Goal: Transaction & Acquisition: Purchase product/service

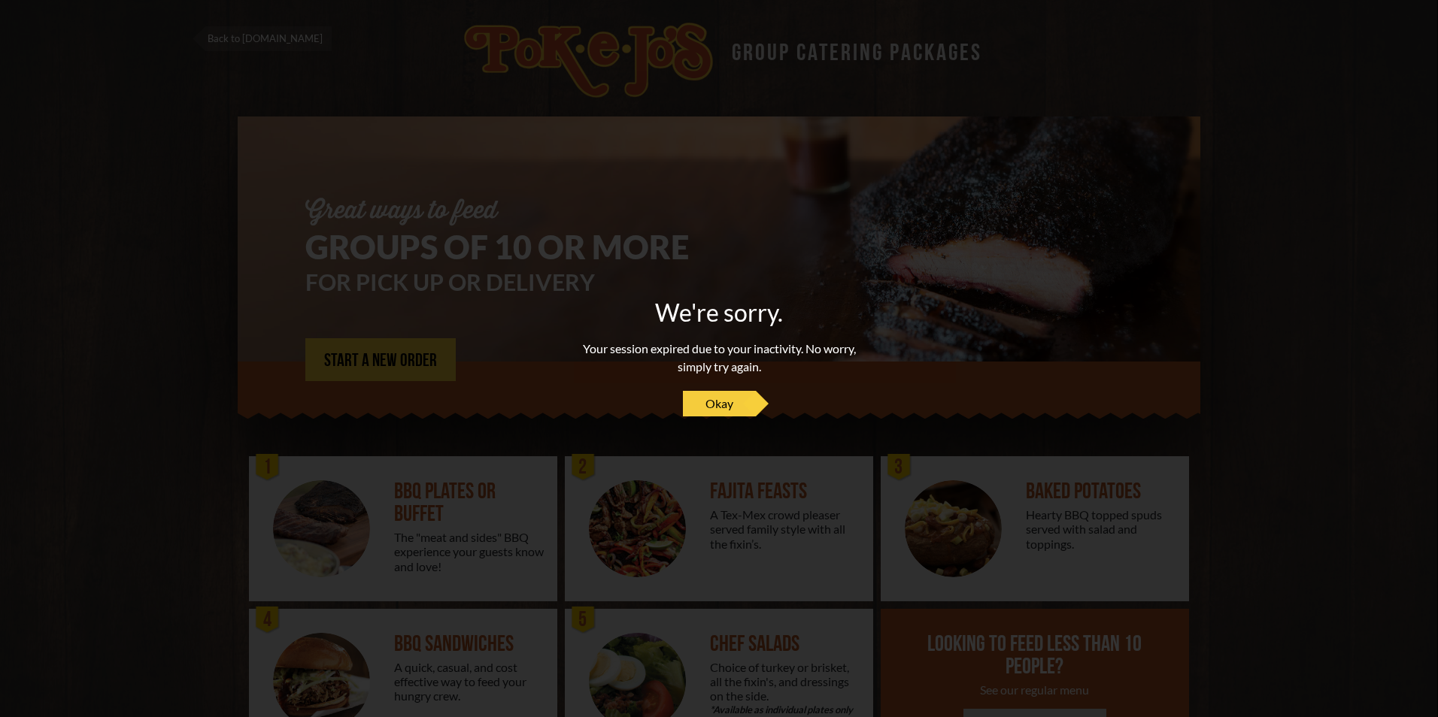
drag, startPoint x: 705, startPoint y: 398, endPoint x: 567, endPoint y: 398, distance: 138.4
click at [705, 398] on span "Okay" at bounding box center [719, 404] width 28 height 18
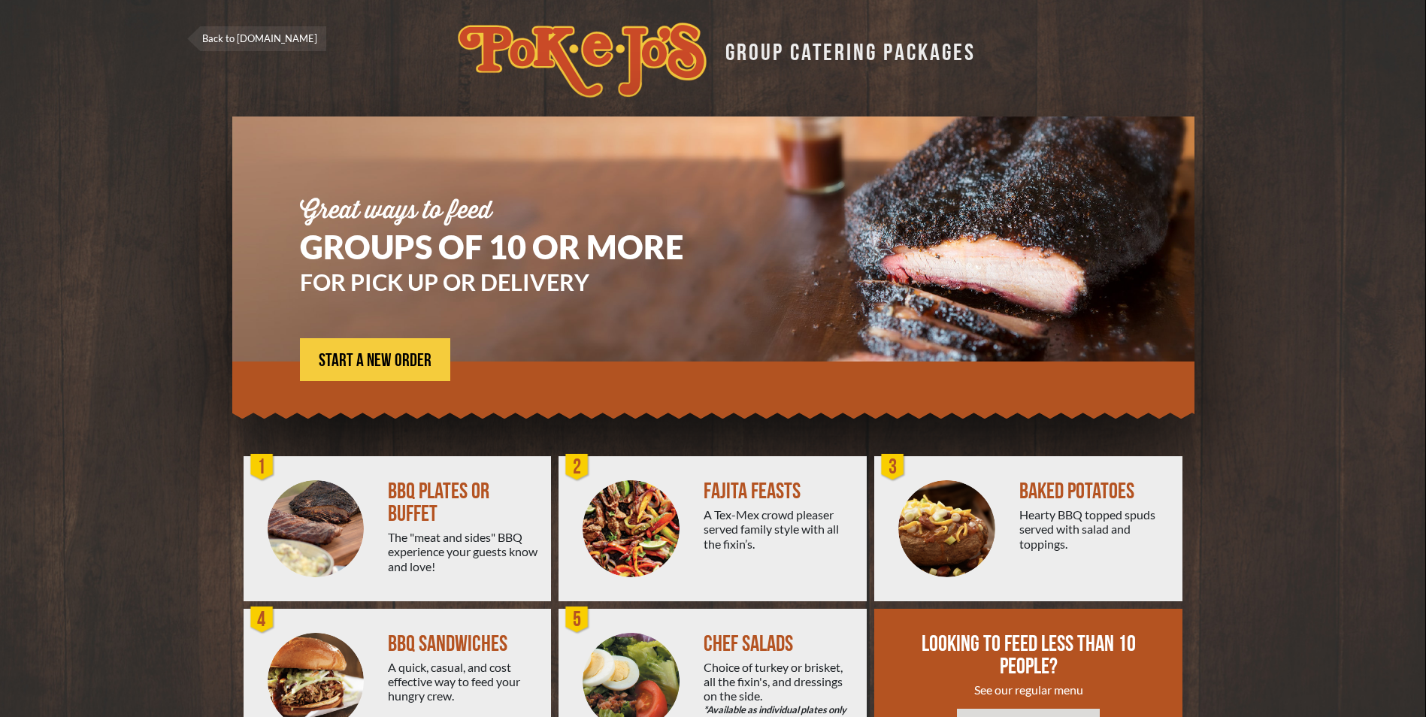
click at [383, 363] on span "START A NEW ORDER" at bounding box center [375, 361] width 113 height 18
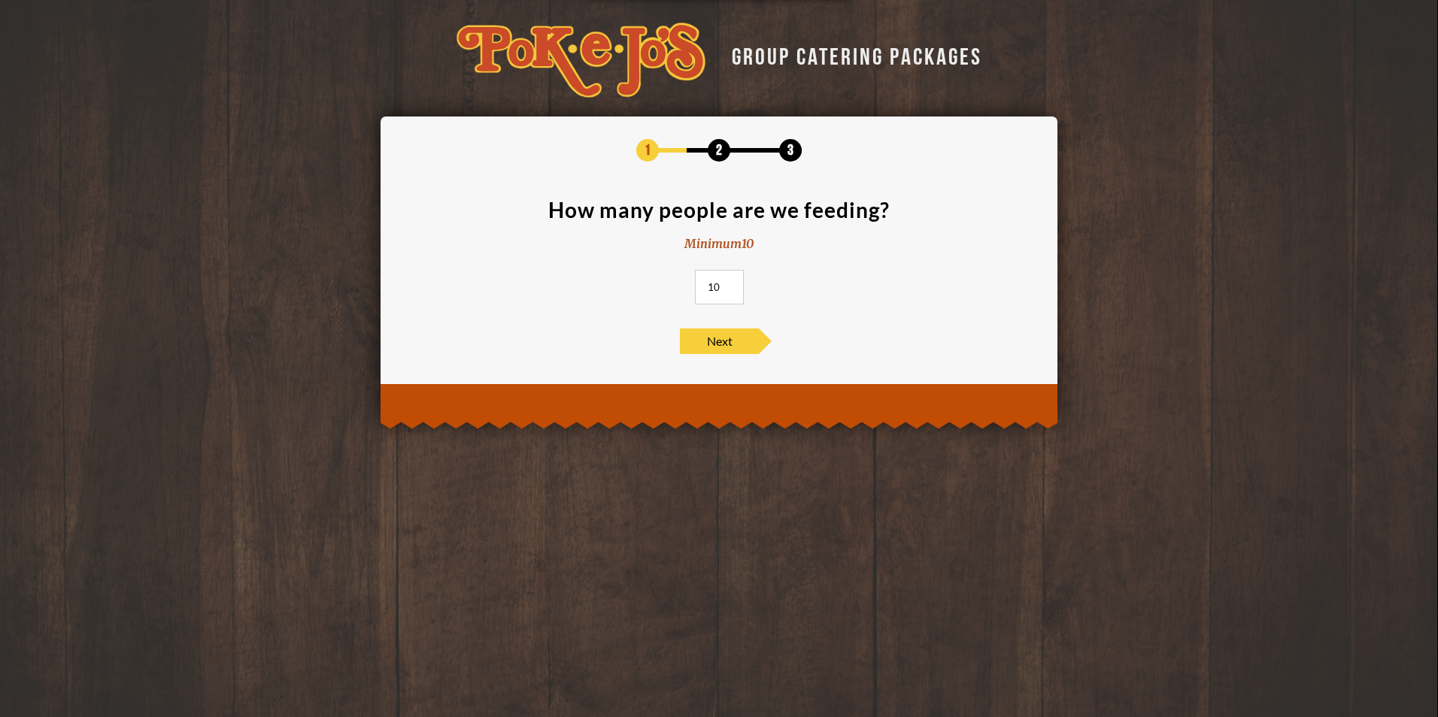
drag, startPoint x: 718, startPoint y: 283, endPoint x: 702, endPoint y: 283, distance: 16.5
click at [702, 283] on input "10" at bounding box center [719, 287] width 49 height 35
type input "65"
click at [735, 344] on span "Next" at bounding box center [719, 342] width 79 height 26
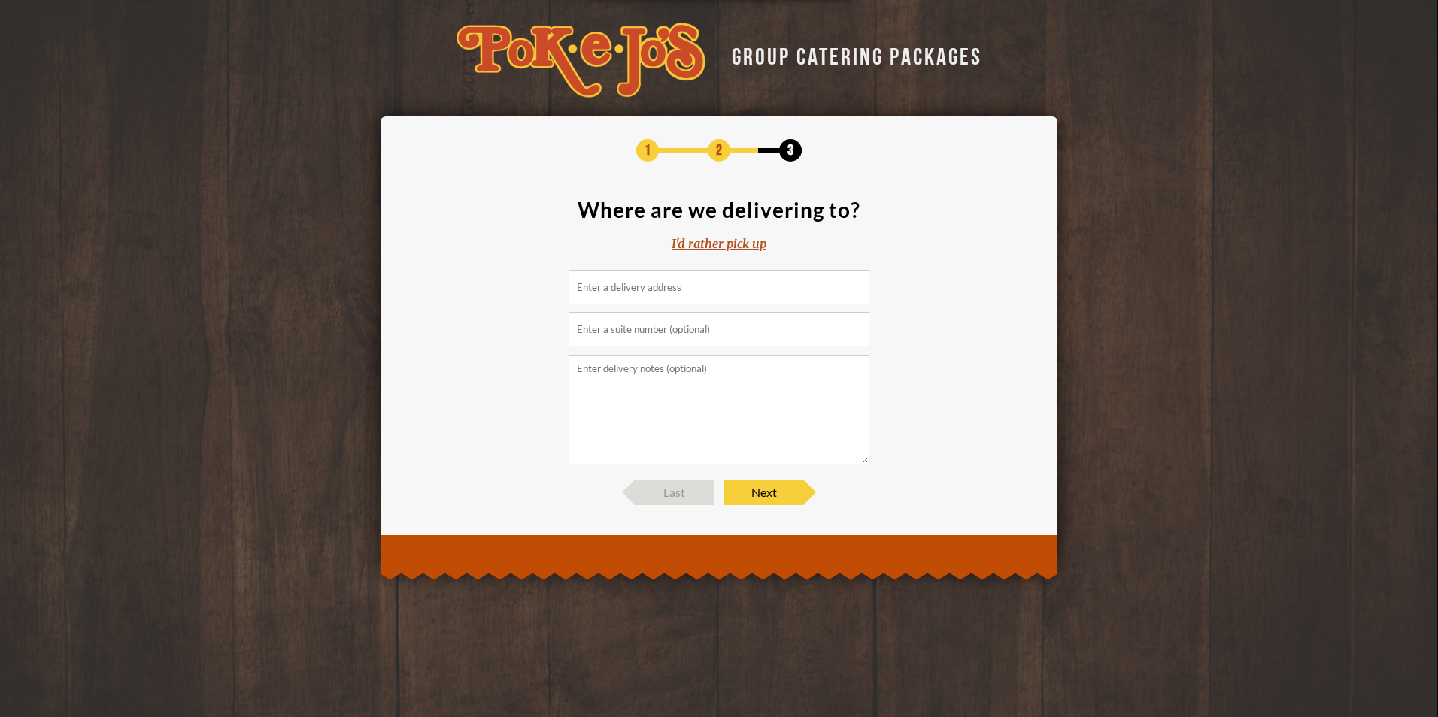
click at [703, 283] on input at bounding box center [718, 287] width 301 height 35
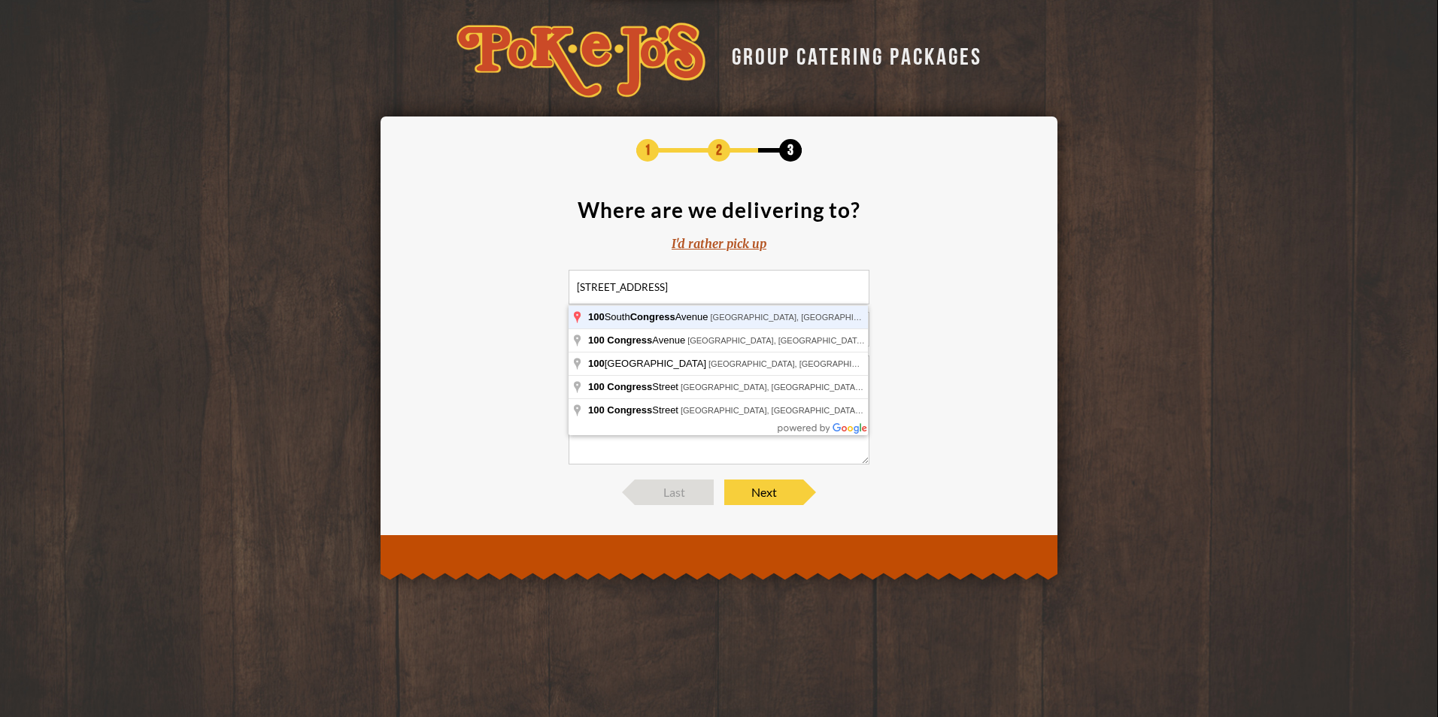
type input "100 South Congress Avenue, Austin, TX, USA"
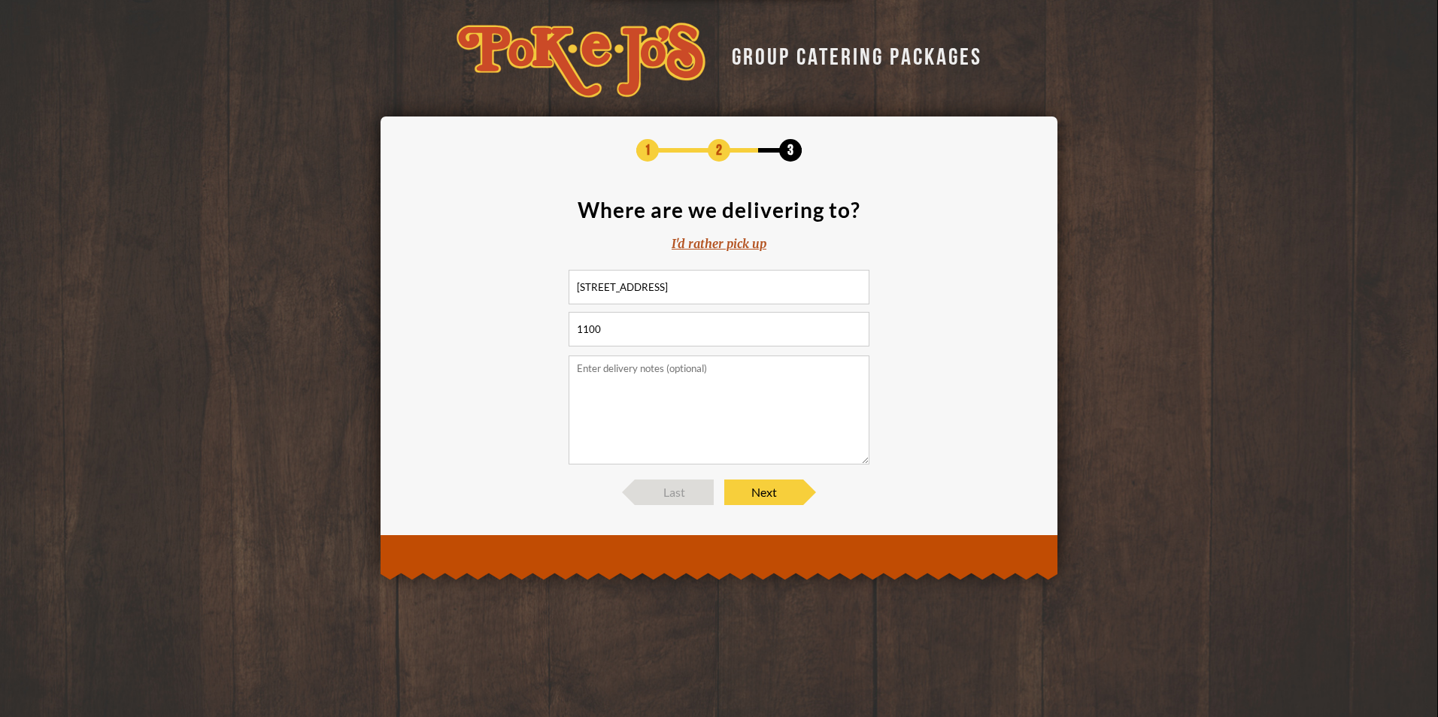
type input "1100"
click at [693, 398] on textarea at bounding box center [718, 410] width 301 height 109
paste textarea "Locate the loading dock off 2nd and Congress (Brown Building) across from World…"
type textarea "Locate the loading dock off 2nd and Congress (Brown Building) across from World…"
click at [756, 486] on span "Next" at bounding box center [763, 493] width 79 height 26
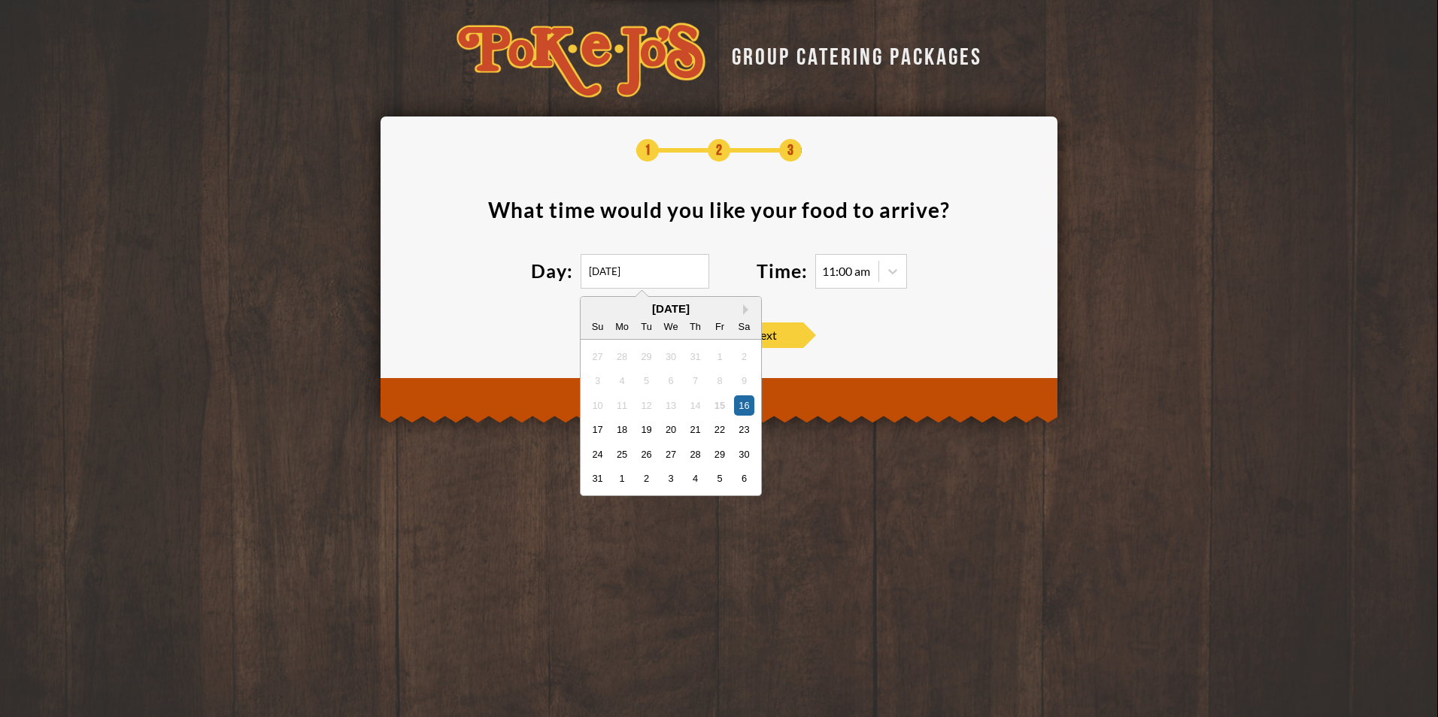
click at [631, 267] on input "08/16/2025" at bounding box center [645, 271] width 129 height 35
click at [645, 429] on div "19" at bounding box center [646, 430] width 20 height 20
type input "08/19/2025"
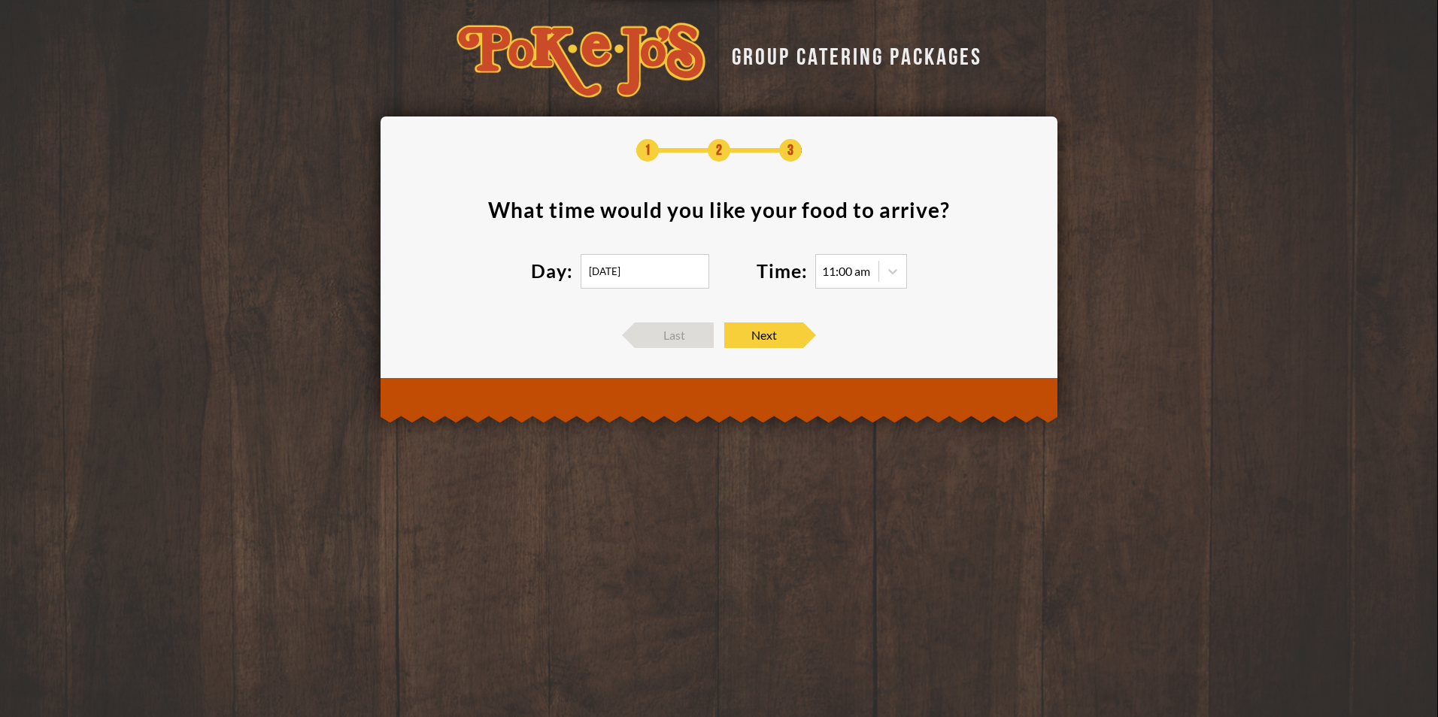
click at [896, 277] on icon at bounding box center [892, 271] width 15 height 15
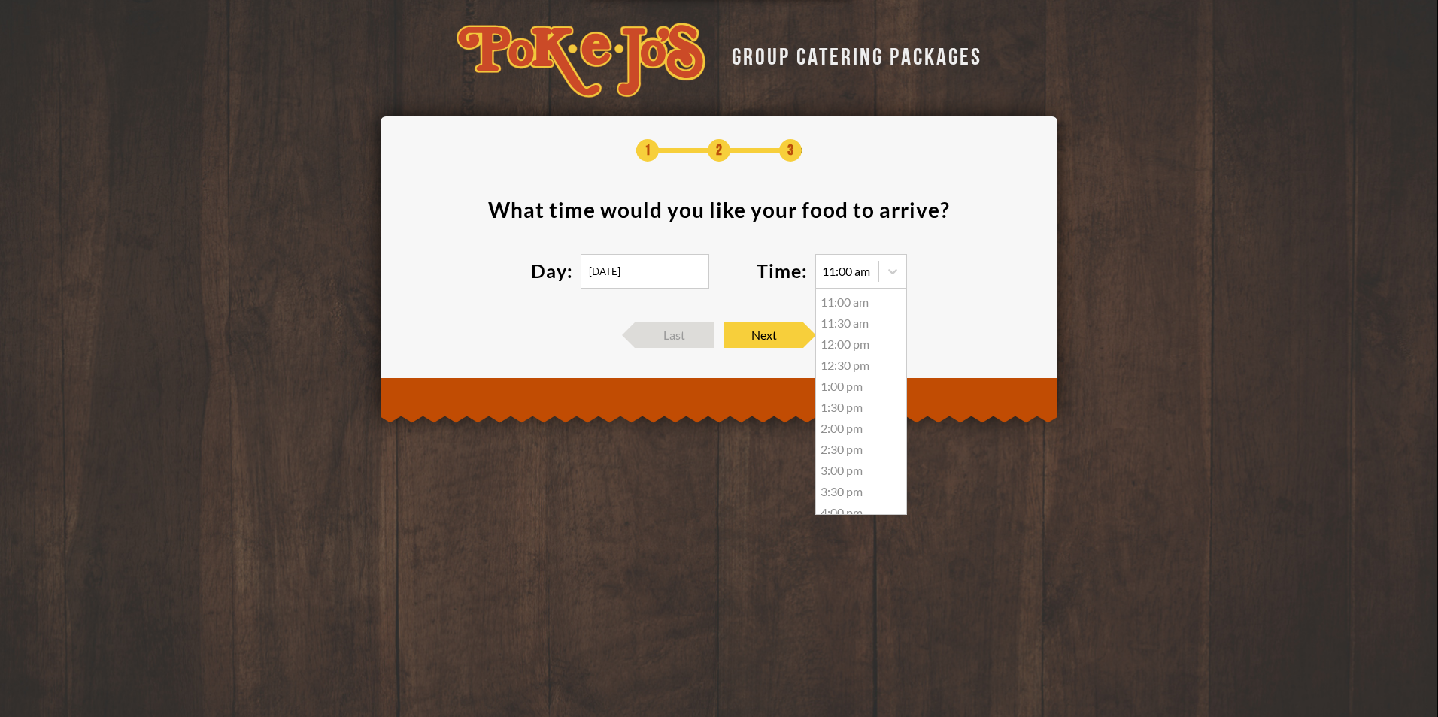
click at [850, 321] on div "11:30 am" at bounding box center [861, 323] width 90 height 21
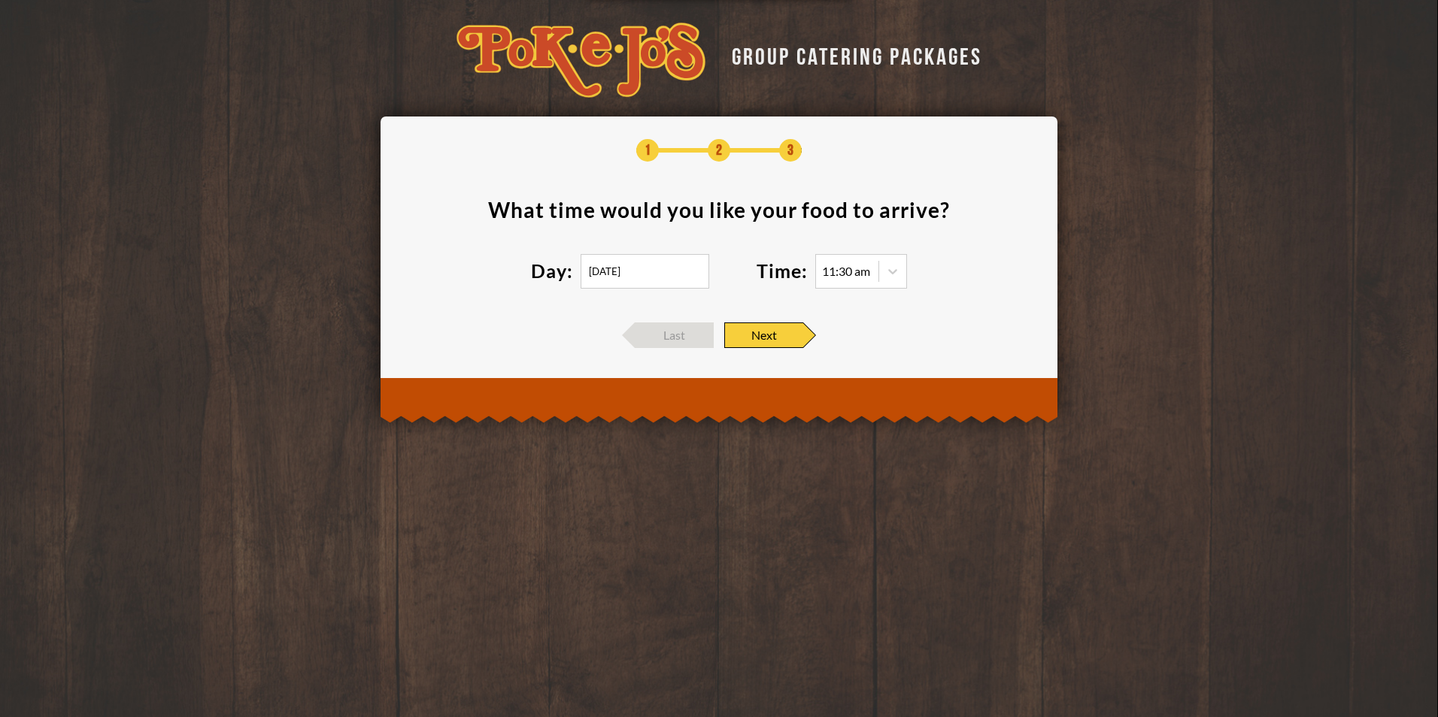
click at [786, 334] on span "Next" at bounding box center [763, 336] width 79 height 26
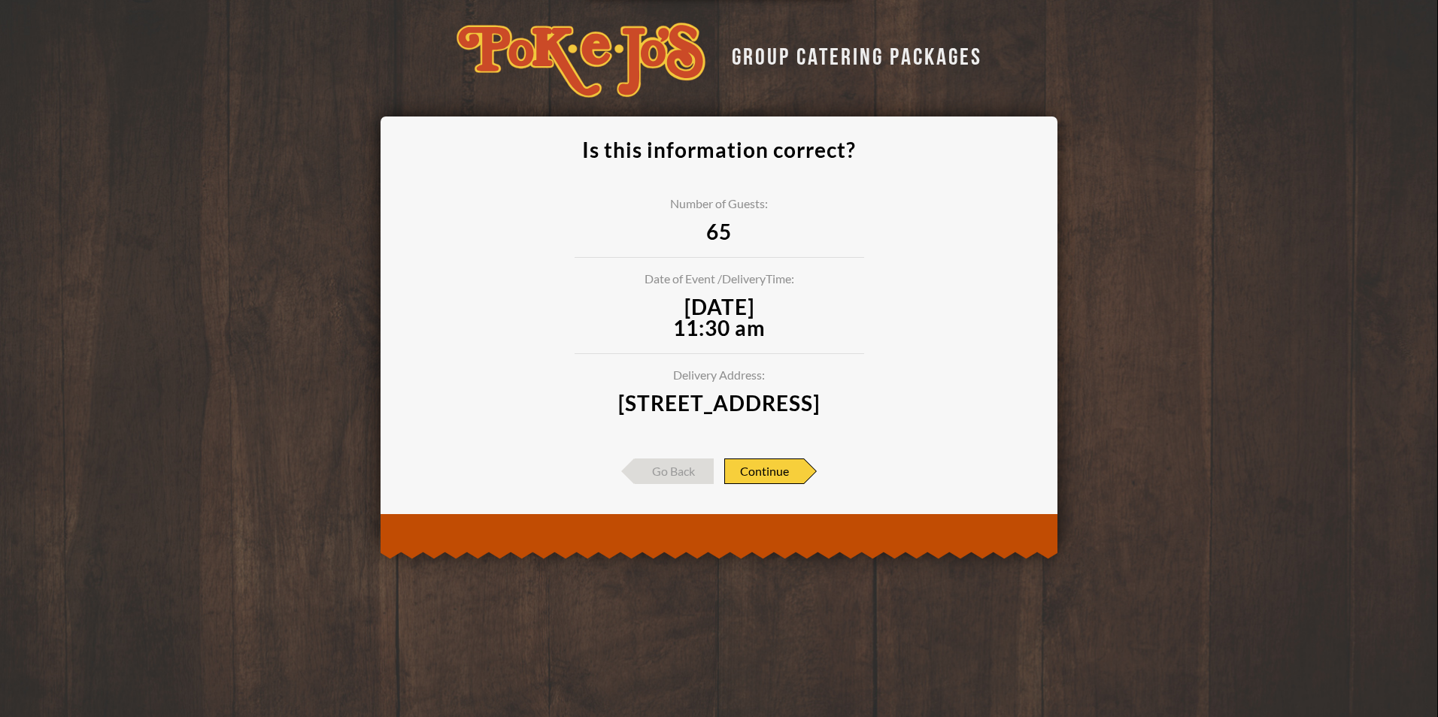
click at [765, 484] on span "Continue" at bounding box center [764, 472] width 80 height 26
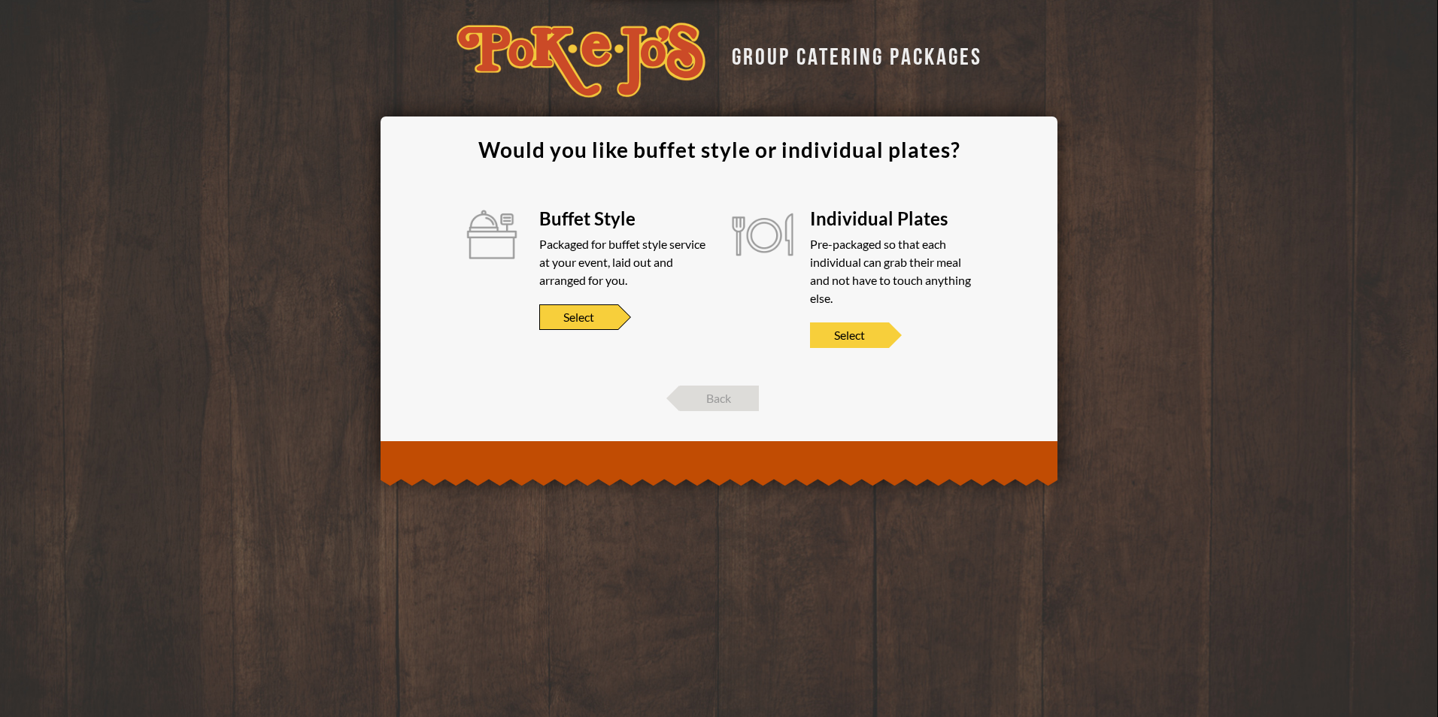
click at [558, 313] on span "Select" at bounding box center [578, 318] width 79 height 26
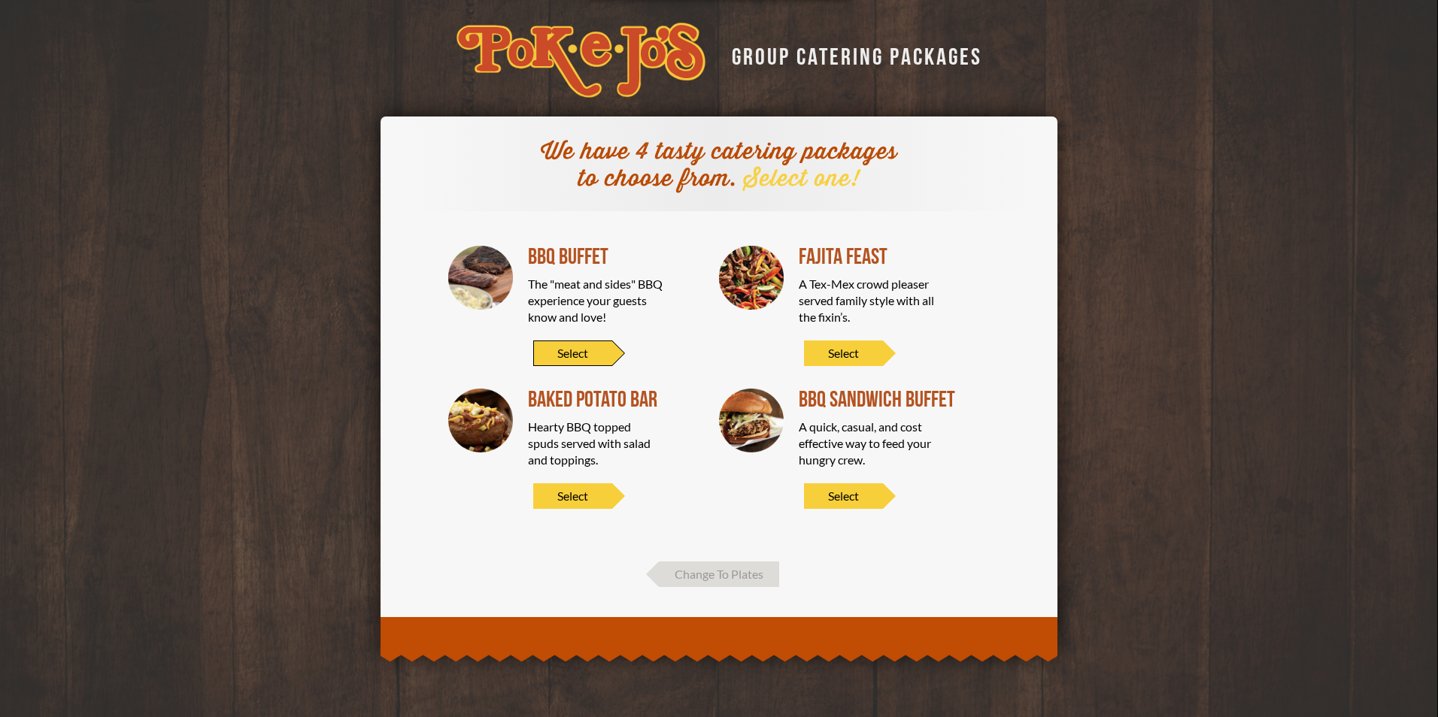
click at [587, 353] on span "Select" at bounding box center [572, 354] width 79 height 26
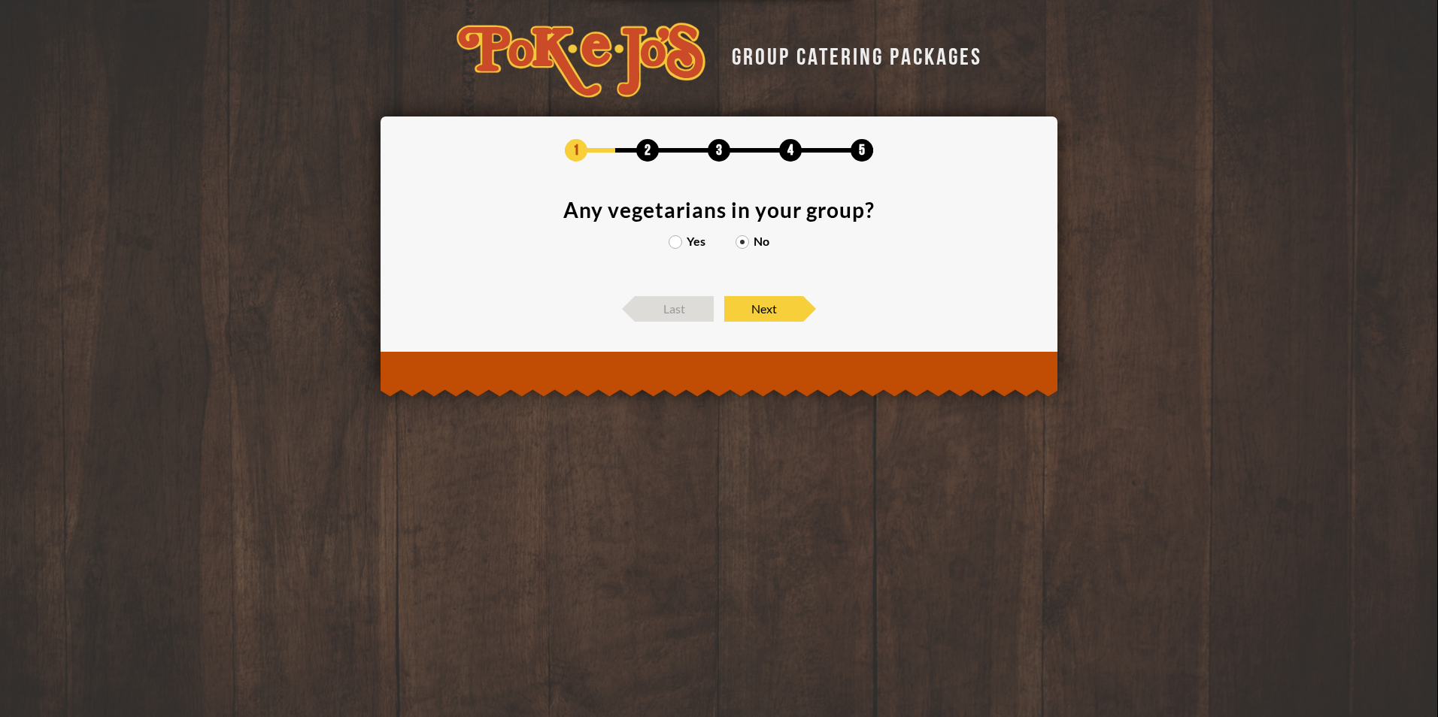
click at [678, 239] on label "Yes" at bounding box center [686, 241] width 37 height 12
click at [0, 0] on input "Yes" at bounding box center [0, 0] width 0 height 0
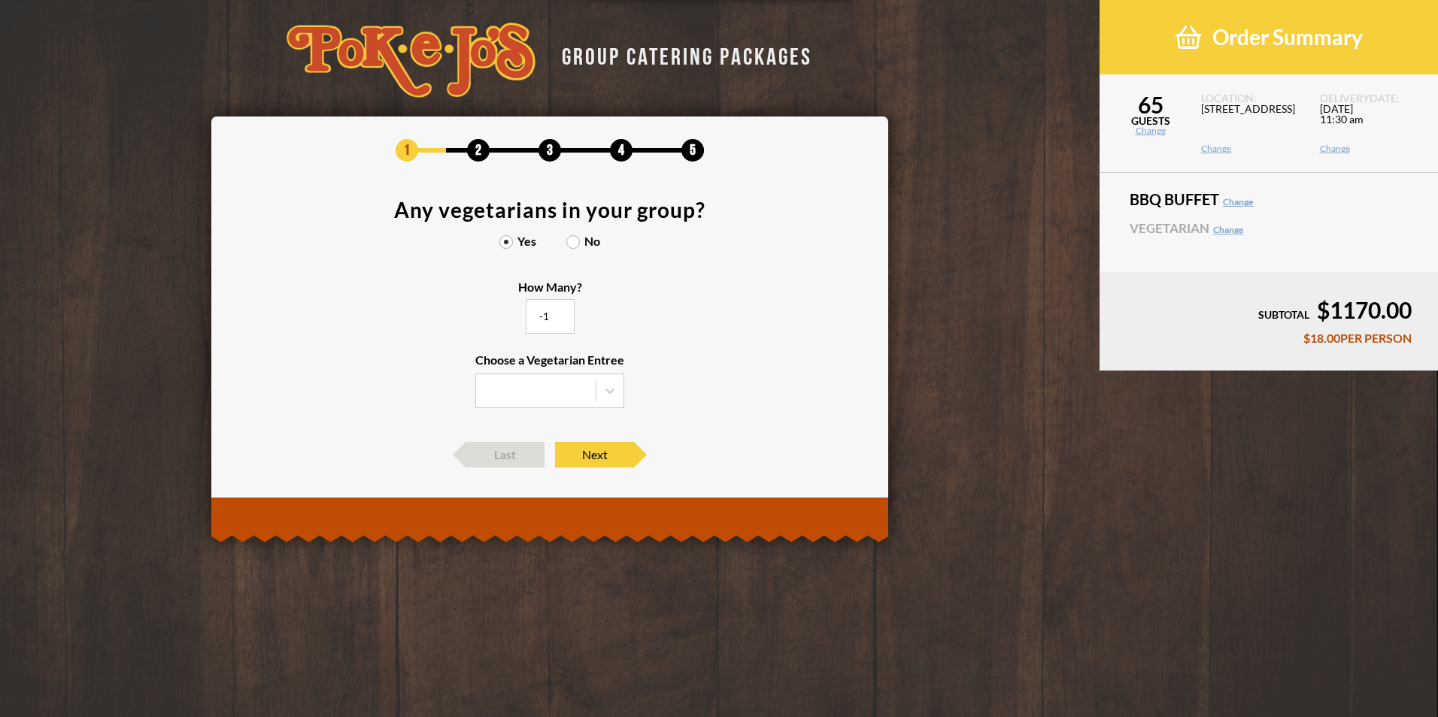
click at [574, 319] on input "-1" at bounding box center [550, 316] width 49 height 35
type input "10"
click at [723, 342] on section "Any vegetarians in your group? Yes No How Many? 10 Choose a Vegetarian Entree" at bounding box center [550, 313] width 632 height 228
click at [611, 394] on icon at bounding box center [609, 390] width 15 height 15
click at [0, 0] on input "Choose a Vegetarian Entree" at bounding box center [0, 0] width 0 height 0
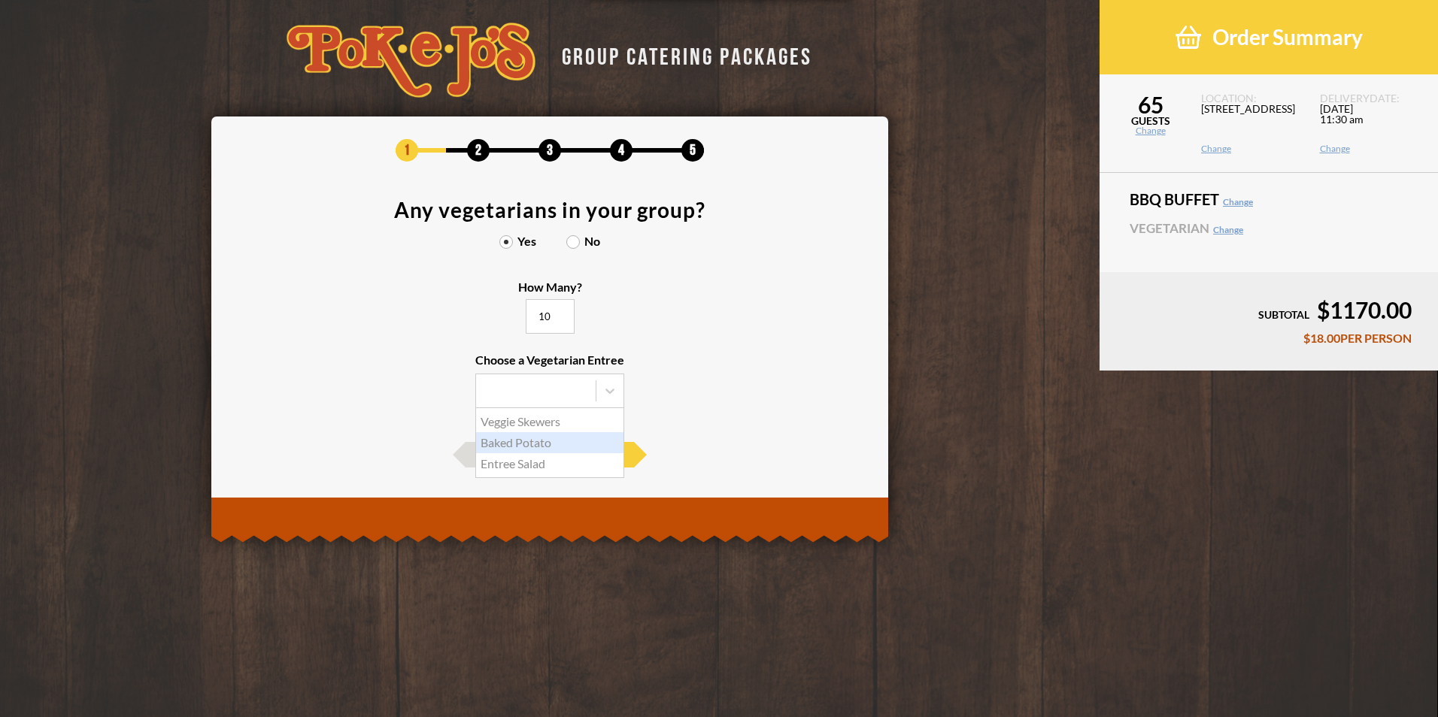
click at [541, 444] on div "Baked Potato" at bounding box center [549, 442] width 147 height 21
click at [0, 0] on input "Choose a Vegetarian Entree Veggie Skewers Baked Potato Entree Salad" at bounding box center [0, 0] width 0 height 0
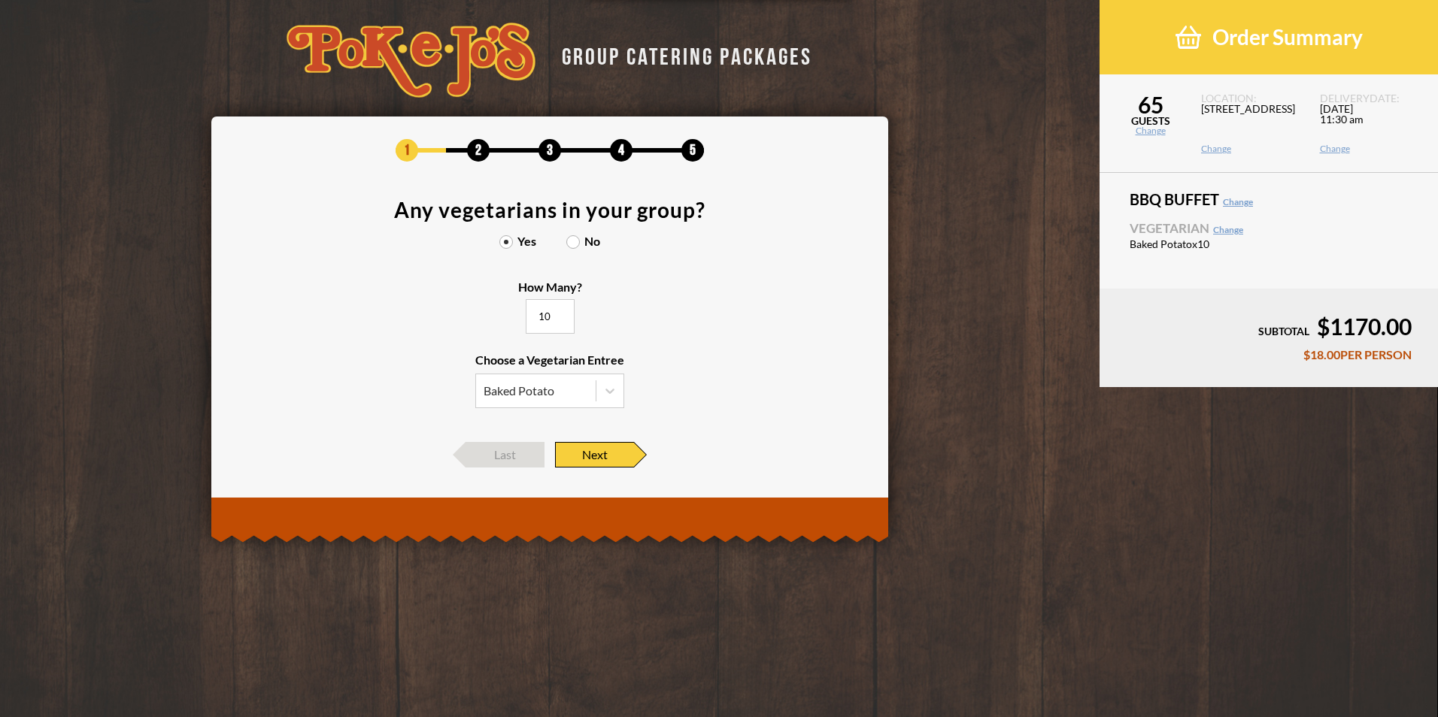
click at [623, 456] on span "Next" at bounding box center [594, 455] width 79 height 26
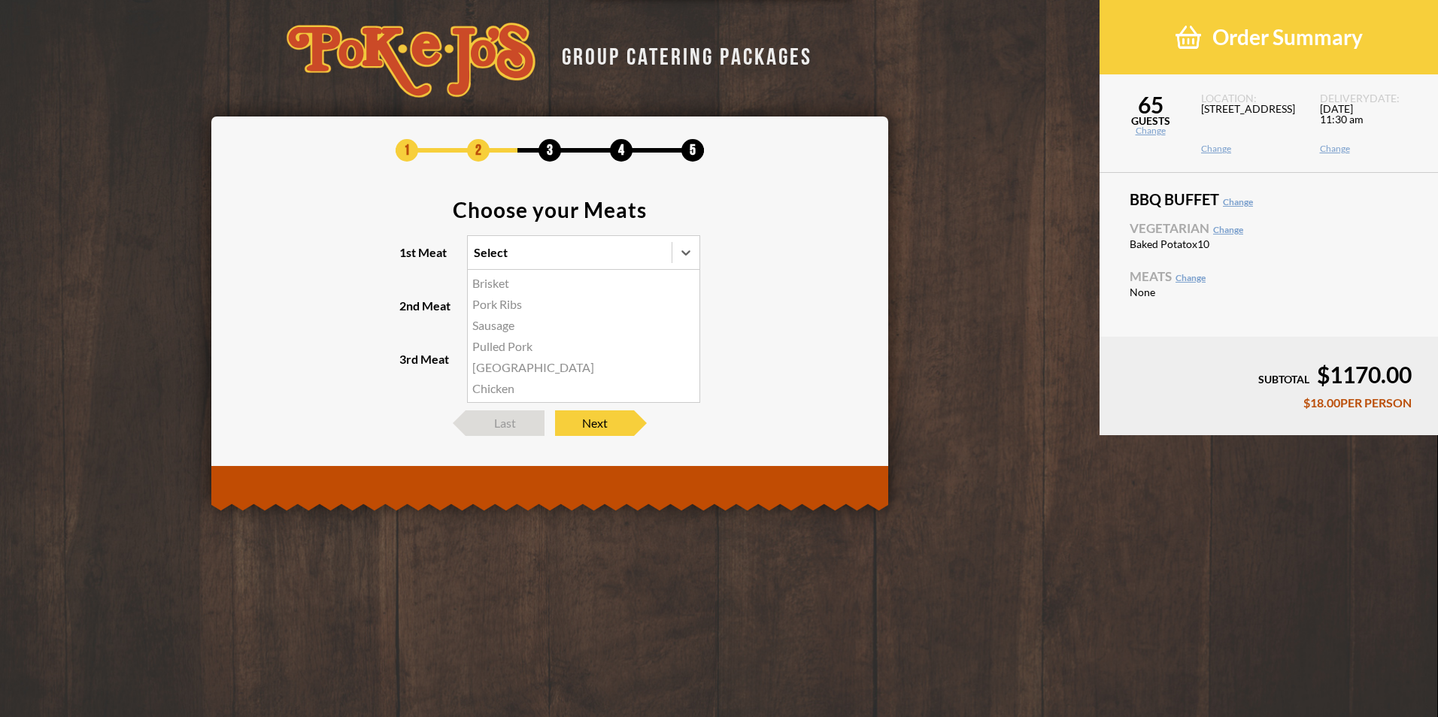
click at [684, 259] on icon at bounding box center [685, 252] width 15 height 15
click at [408, 259] on input "1st Meat option Brisket focused, 1 of 6. 6 results available. Use Up and Down t…" at bounding box center [408, 259] width 0 height 0
click at [514, 286] on div "Brisket" at bounding box center [584, 283] width 232 height 21
click at [408, 259] on input "1st Meat option Brisket focused, 1 of 6. 6 results available. Use Up and Down t…" at bounding box center [408, 259] width 0 height 0
click at [683, 314] on div at bounding box center [685, 306] width 27 height 27
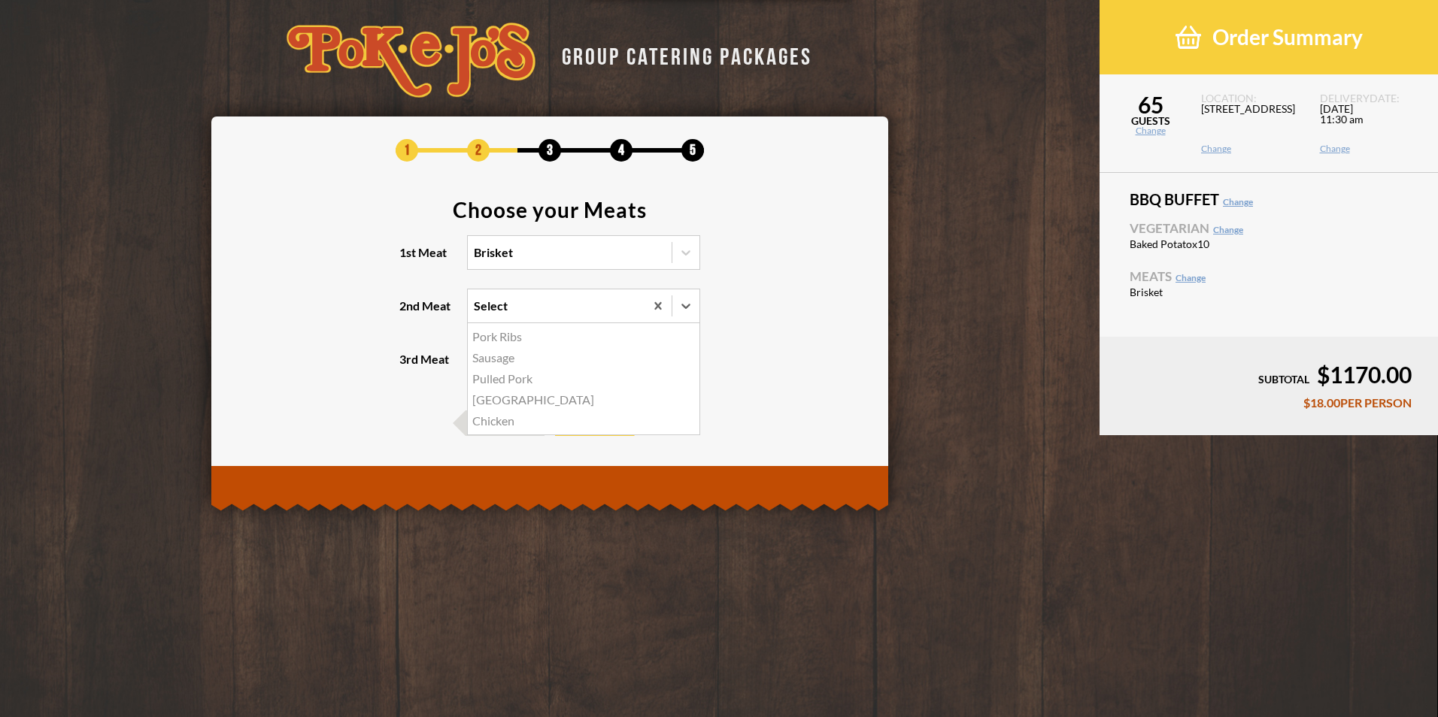
click at [408, 313] on input "2nd Meat option Pork Ribs focused, 1 of 5. 5 results available. Use Up and Down…" at bounding box center [408, 313] width 0 height 0
click at [514, 399] on div "Turkey" at bounding box center [584, 400] width 232 height 21
click at [408, 313] on input "2nd Meat option Turkey focused, 4 of 5. 5 results available. Use Up and Down to…" at bounding box center [408, 313] width 0 height 0
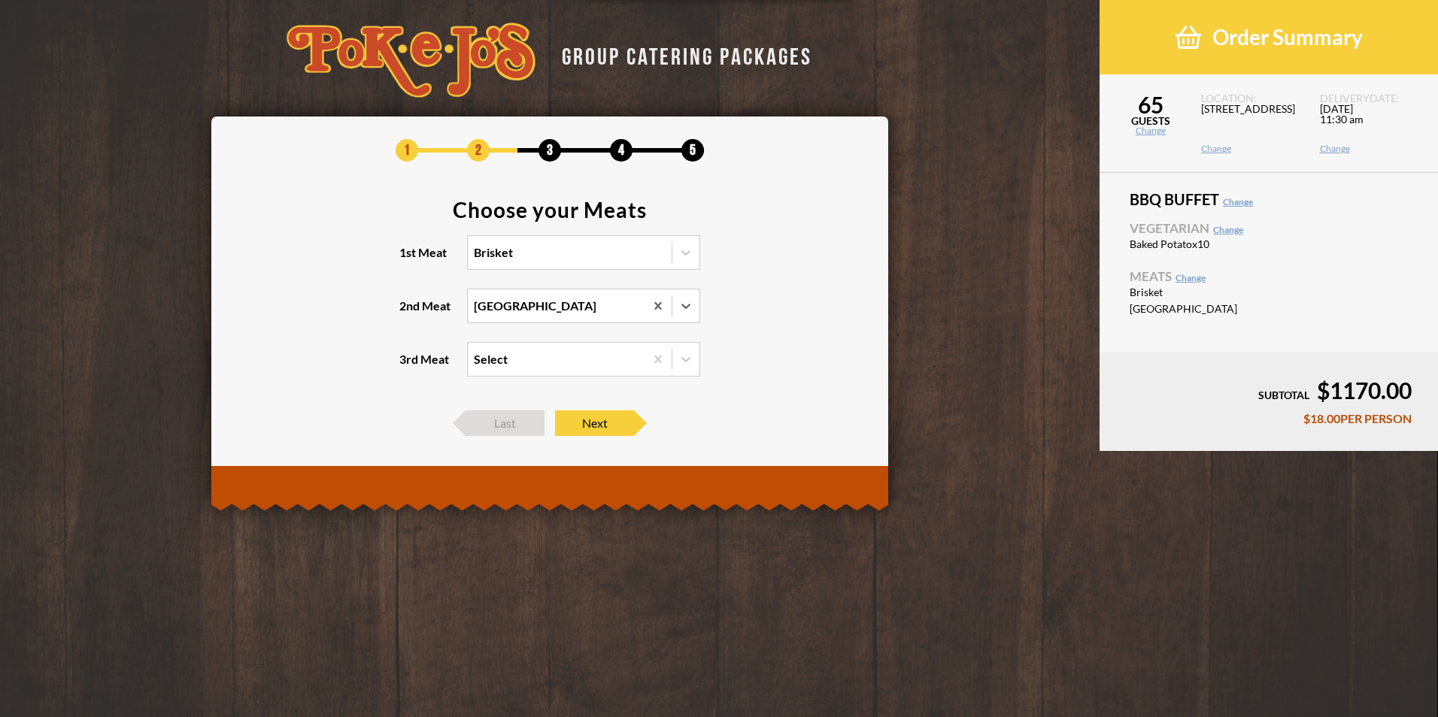
click at [691, 361] on icon at bounding box center [685, 359] width 15 height 15
click at [408, 366] on input "3rd Meat Select" at bounding box center [408, 366] width 0 height 0
click at [511, 410] on div "Sausage +$2.00/PERSON" at bounding box center [584, 411] width 232 height 21
click at [408, 366] on input "3rd Meat option Sausage focused, 2 of 4. 4 results available. Use Up and Down t…" at bounding box center [408, 366] width 0 height 0
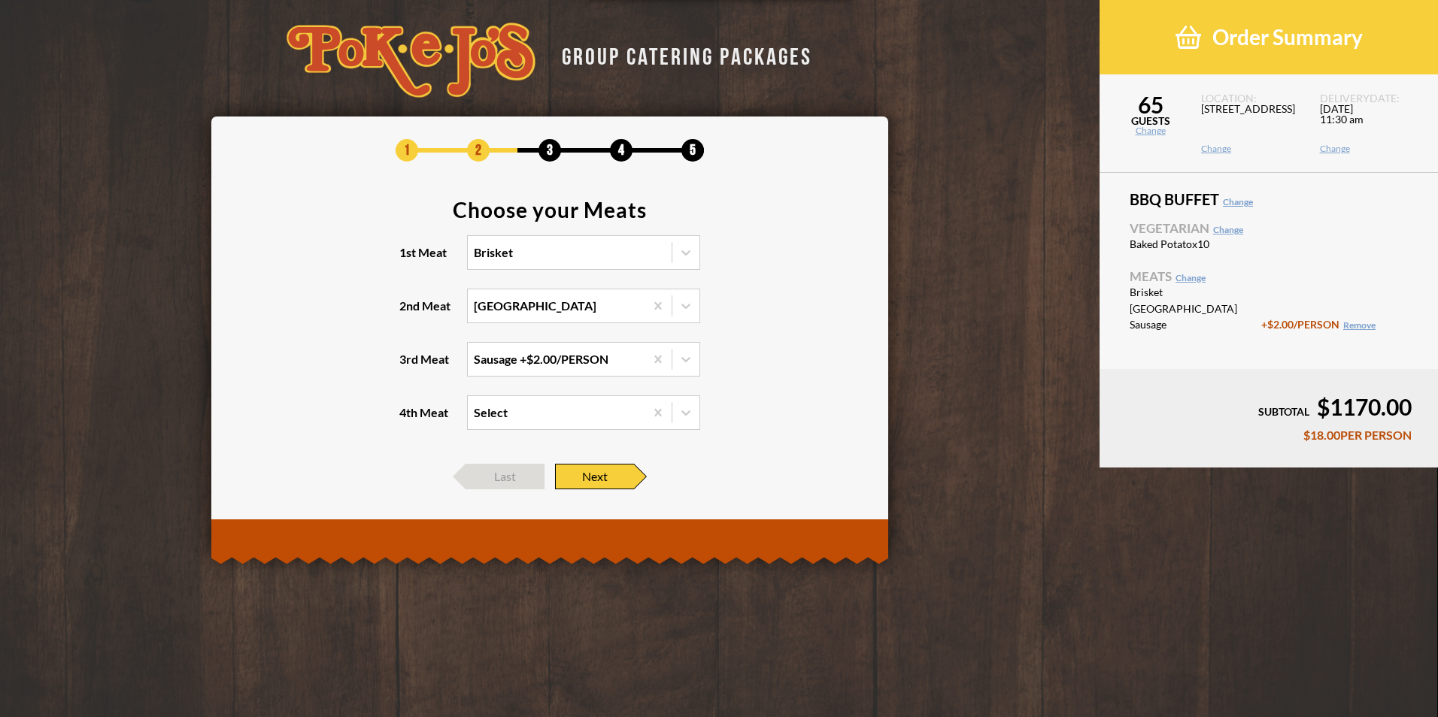
click at [608, 477] on span "Next" at bounding box center [594, 477] width 79 height 26
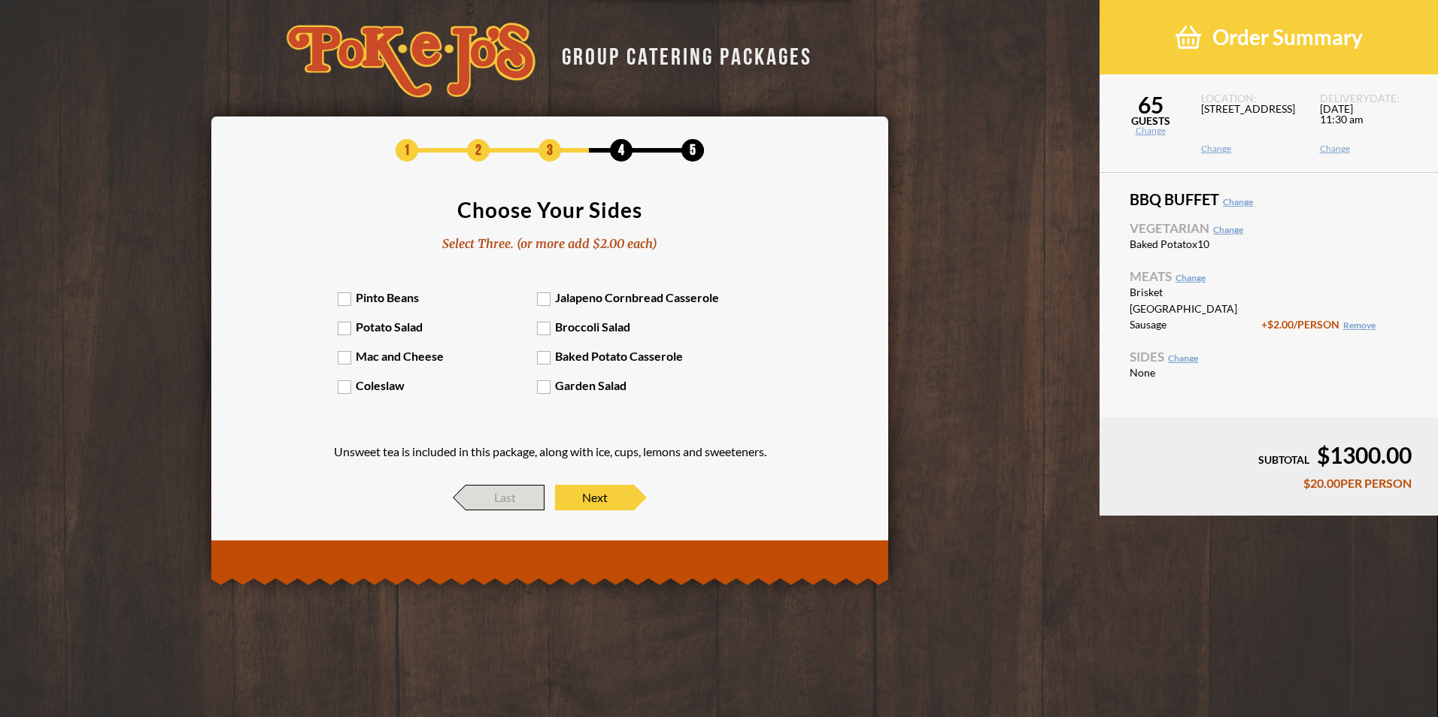
click at [505, 507] on span "Last" at bounding box center [504, 498] width 79 height 26
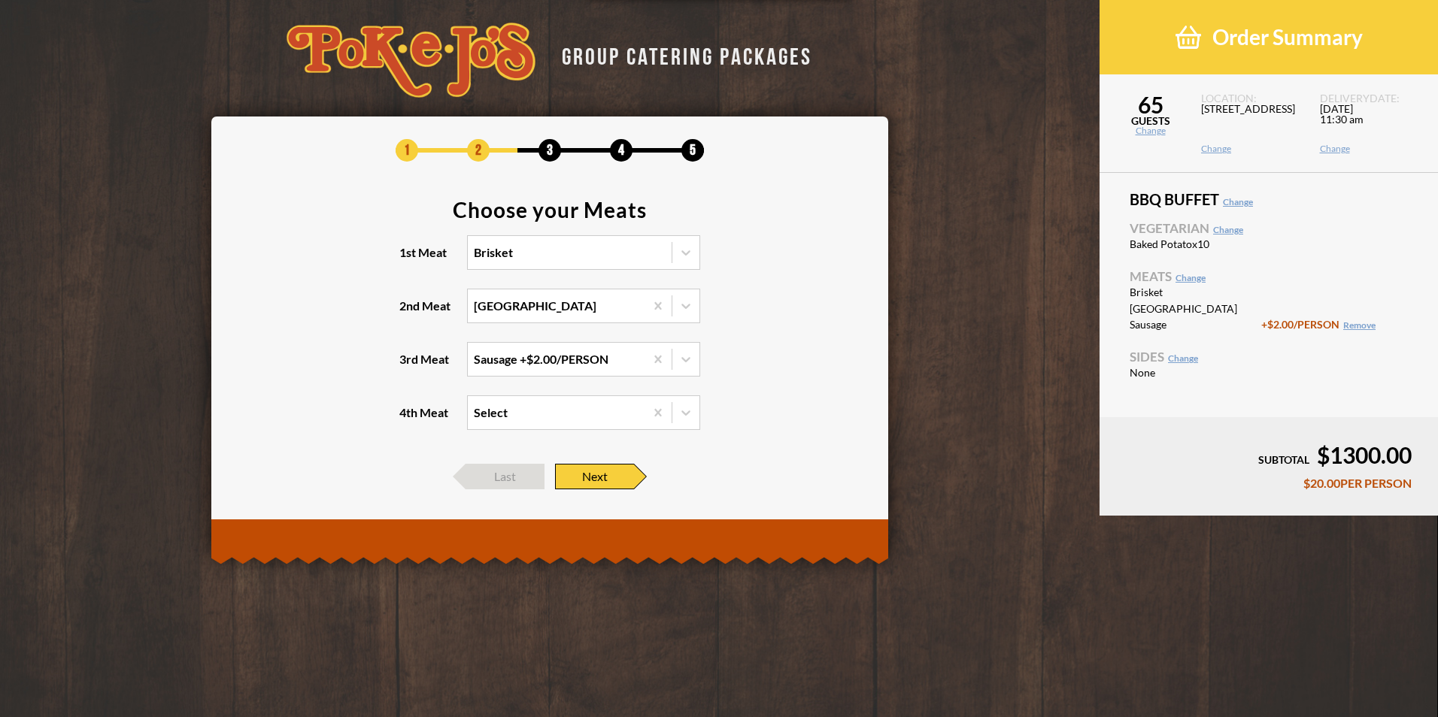
click at [606, 480] on span "Next" at bounding box center [594, 477] width 79 height 26
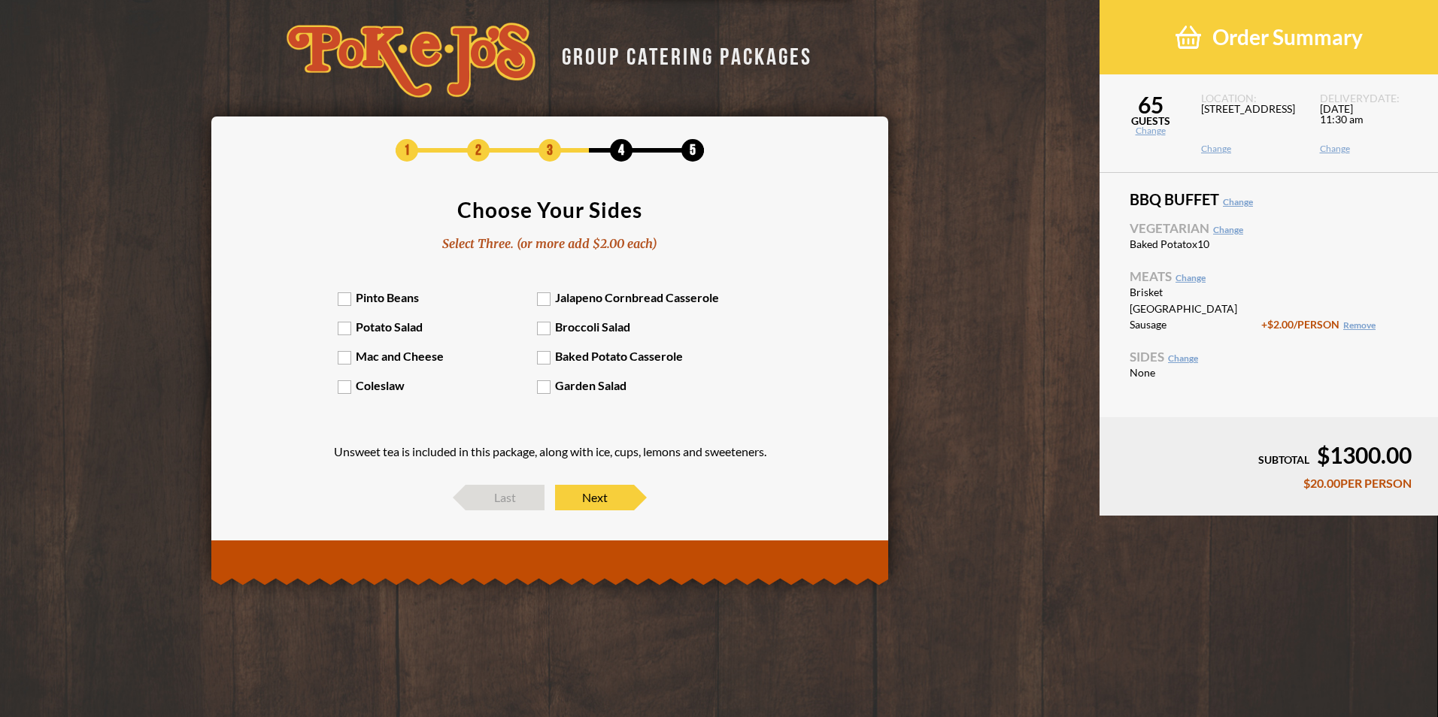
click at [350, 303] on label "Pinto Beans" at bounding box center [438, 297] width 200 height 14
click at [0, 0] on input "Pinto Beans" at bounding box center [0, 0] width 0 height 0
click at [347, 332] on label "Potato Salad" at bounding box center [438, 327] width 200 height 14
click at [0, 0] on input "Potato Salad" at bounding box center [0, 0] width 0 height 0
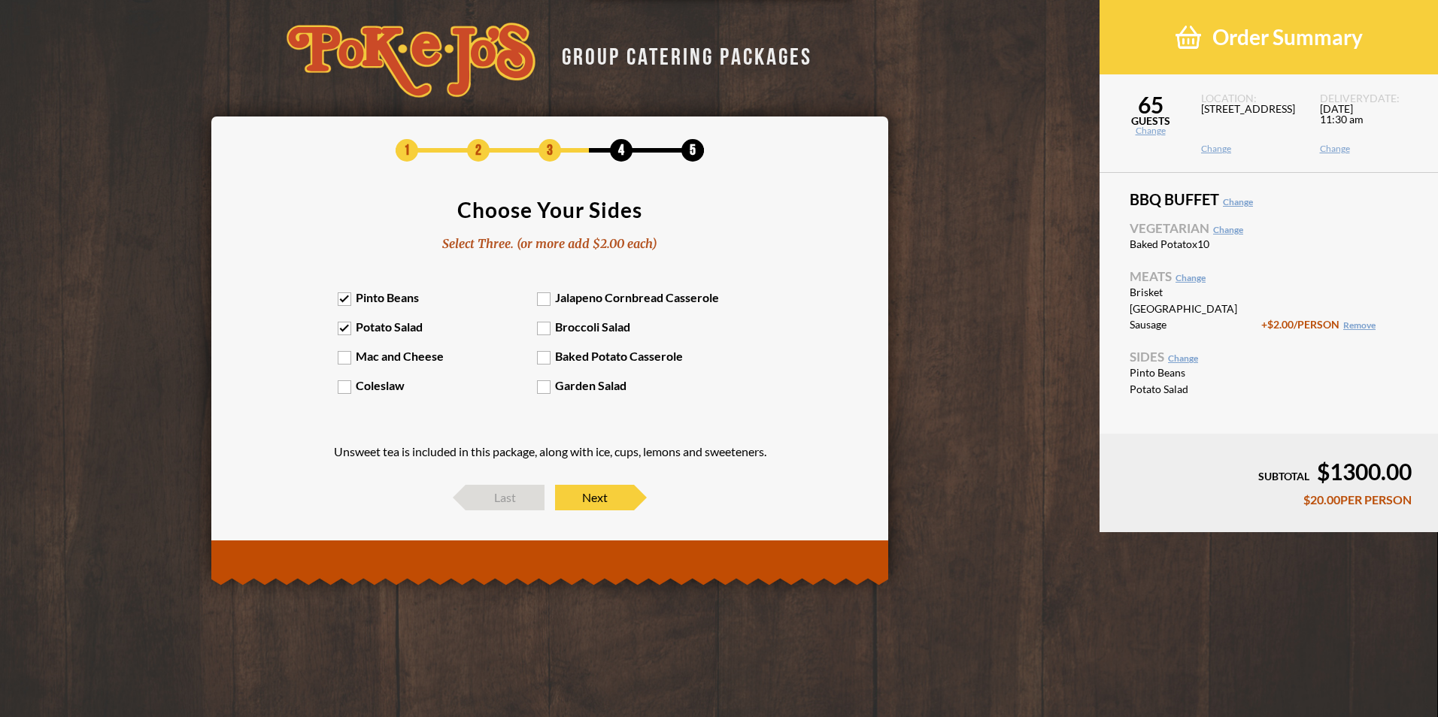
click at [347, 365] on div "Pinto Beans Jalapeno Cornbread Casserole Potato Salad Broccoli Salad Mac and Ch…" at bounding box center [550, 349] width 425 height 118
click at [346, 388] on label "Coleslaw" at bounding box center [438, 385] width 200 height 14
click at [0, 0] on input "Coleslaw" at bounding box center [0, 0] width 0 height 0
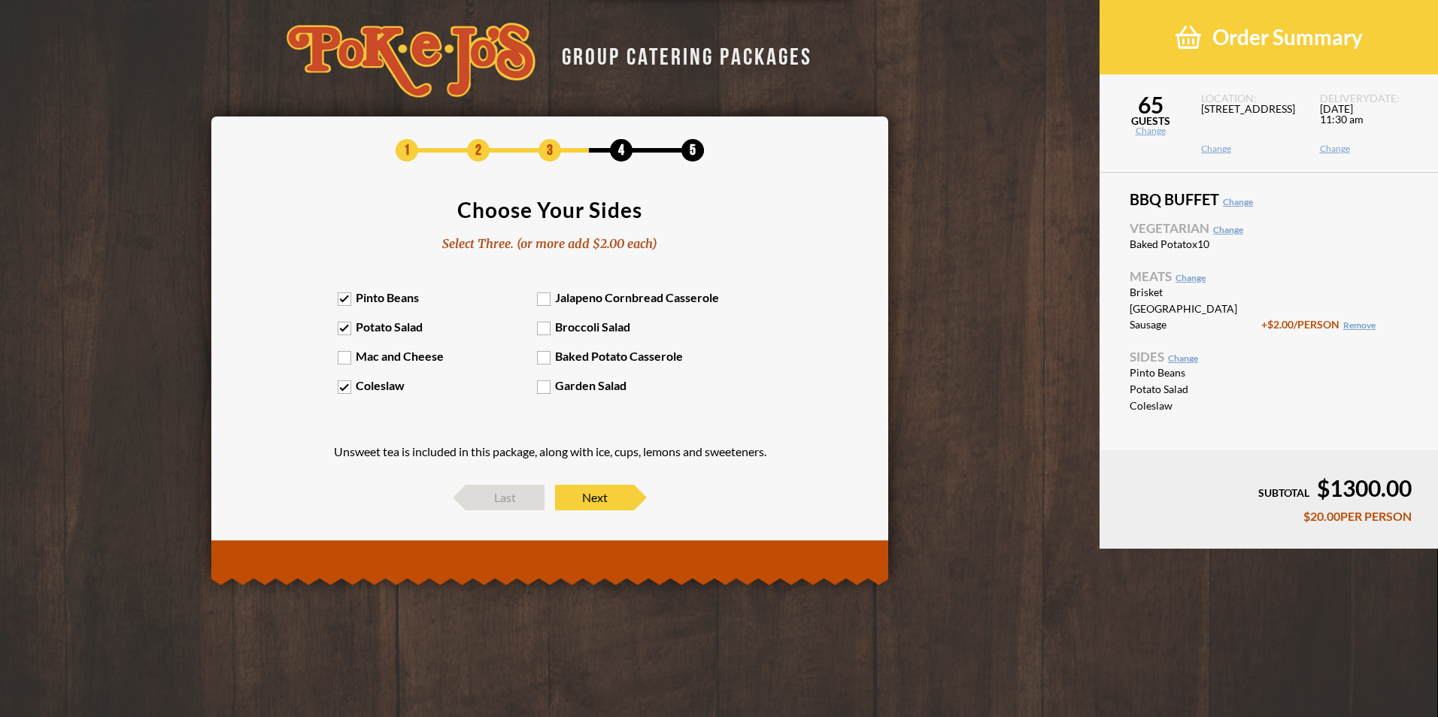
click at [343, 356] on label "Mac and Cheese" at bounding box center [438, 356] width 200 height 14
click at [0, 0] on input "Mac and Cheese" at bounding box center [0, 0] width 0 height 0
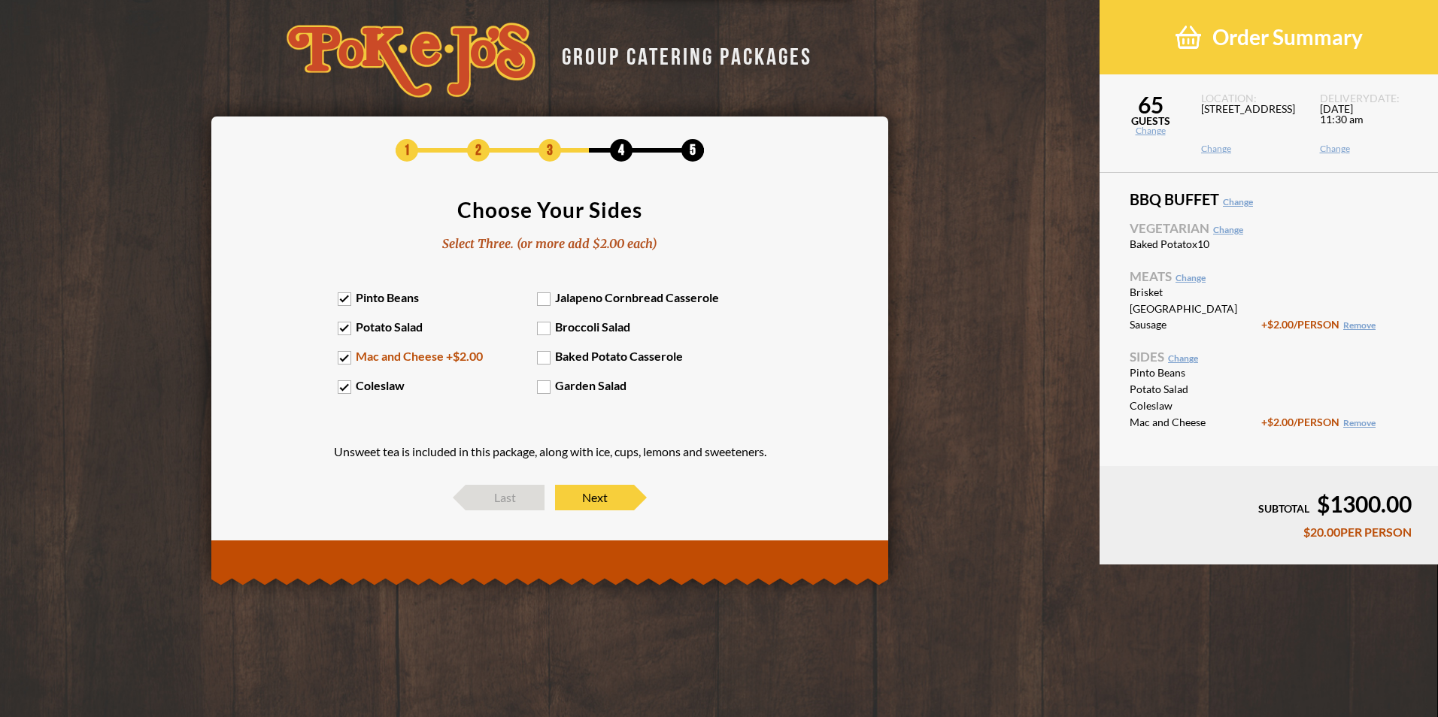
click at [545, 389] on label "Garden Salad" at bounding box center [637, 385] width 200 height 14
click at [0, 0] on input "Garden Salad" at bounding box center [0, 0] width 0 height 0
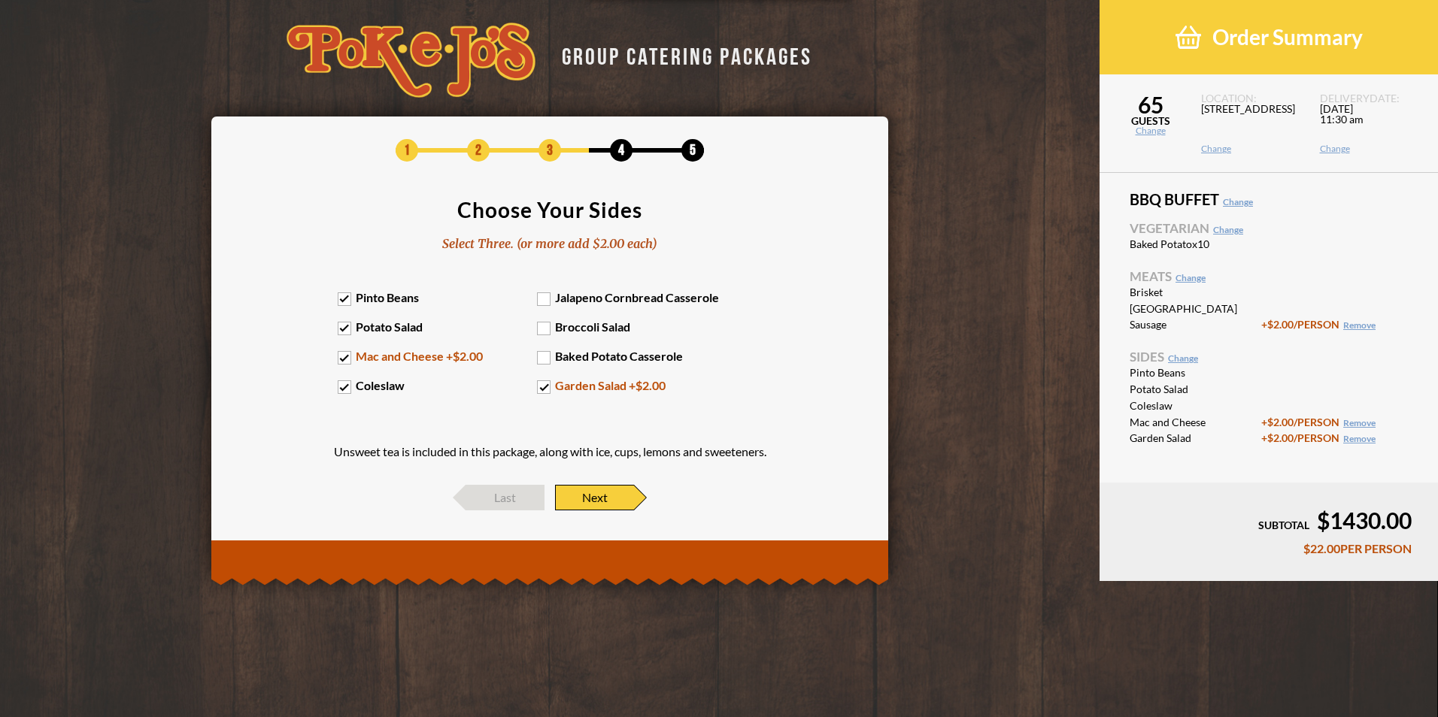
click at [593, 499] on span "Next" at bounding box center [594, 498] width 79 height 26
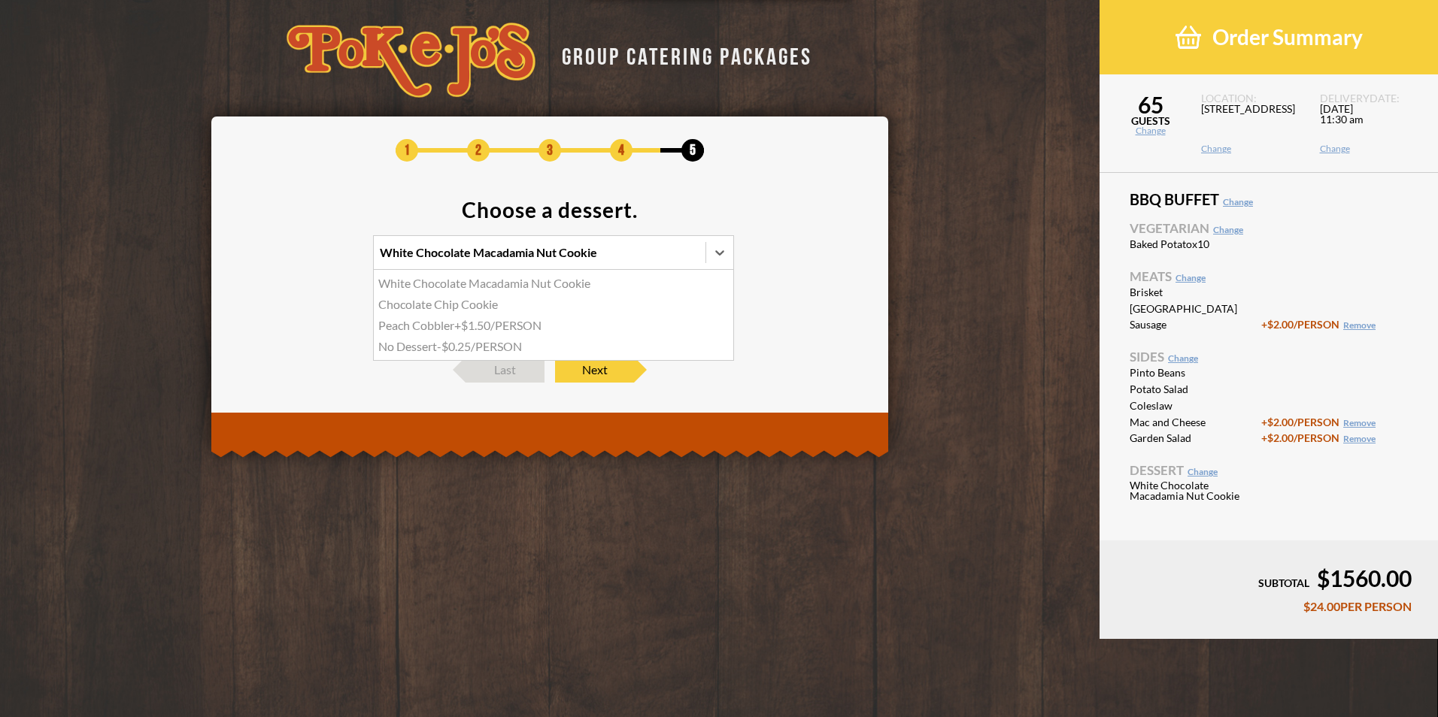
click at [717, 253] on icon at bounding box center [719, 252] width 9 height 5
click at [314, 259] on input "option White Chocolate Macadamia Nut Cookie focused, 1 of 4. 4 results availabl…" at bounding box center [314, 259] width 0 height 0
click at [444, 308] on div "Chocolate Chip Cookie" at bounding box center [553, 304] width 359 height 21
click at [314, 259] on input "option Chocolate Chip Cookie focused, 2 of 4. 4 results available. Use Up and D…" at bounding box center [314, 259] width 0 height 0
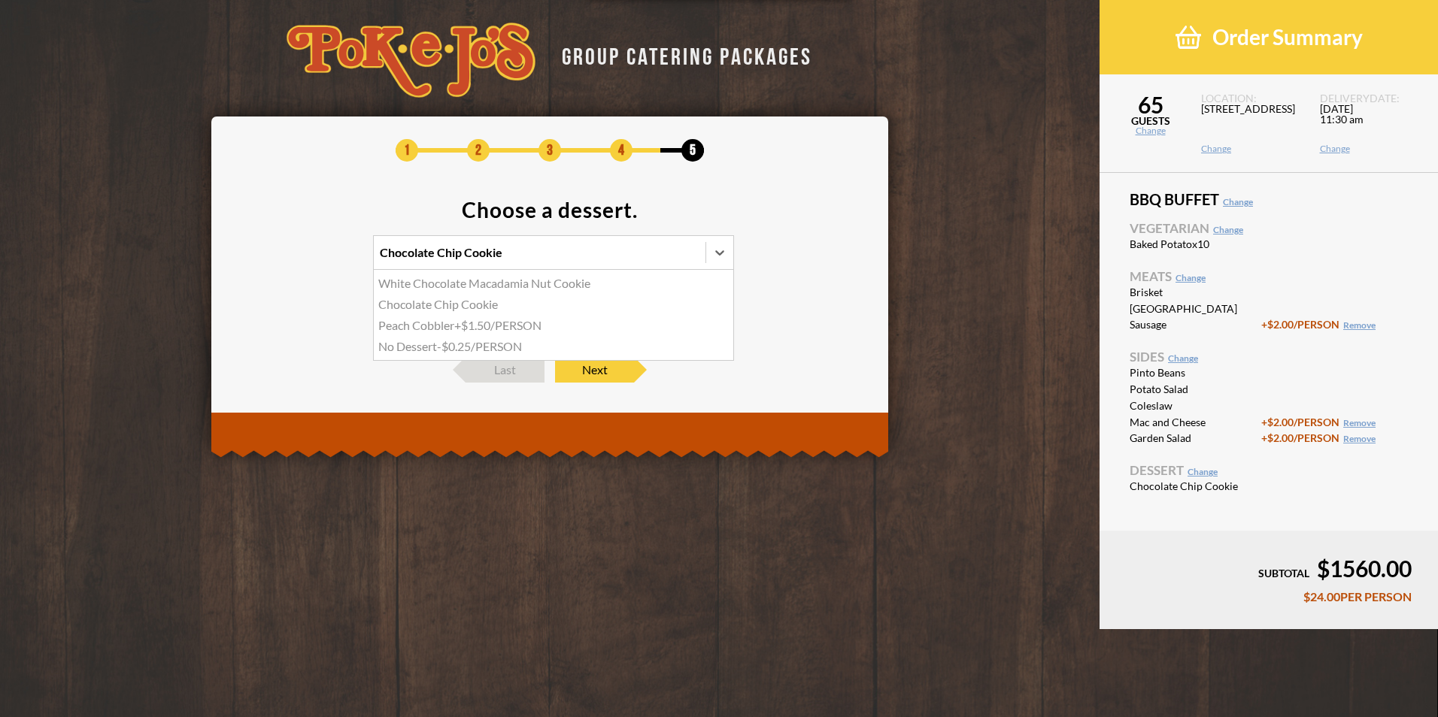
click at [717, 253] on icon at bounding box center [719, 252] width 9 height 5
click at [314, 259] on input "option Chocolate Chip Cookie, selected. option White Chocolate Macadamia Nut Co…" at bounding box center [314, 259] width 0 height 0
click at [499, 326] on div "Peach Cobbler +$1.50/PERSON" at bounding box center [553, 325] width 359 height 21
click at [314, 259] on input "option Chocolate Chip Cookie, selected. option Peach Cobbler focused, 3 of 4. 4…" at bounding box center [314, 259] width 0 height 0
click at [614, 363] on span "Next" at bounding box center [594, 370] width 79 height 26
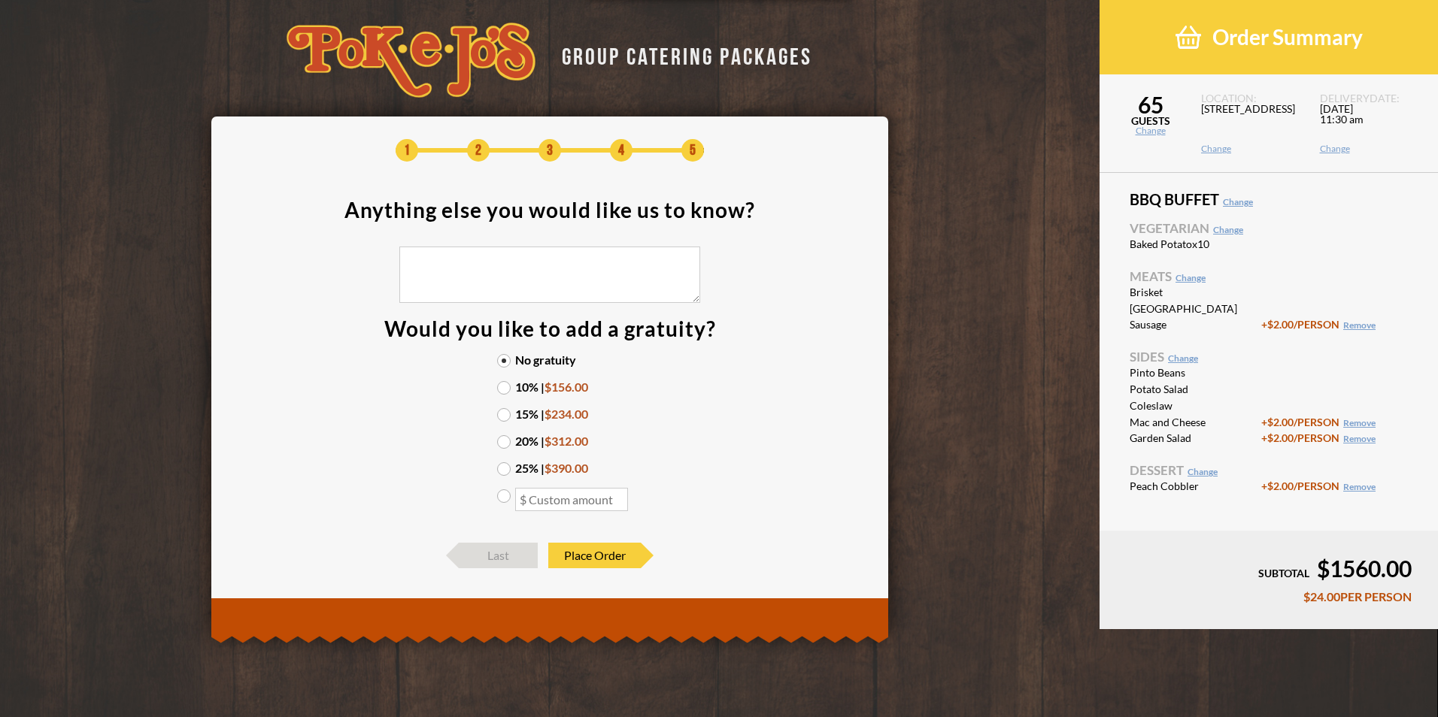
click at [503, 414] on label "15% | $234.00" at bounding box center [549, 414] width 105 height 12
click at [0, 0] on input "15% | $234.00" at bounding box center [0, 0] width 0 height 0
click at [452, 275] on textarea at bounding box center [549, 275] width 301 height 56
paste textarea "Please make the following items vegan friendly Pinto Beans (No meat) Garden Sal…"
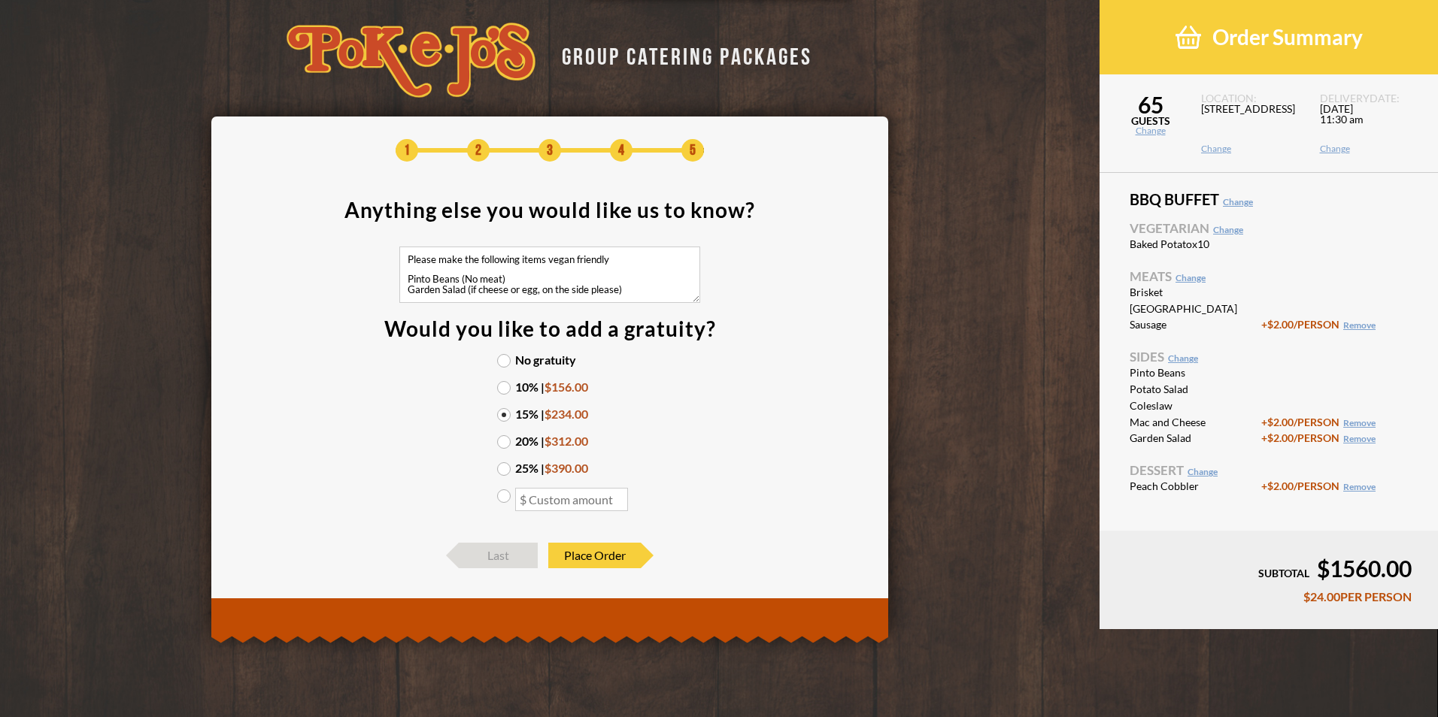
type textarea "Please make the following items vegan friendly Pinto Beans (No meat) Garden Sal…"
click at [581, 559] on span "Place Order" at bounding box center [594, 556] width 92 height 26
click at [734, 469] on section "Anything else you would like us to know? Please make the following items vegan …" at bounding box center [550, 363] width 632 height 329
click at [601, 556] on span "Place Order" at bounding box center [594, 556] width 92 height 26
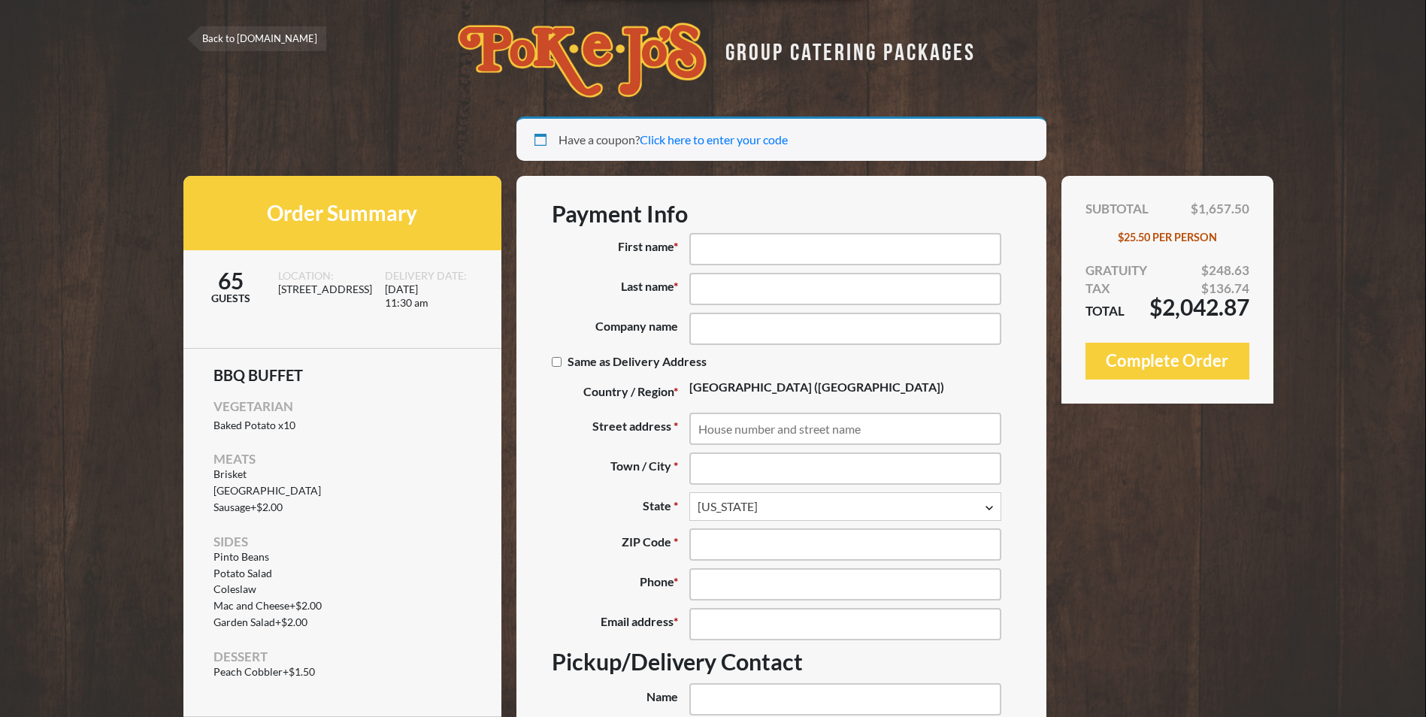
select select "[GEOGRAPHIC_DATA]"
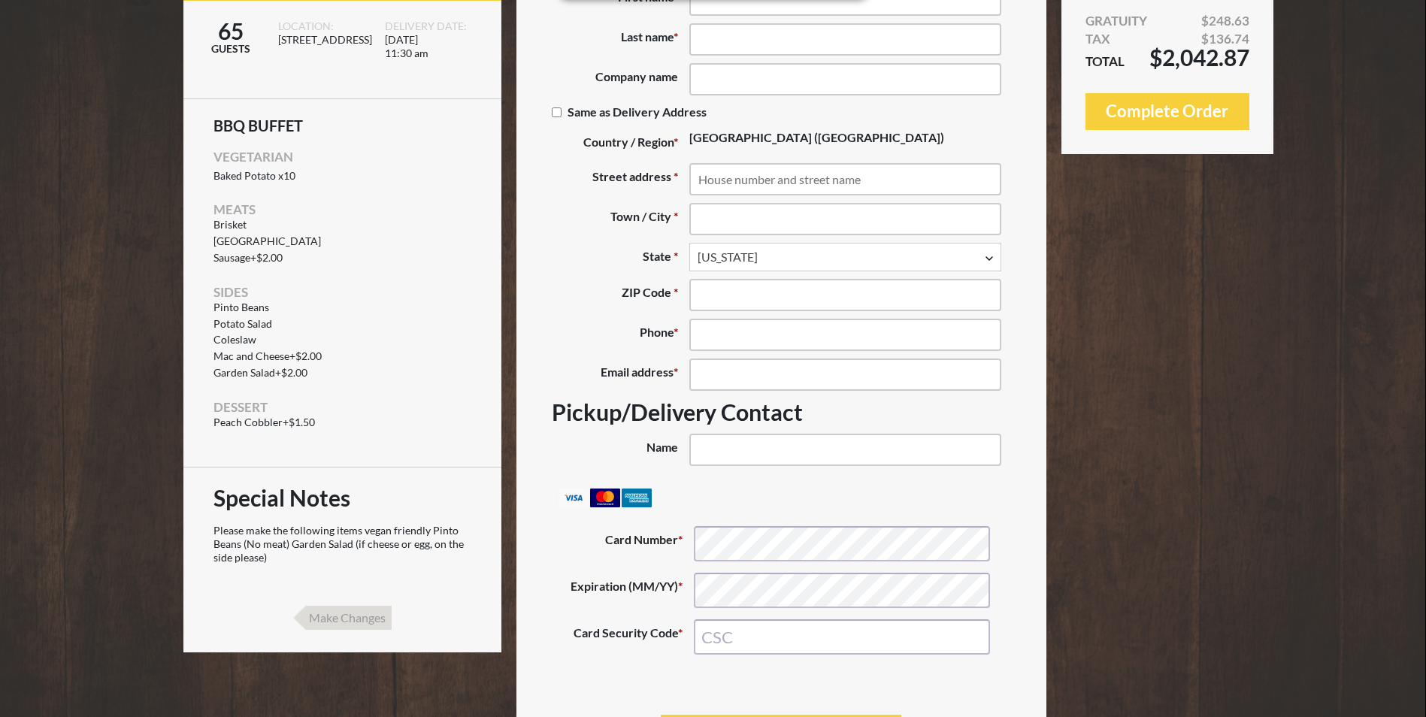
scroll to position [226, 0]
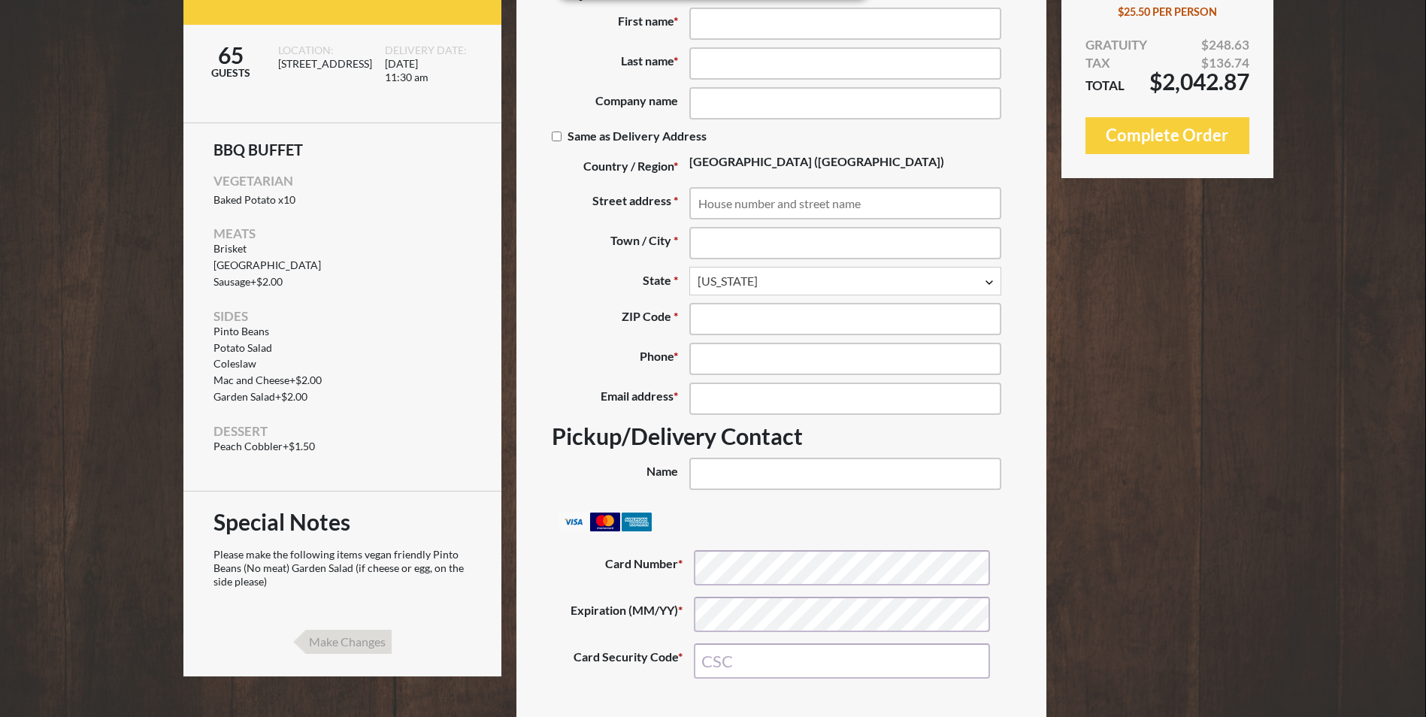
click at [328, 644] on input "Make Changes" at bounding box center [342, 642] width 99 height 24
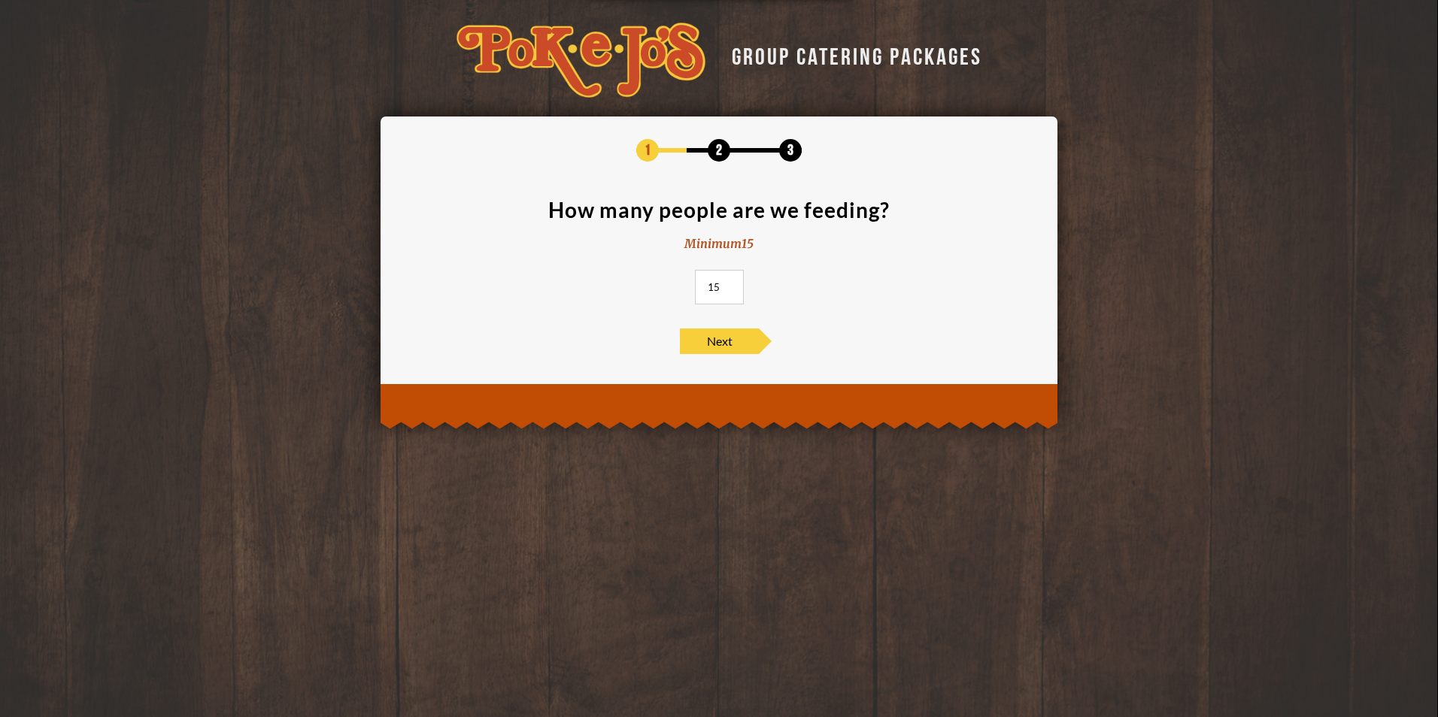
drag, startPoint x: 720, startPoint y: 286, endPoint x: 701, endPoint y: 284, distance: 19.7
click at [701, 284] on input "15" at bounding box center [719, 287] width 49 height 35
type input "65"
click at [711, 351] on span "Next" at bounding box center [719, 342] width 79 height 26
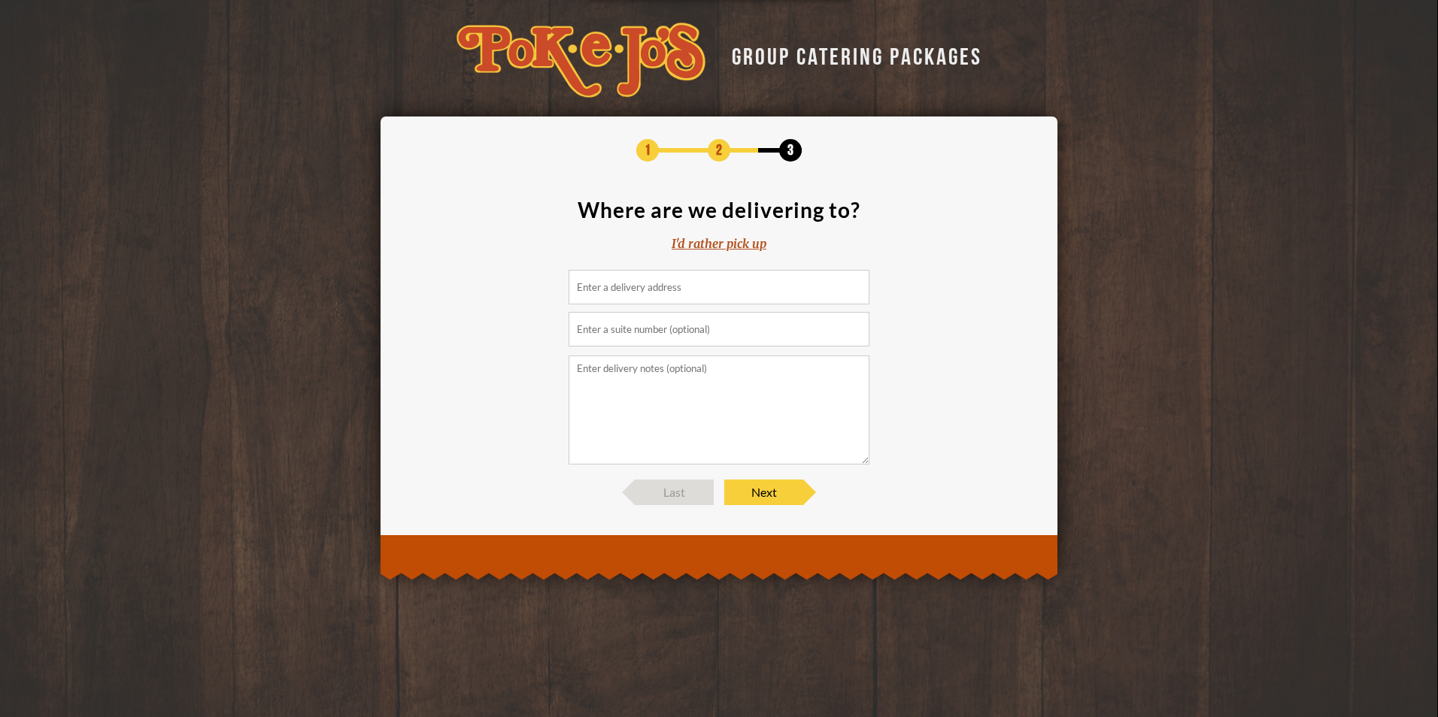
click at [611, 286] on input at bounding box center [718, 287] width 301 height 35
type input "1"
click at [648, 367] on textarea at bounding box center [718, 410] width 301 height 109
click at [644, 435] on textarea at bounding box center [718, 410] width 301 height 109
drag, startPoint x: 600, startPoint y: 317, endPoint x: 596, endPoint y: 310, distance: 8.1
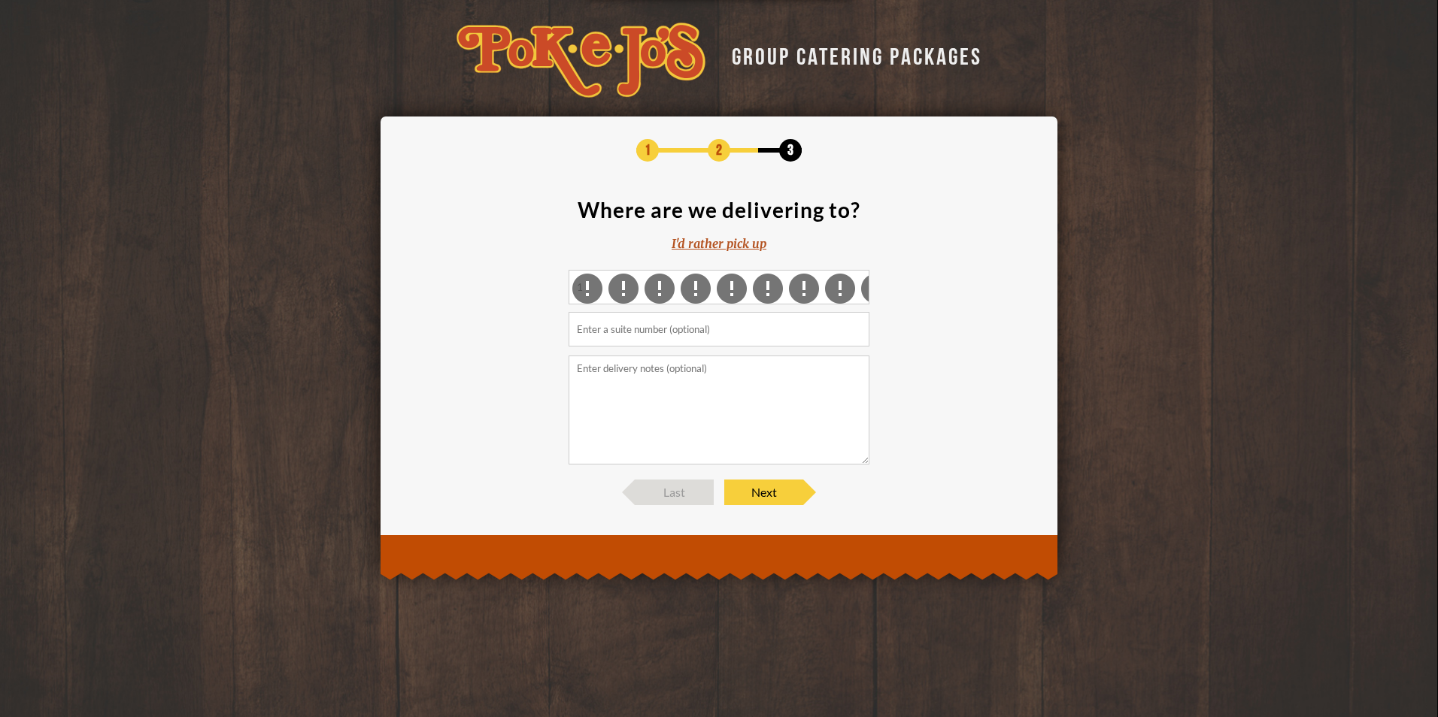
click at [600, 317] on input "text" at bounding box center [718, 329] width 301 height 35
drag, startPoint x: 603, startPoint y: 286, endPoint x: 874, endPoint y: 250, distance: 273.0
click at [879, 250] on section "Where are we delivering to? I'd rather pick up 1" at bounding box center [719, 331] width 632 height 265
click at [676, 498] on span "Last" at bounding box center [674, 493] width 79 height 26
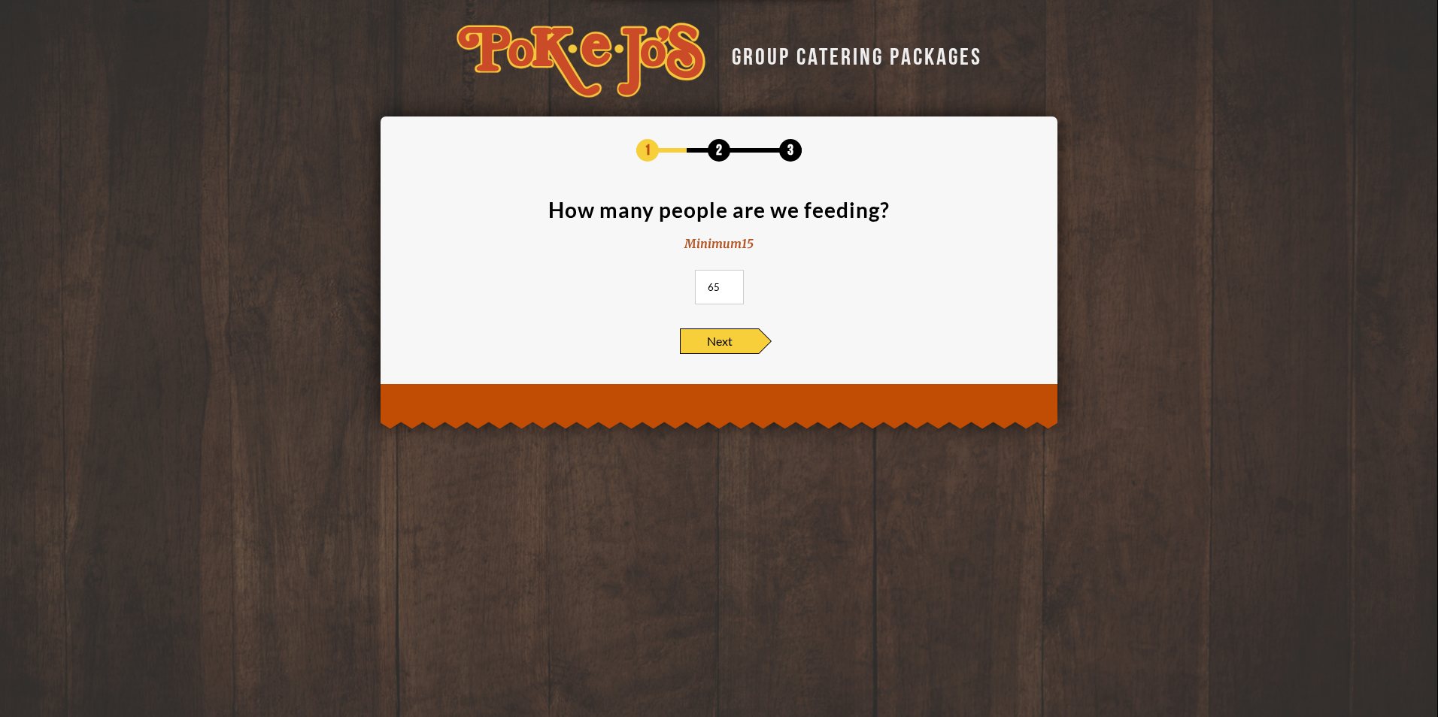
click at [723, 340] on span "Next" at bounding box center [719, 342] width 79 height 26
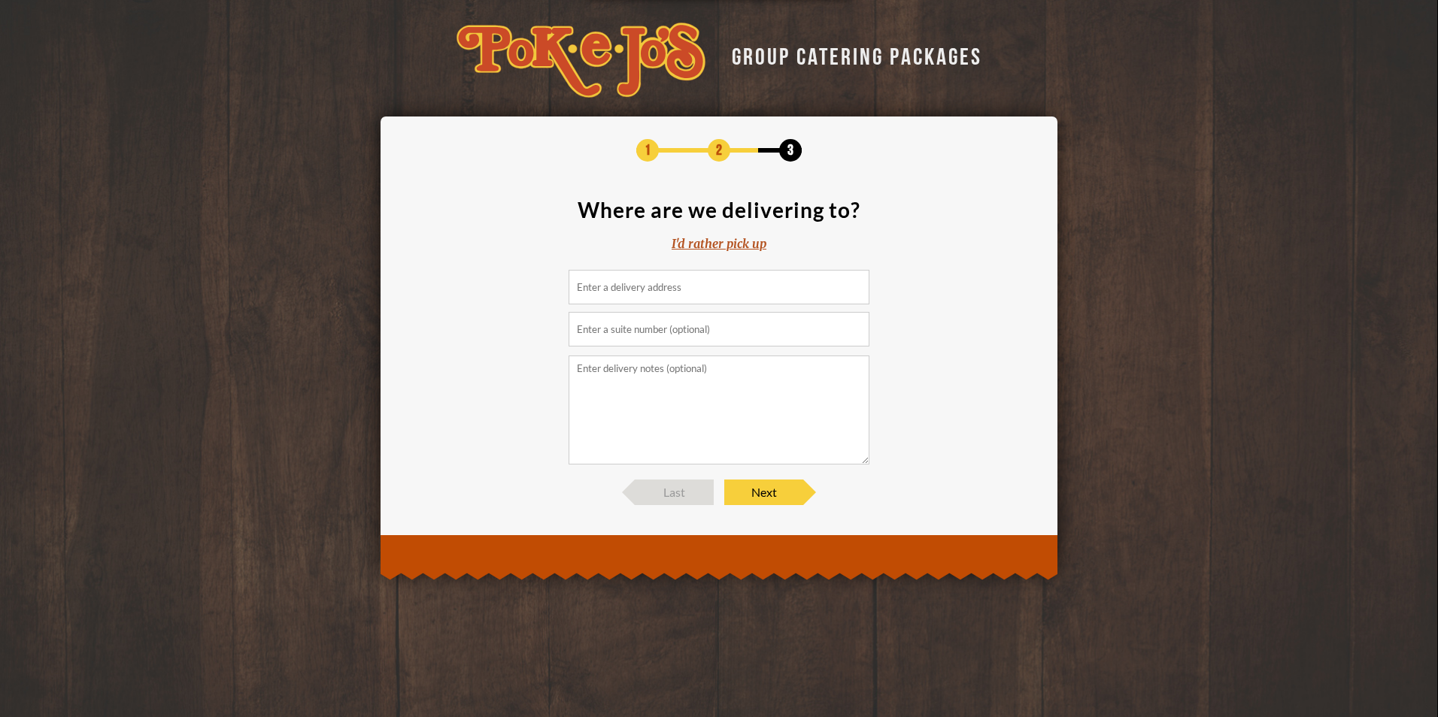
click at [707, 286] on input at bounding box center [718, 287] width 301 height 35
type input "100 Congress Ave"
click at [690, 335] on input "text" at bounding box center [718, 329] width 301 height 35
type input "1100"
click at [599, 396] on textarea at bounding box center [718, 410] width 301 height 109
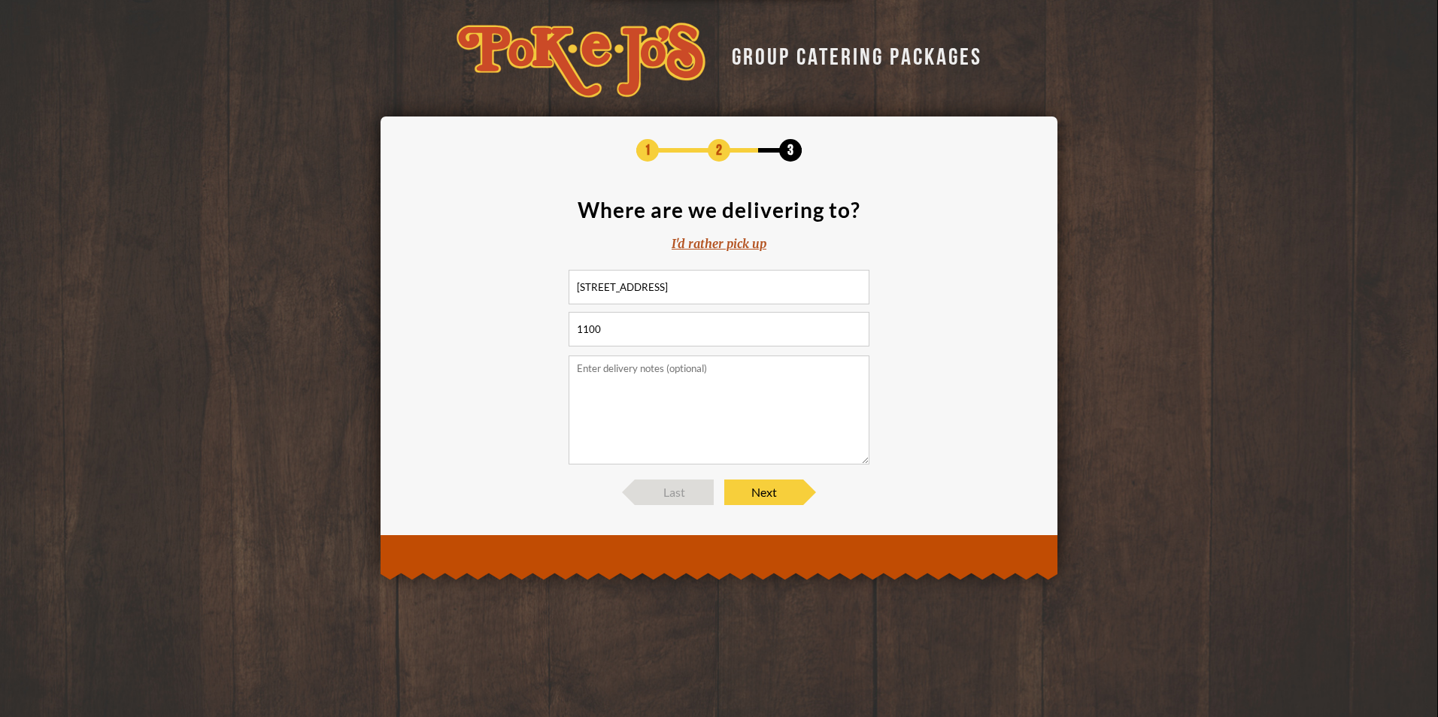
click at [699, 294] on input "100 Congress Ave" at bounding box center [718, 287] width 301 height 35
click at [659, 326] on input "1100" at bounding box center [718, 329] width 301 height 35
click at [649, 302] on input "100" at bounding box center [718, 287] width 301 height 35
type input "1"
paste input "100 Congress Avenue, Suite 1100 Austin, TX 78701"
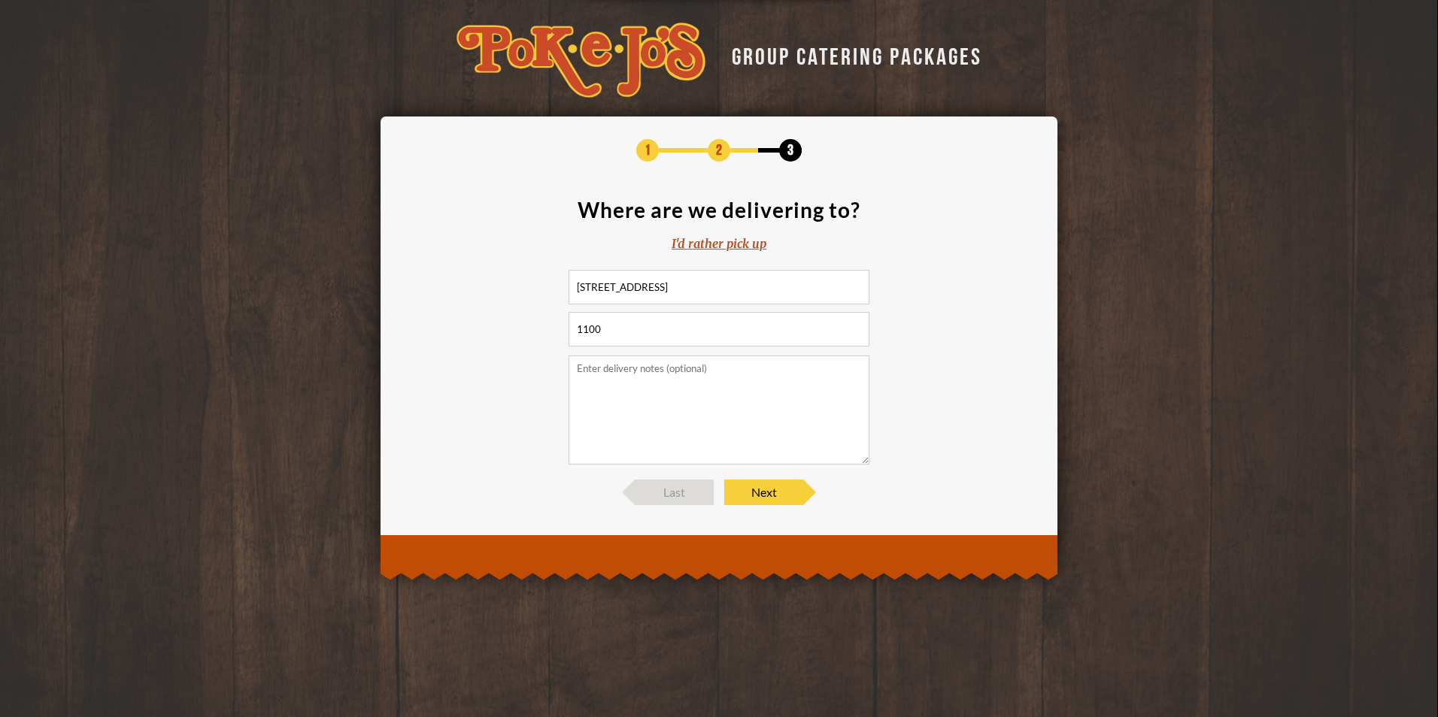
type input "100 Congress Avenue, Suite 1100 Austin, TX 78701"
click at [617, 417] on textarea at bounding box center [718, 410] width 301 height 109
click at [615, 387] on textarea at bounding box center [718, 410] width 301 height 109
paste textarea "Locate the loading dock off 2nd and Congress (Brown Building) across from World…"
type textarea "Locate the loading dock off 2nd and Congress (Brown Building) across from World…"
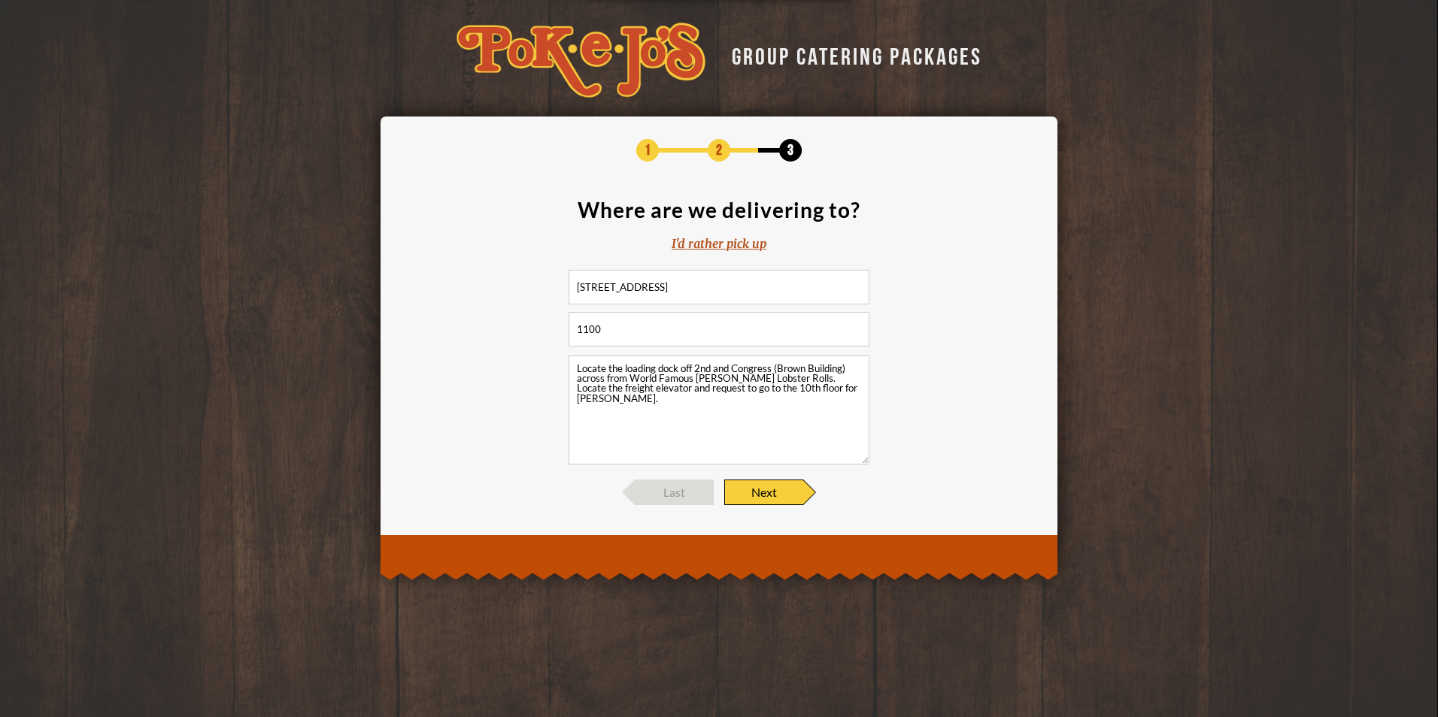
click at [775, 481] on span "Next" at bounding box center [763, 493] width 79 height 26
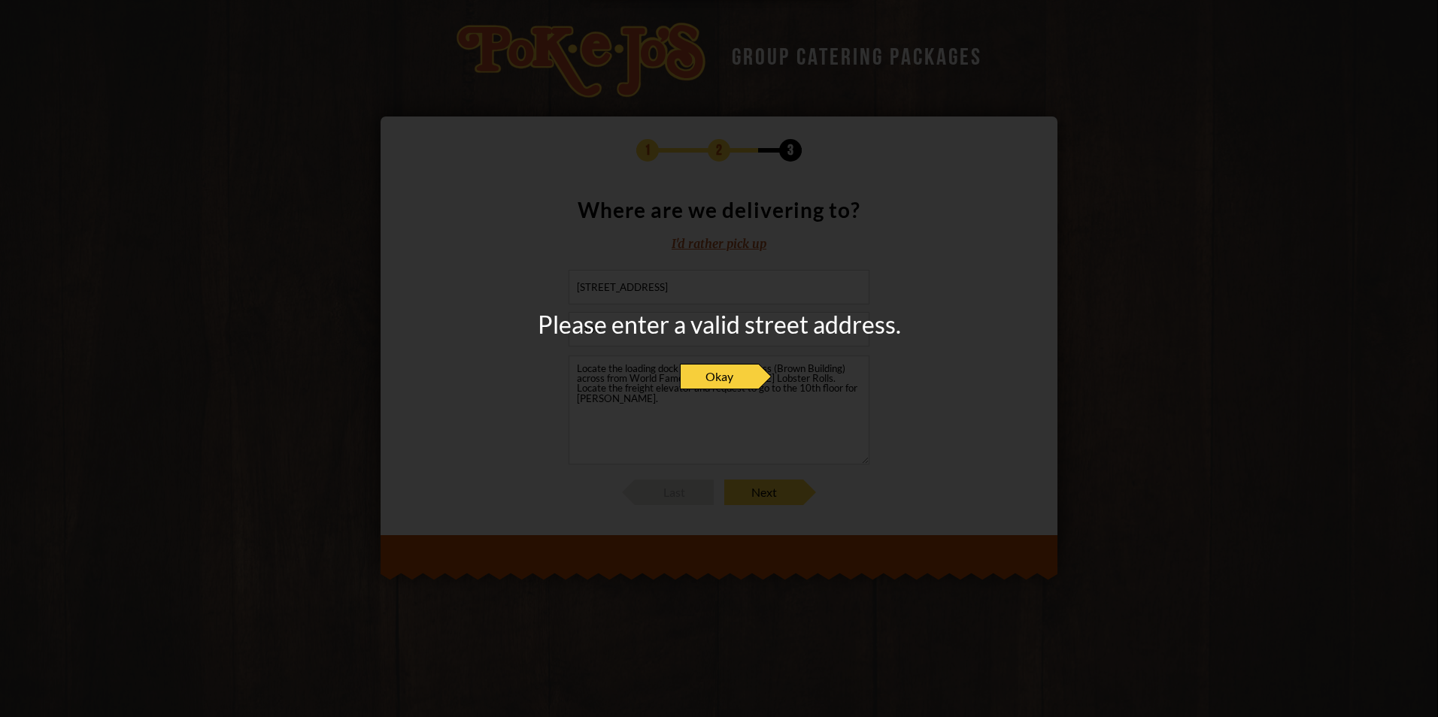
click at [745, 375] on span "Okay" at bounding box center [719, 377] width 79 height 26
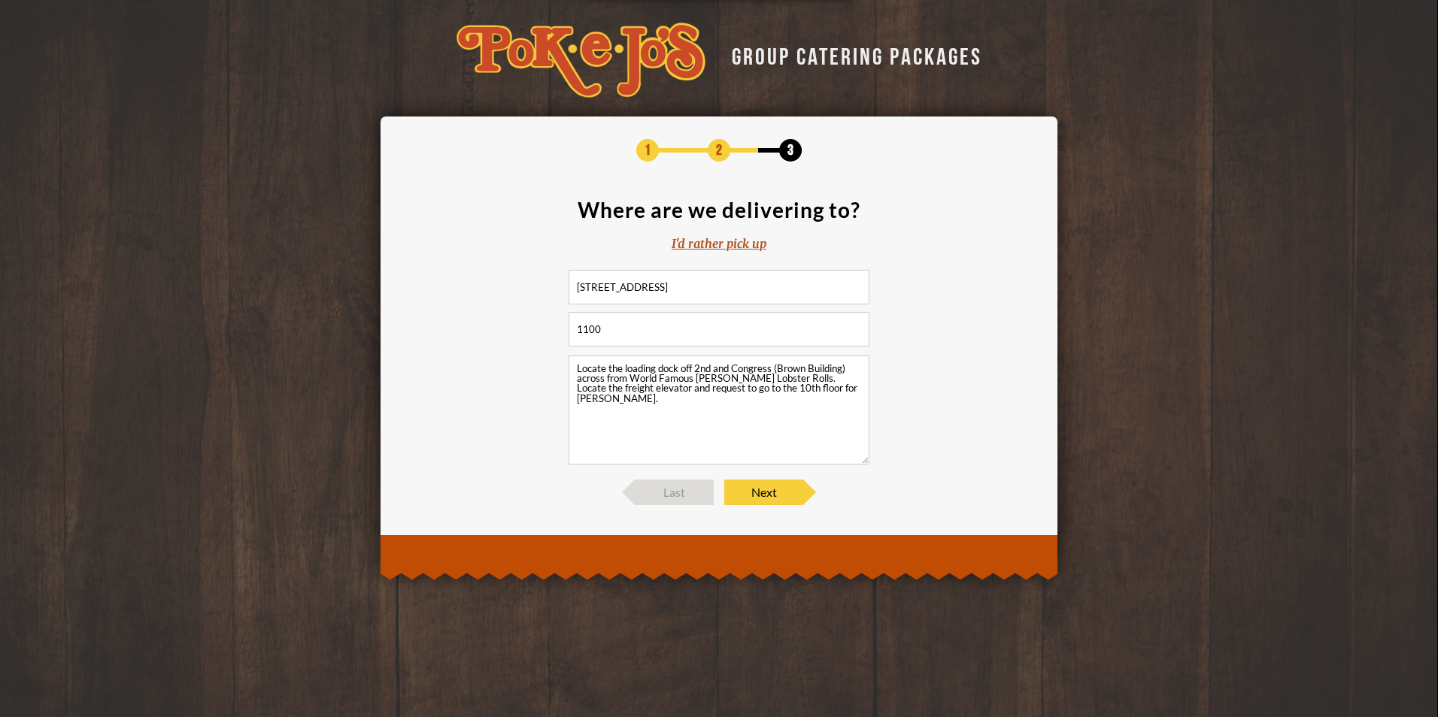
drag, startPoint x: 723, startPoint y: 286, endPoint x: 711, endPoint y: 287, distance: 12.8
click at [711, 287] on input "100 Congress Avenue, Suite 1100 Austin, TX 78701" at bounding box center [718, 287] width 301 height 35
drag, startPoint x: 678, startPoint y: 286, endPoint x: 725, endPoint y: 286, distance: 46.6
click at [725, 286] on input "100 Congress Avenue, Suite 1100 Austin, TX 78701" at bounding box center [718, 287] width 301 height 35
drag, startPoint x: 771, startPoint y: 397, endPoint x: 775, endPoint y: 437, distance: 40.0
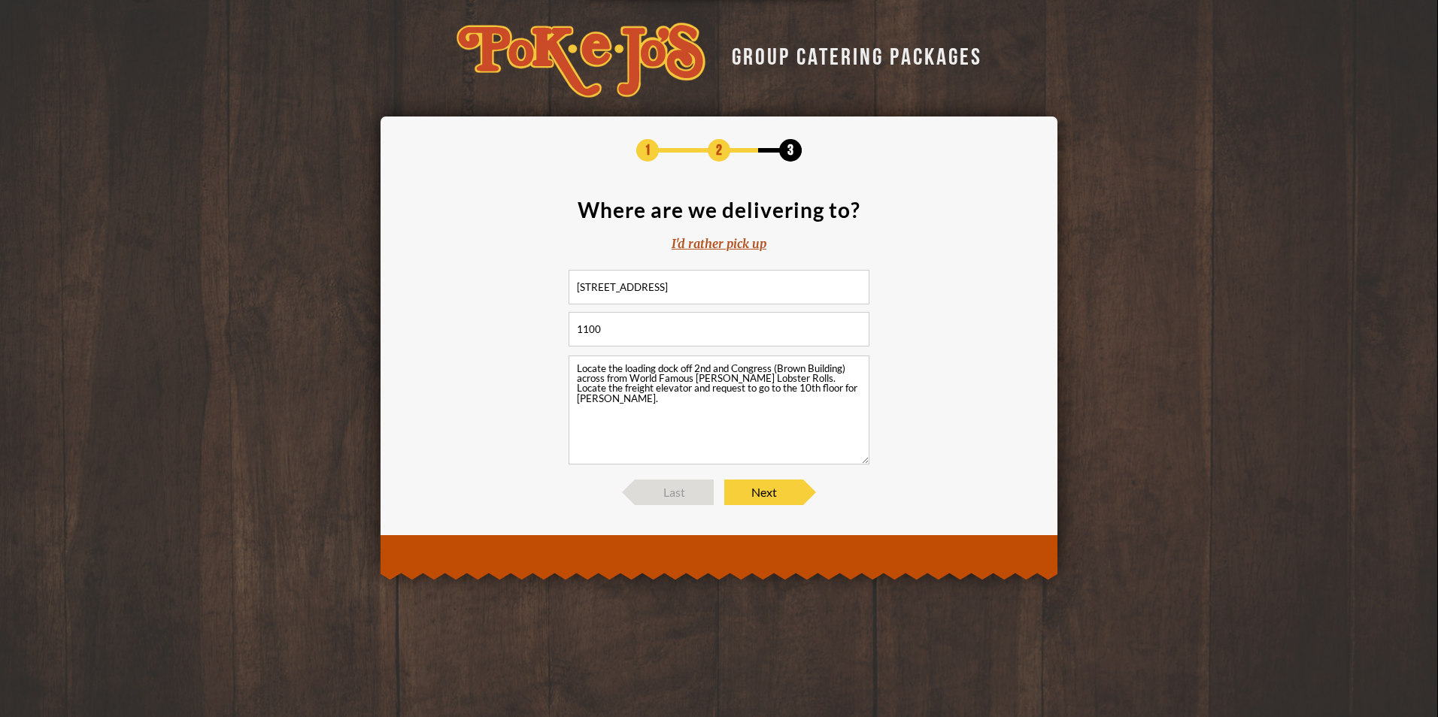
click at [771, 400] on textarea "Locate the loading dock off 2nd and Congress (Brown Building) across from World…" at bounding box center [718, 410] width 301 height 109
click at [777, 503] on span "Next" at bounding box center [763, 493] width 79 height 26
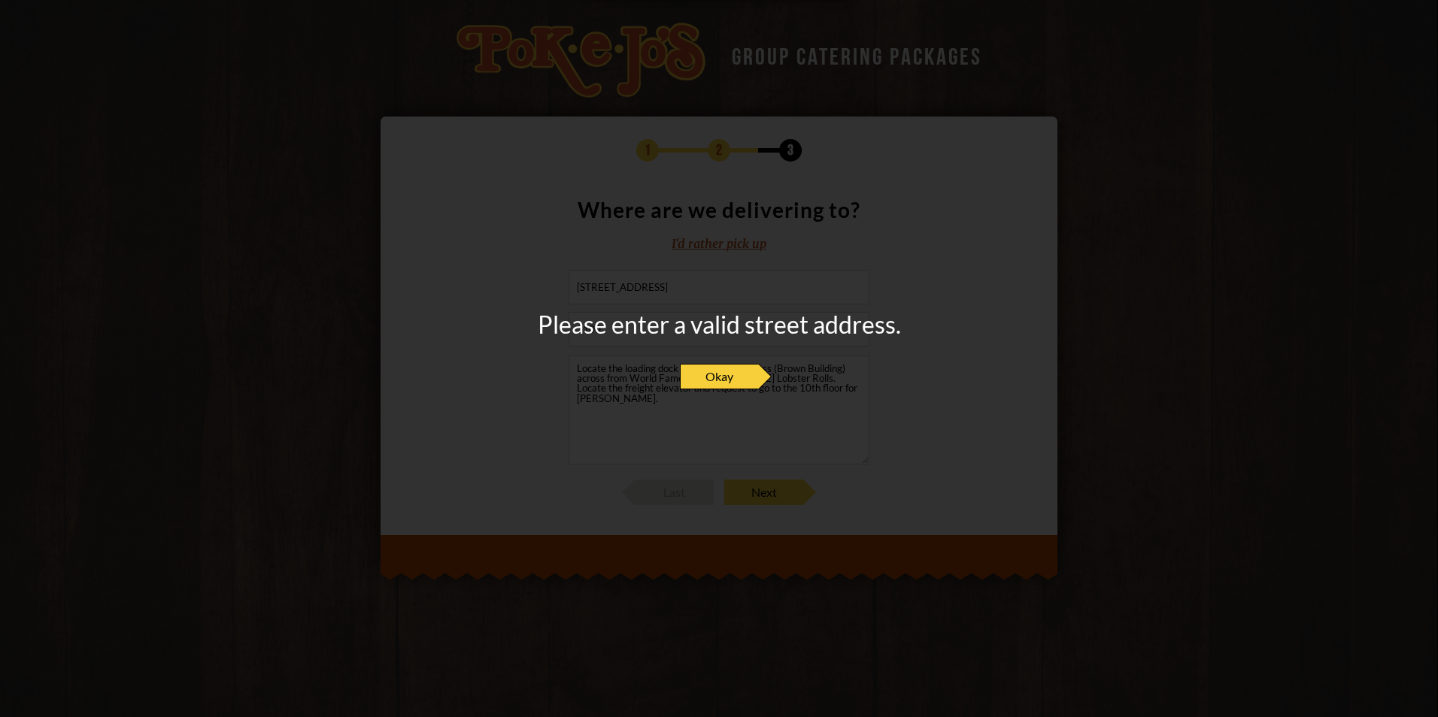
click at [726, 382] on span "Okay" at bounding box center [719, 377] width 79 height 26
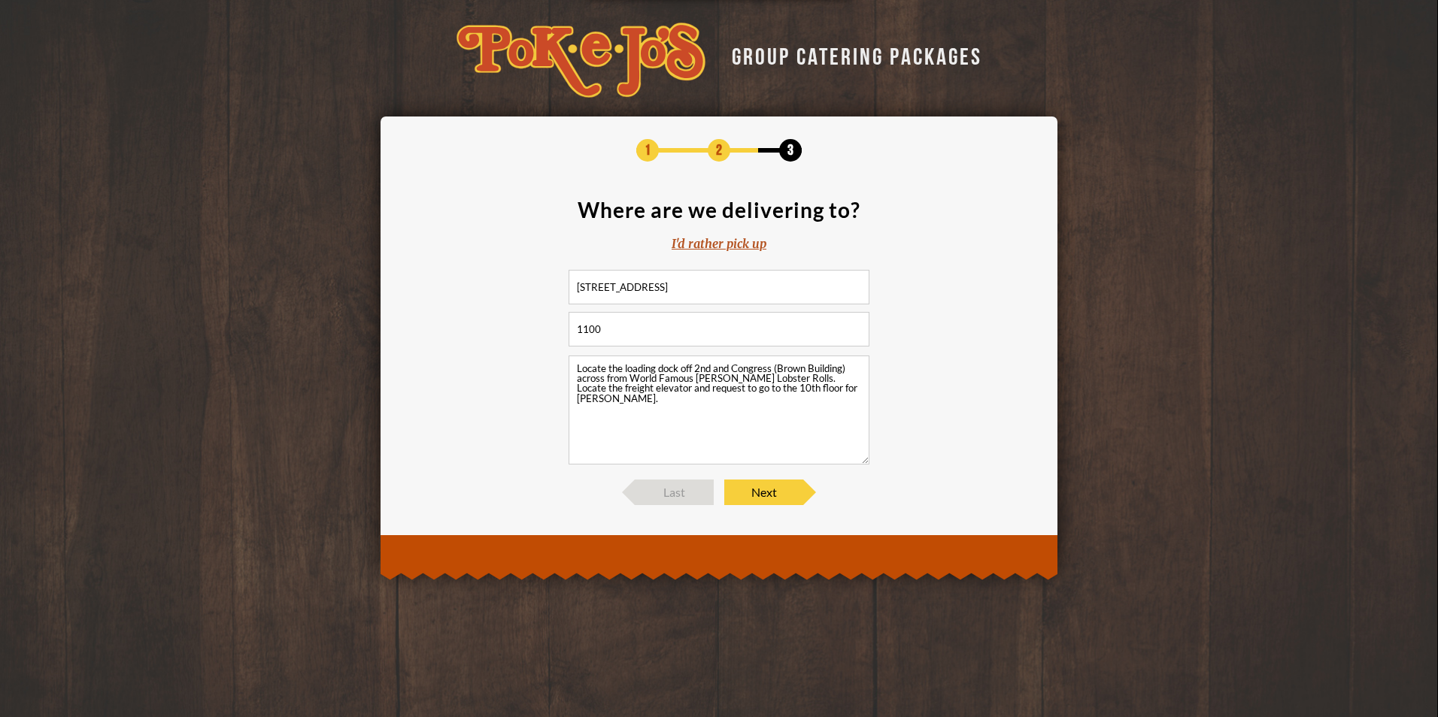
drag, startPoint x: 775, startPoint y: 284, endPoint x: 675, endPoint y: 285, distance: 99.3
click at [675, 285] on input "100 Congress Avenue, Austin, TX 78701" at bounding box center [718, 287] width 301 height 35
click at [721, 378] on textarea "Locate the loading dock off 2nd and Congress (Brown Building) across from World…" at bounding box center [718, 410] width 301 height 109
drag, startPoint x: 691, startPoint y: 285, endPoint x: 705, endPoint y: 307, distance: 26.1
click at [691, 286] on input "100 Congress Avenue," at bounding box center [718, 287] width 301 height 35
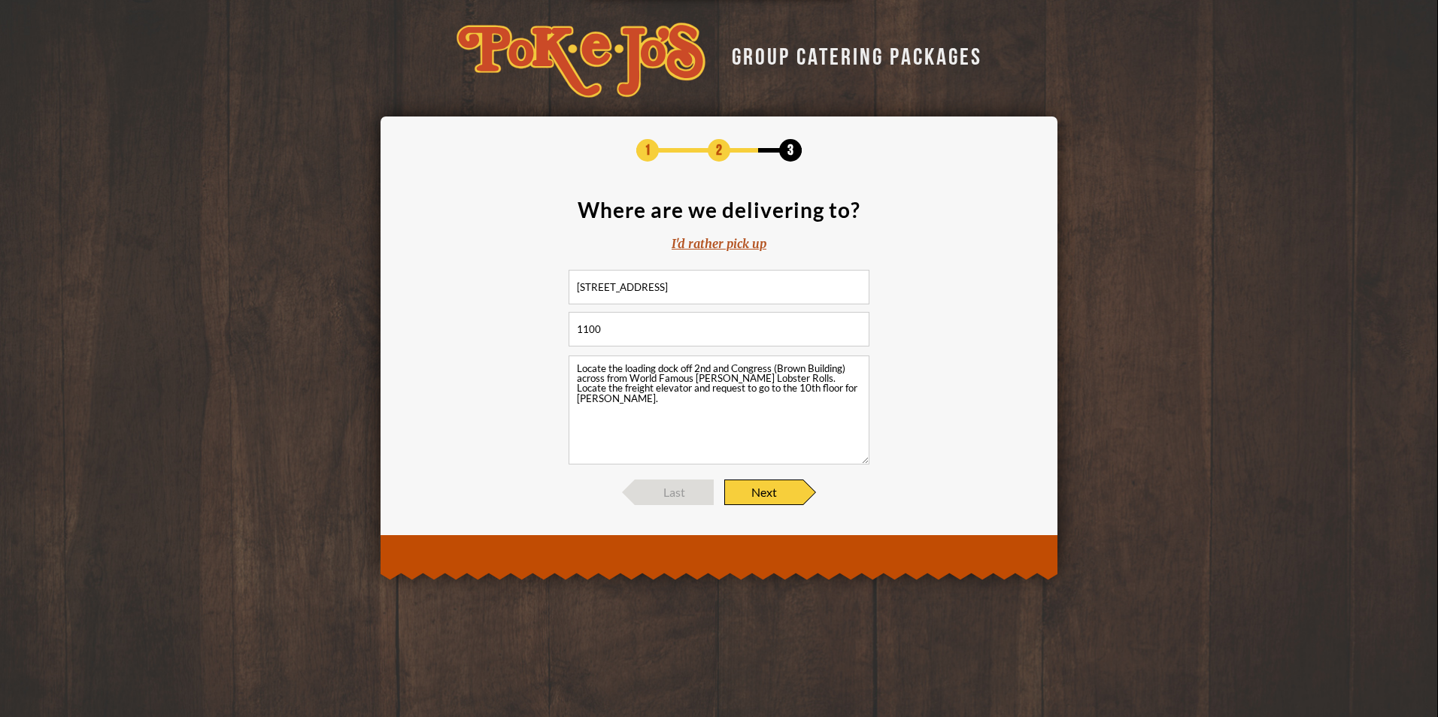
click at [787, 492] on span "Next" at bounding box center [763, 493] width 79 height 26
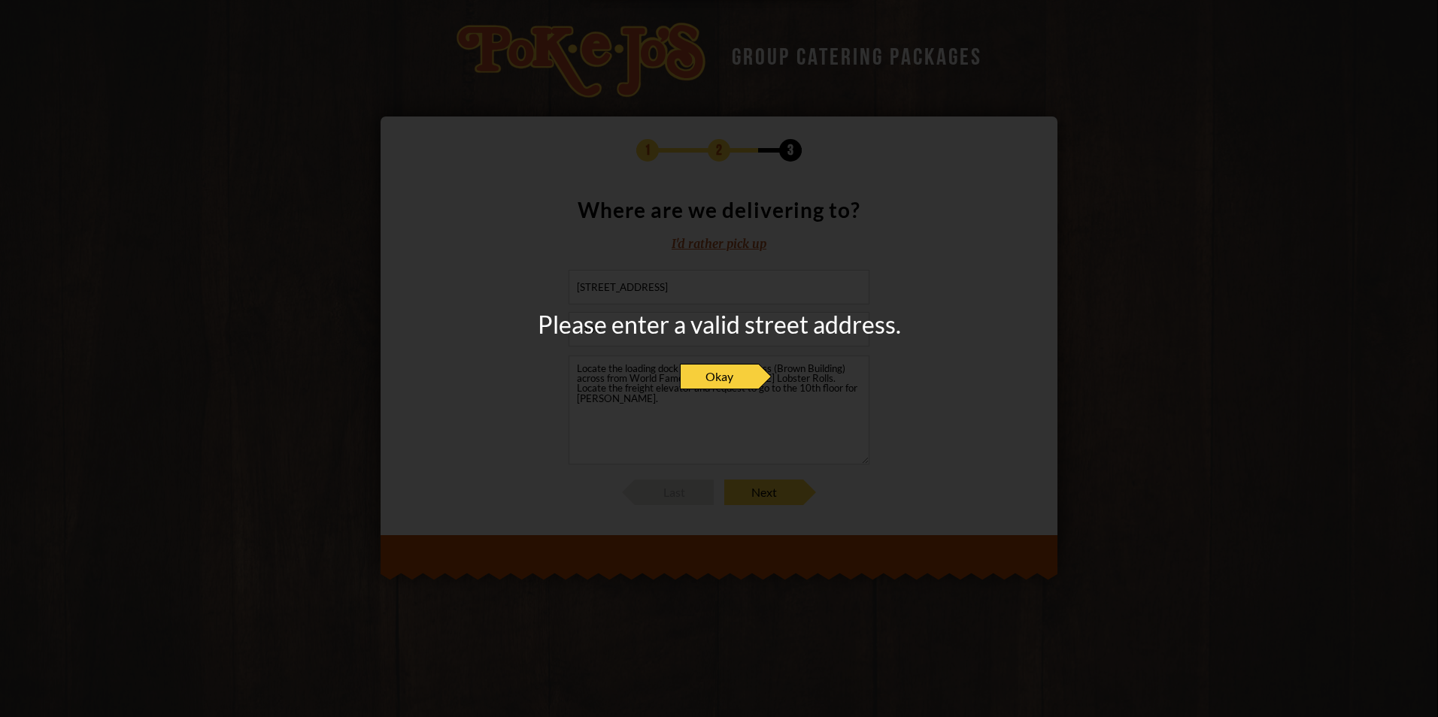
click at [755, 371] on span "Okay" at bounding box center [719, 377] width 79 height 26
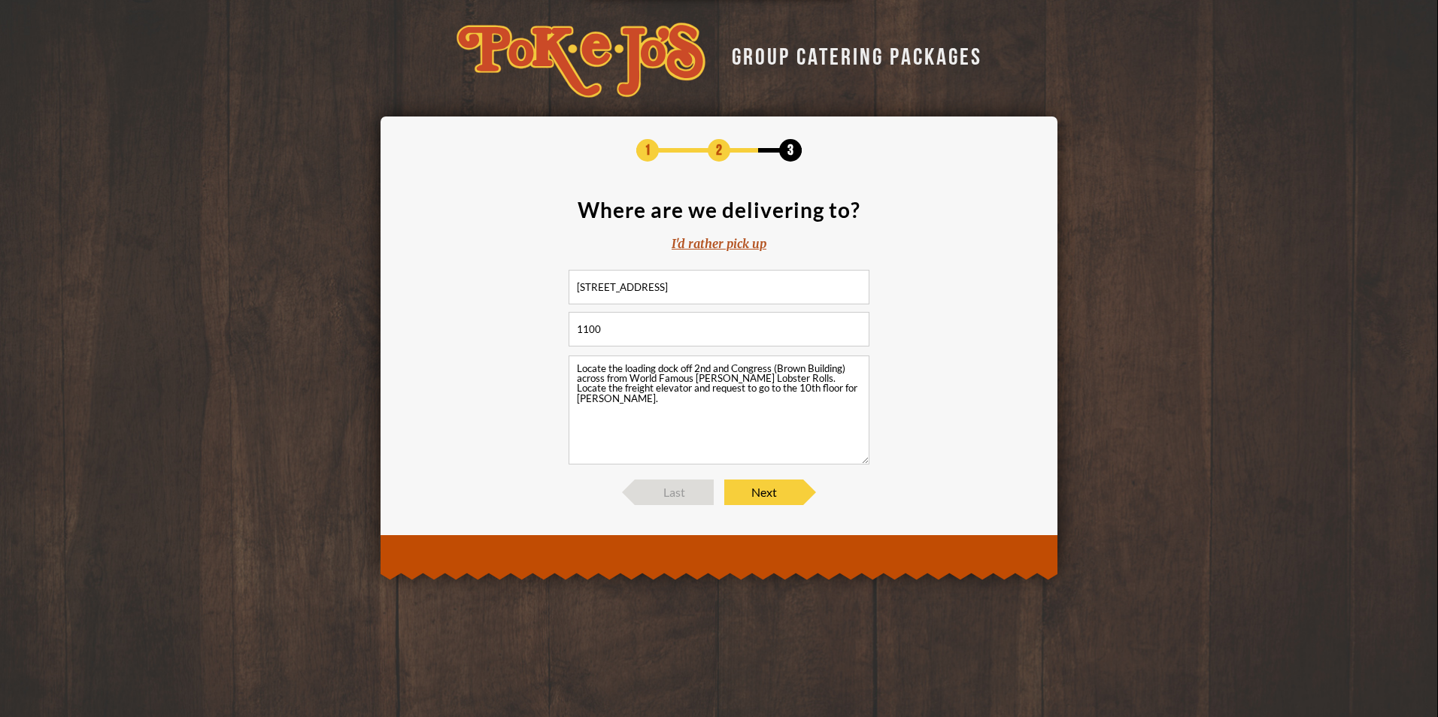
drag, startPoint x: 687, startPoint y: 289, endPoint x: 526, endPoint y: 281, distance: 161.1
click at [528, 279] on section "Where are we delivering to? I'd rather pick up 100 Congress Avenue 1100 Locate …" at bounding box center [719, 331] width 632 height 265
type input "1"
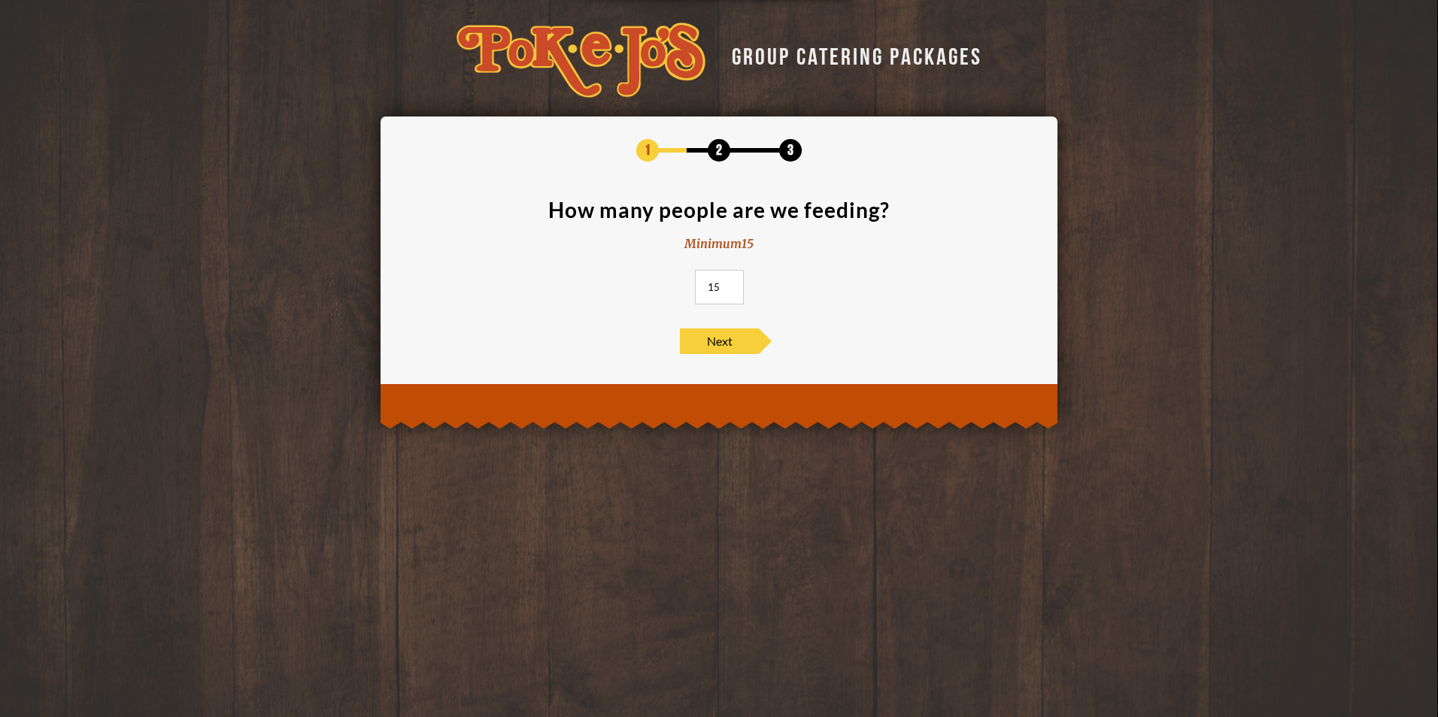
drag, startPoint x: 718, startPoint y: 286, endPoint x: 700, endPoint y: 290, distance: 18.3
click at [702, 286] on input "15" at bounding box center [719, 287] width 49 height 35
type input "65"
click at [723, 340] on span "Next" at bounding box center [719, 342] width 79 height 26
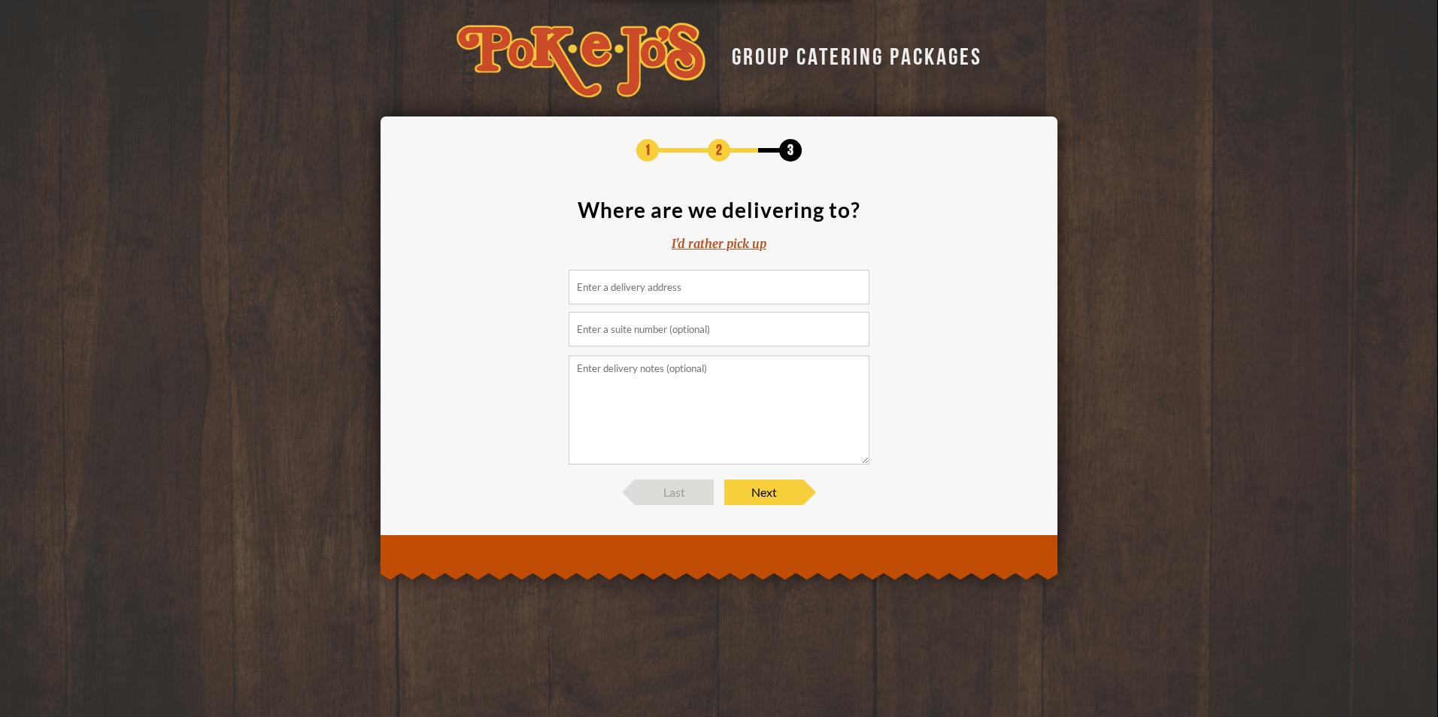
click at [662, 289] on input at bounding box center [718, 287] width 301 height 35
type input "1"
click at [931, 246] on section "Where are we delivering to? I'd rather pick up 1" at bounding box center [719, 331] width 632 height 265
click at [687, 244] on div "I'd rather pick up" at bounding box center [718, 243] width 95 height 17
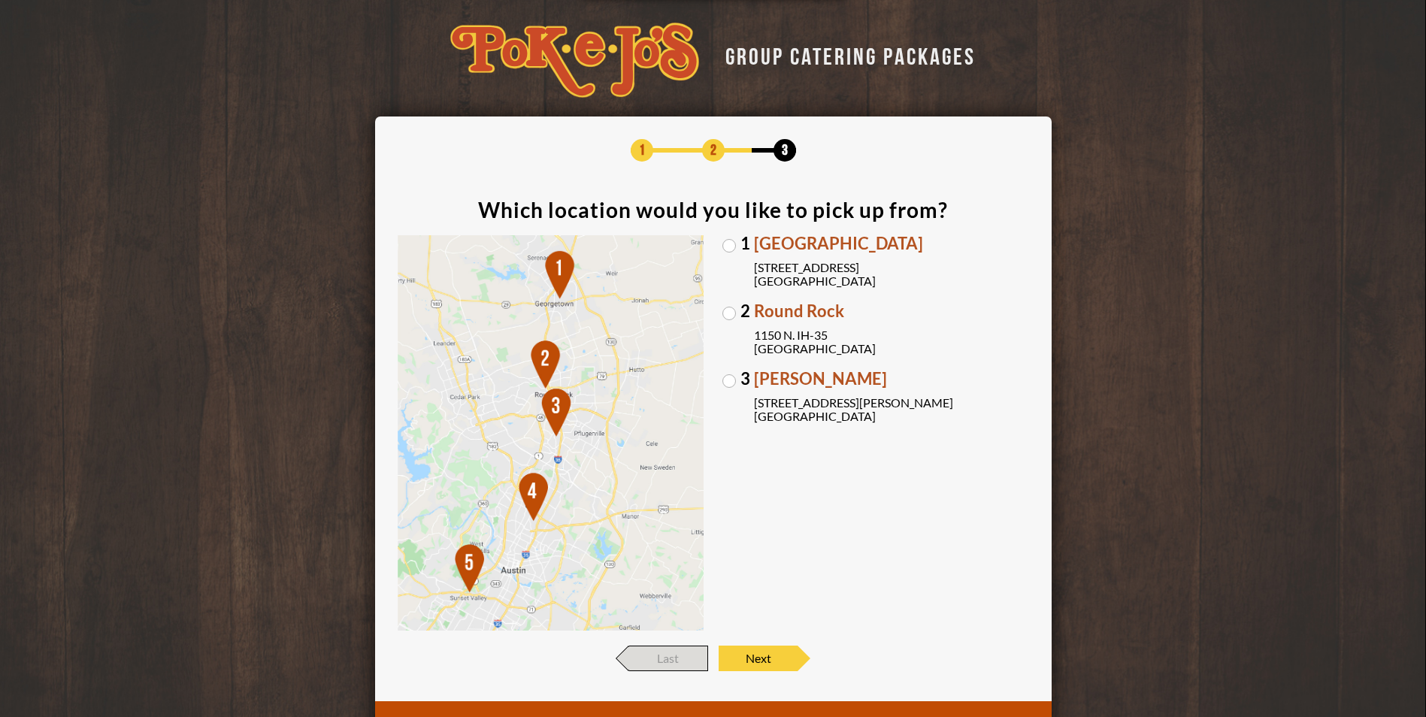
click at [689, 653] on span "Last" at bounding box center [668, 659] width 79 height 26
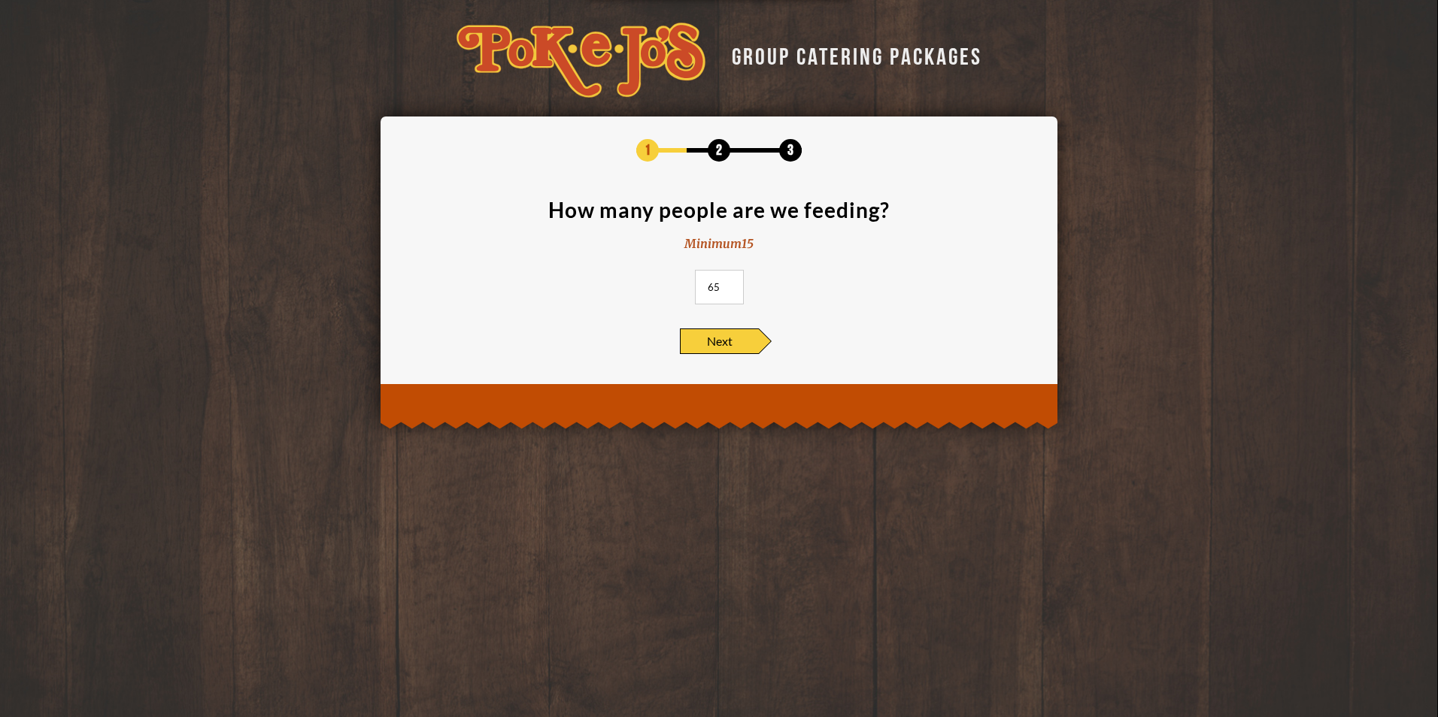
click at [719, 348] on span "Next" at bounding box center [719, 342] width 79 height 26
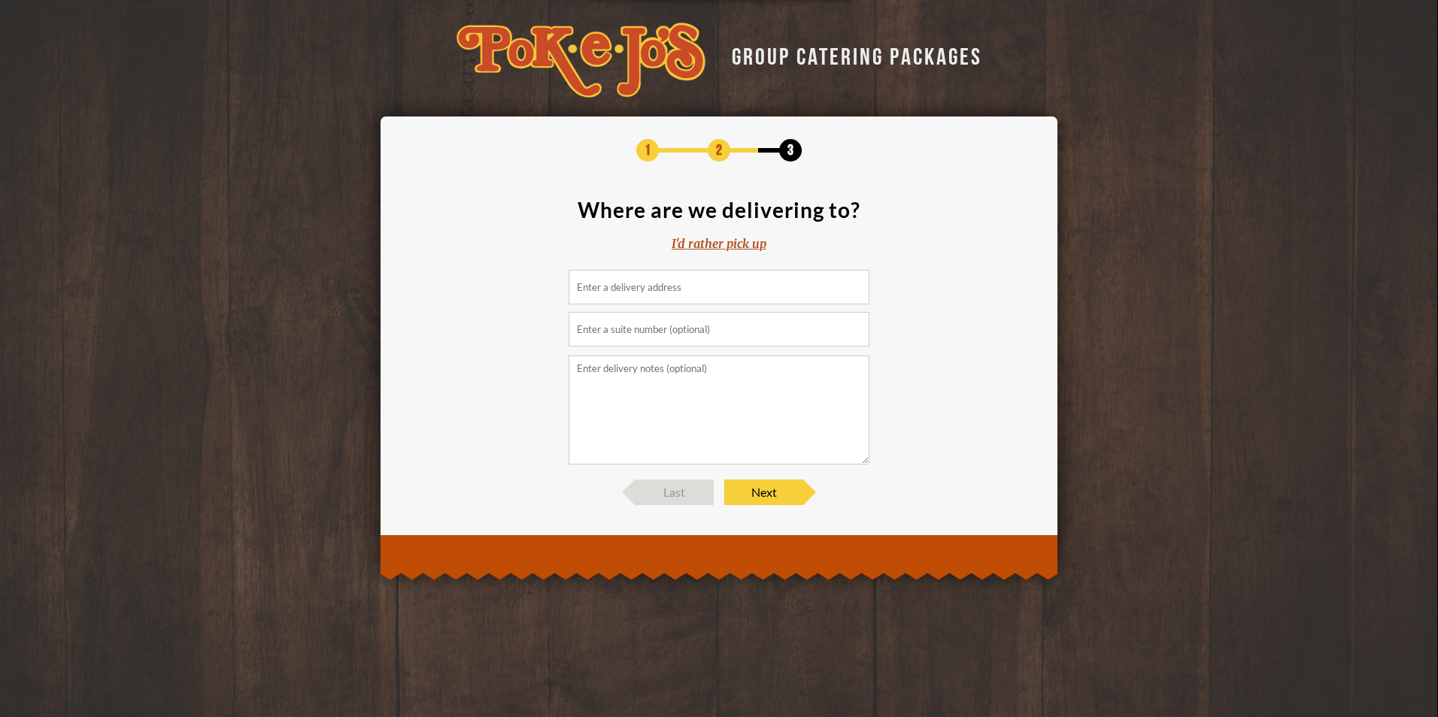
click at [667, 283] on input at bounding box center [718, 287] width 301 height 35
type input "undefined"
type input "1100"
paste textarea "Locate the loading dock off 2nd and Congress (Brown Building) across from World…"
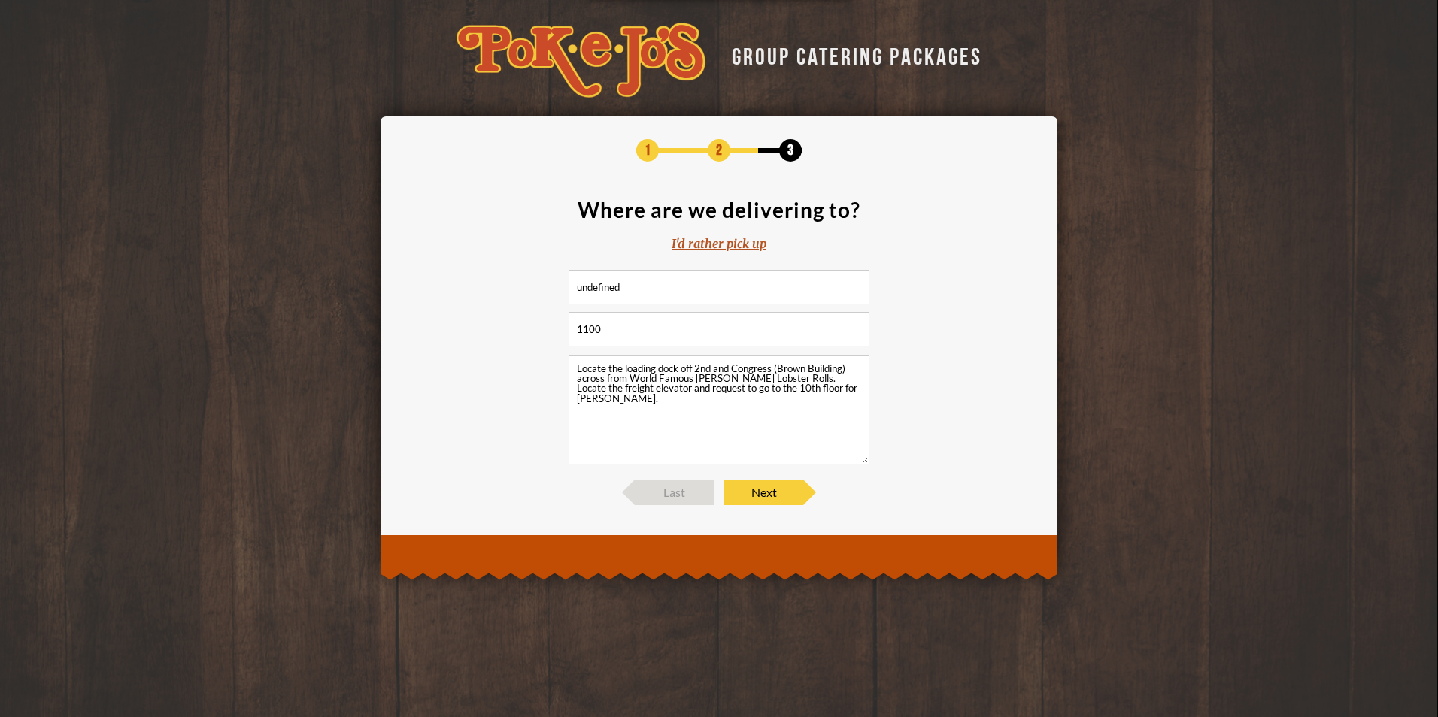
type textarea "Locate the loading dock off 2nd and Congress (Brown Building) across from World…"
click at [754, 504] on span "Next" at bounding box center [763, 493] width 79 height 26
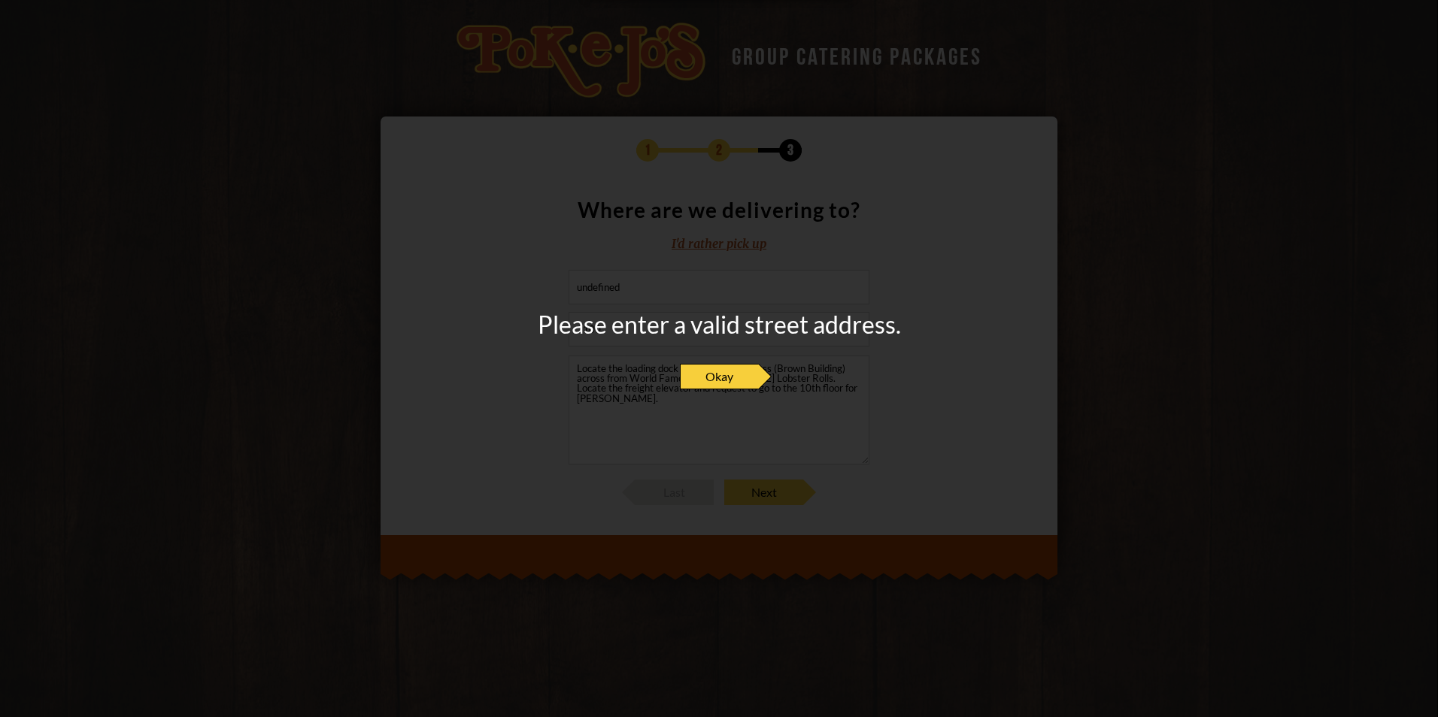
click at [710, 380] on span "Okay" at bounding box center [719, 377] width 79 height 26
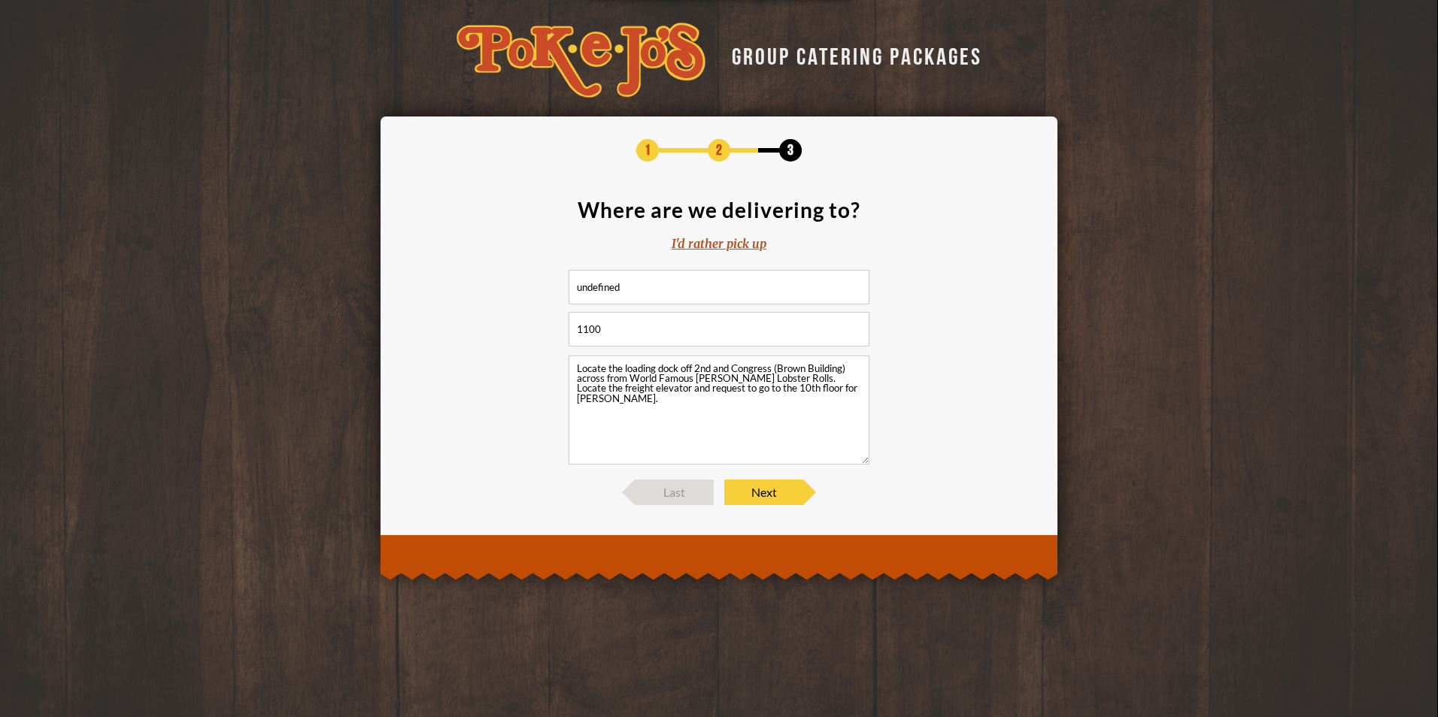
drag, startPoint x: 635, startPoint y: 292, endPoint x: 551, endPoint y: 290, distance: 83.5
click at [551, 290] on section "Where are we delivering to? I'd rather pick up undefined 1100 Locate the loadin…" at bounding box center [719, 331] width 632 height 265
type input "100 Congress Avenue"
click at [660, 412] on textarea "Locate the loading dock off 2nd and Congress (Brown Building) across from World…" at bounding box center [718, 410] width 301 height 109
click at [768, 490] on span "Next" at bounding box center [763, 493] width 79 height 26
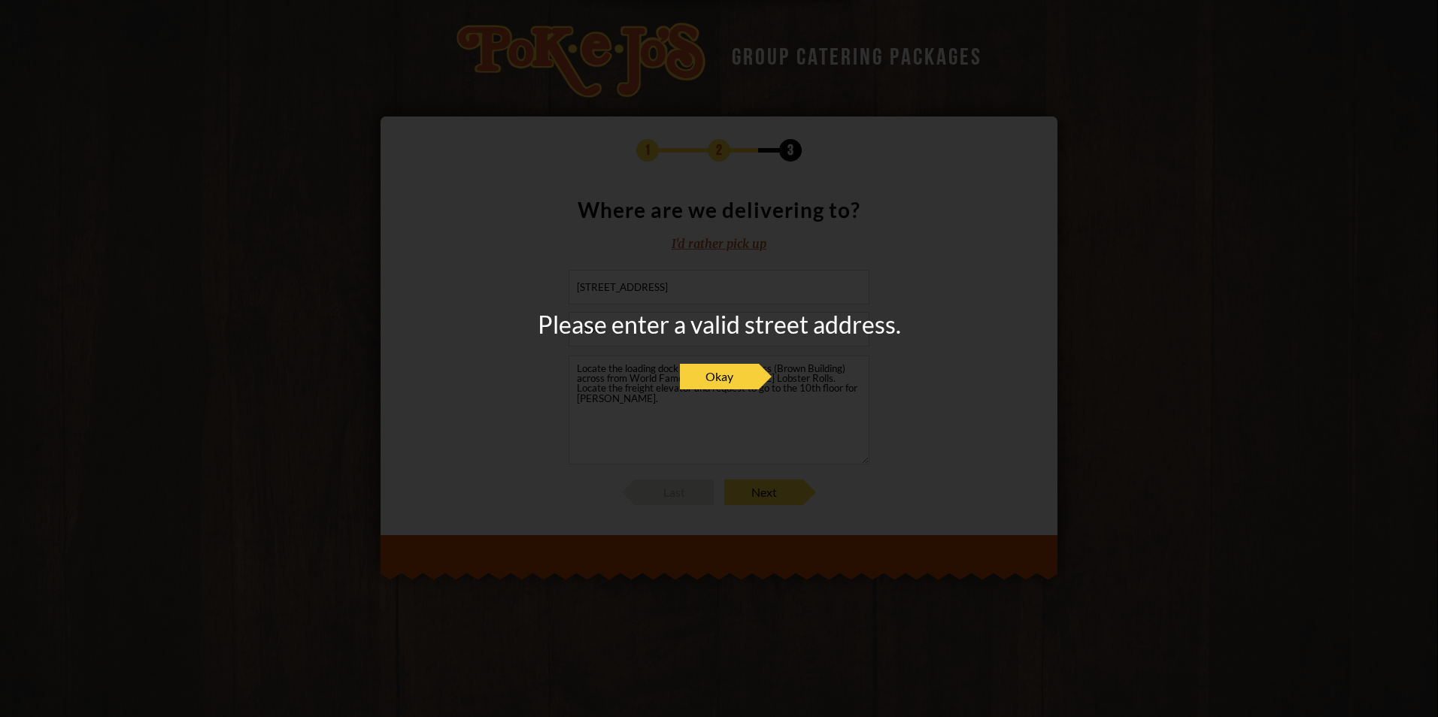
click at [735, 359] on div "Please enter a valid street address. Okay" at bounding box center [719, 359] width 363 height 92
click at [735, 372] on span "Okay" at bounding box center [719, 377] width 79 height 26
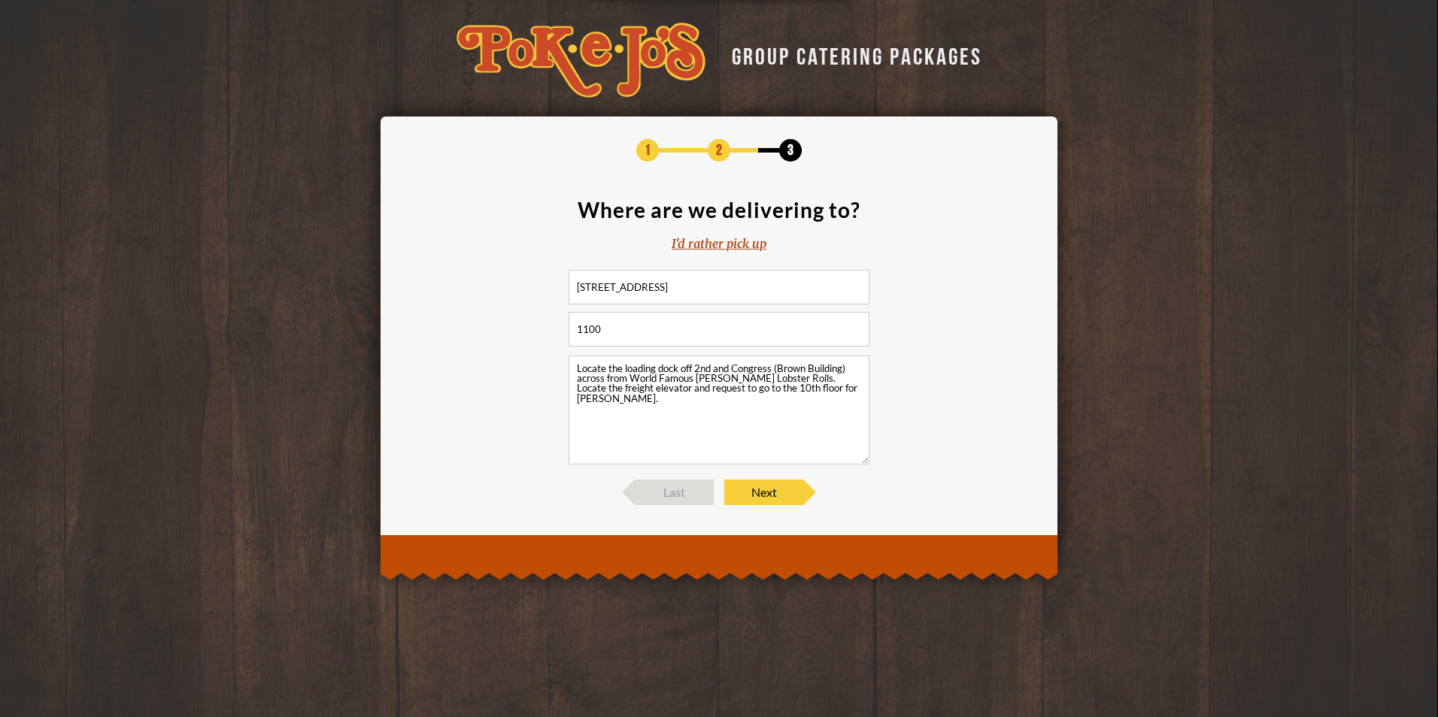
click at [720, 302] on input "100 Congress Avenue" at bounding box center [718, 287] width 301 height 35
click at [635, 415] on textarea "Locate the loading dock off 2nd and Congress (Brown Building) across from World…" at bounding box center [718, 410] width 301 height 109
click at [688, 288] on input "100 Congress Avenue" at bounding box center [718, 287] width 301 height 35
click at [675, 290] on input "100 Congress Avenue" at bounding box center [718, 287] width 301 height 35
click at [647, 324] on input "1100" at bounding box center [718, 329] width 301 height 35
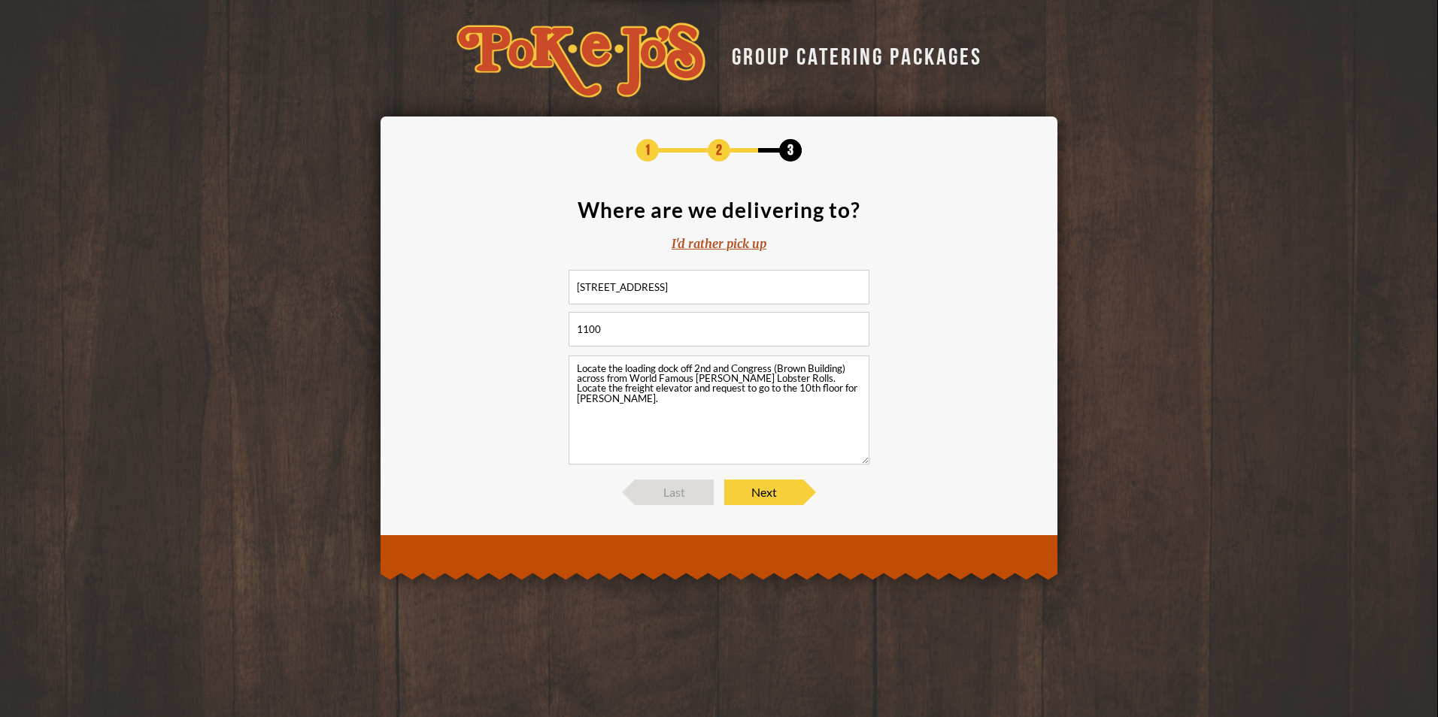
type input "1100"
click at [605, 398] on textarea "Locate the loading dock off 2nd and Congress (Brown Building) across from World…" at bounding box center [718, 410] width 301 height 109
click at [754, 487] on span "Next" at bounding box center [763, 493] width 79 height 26
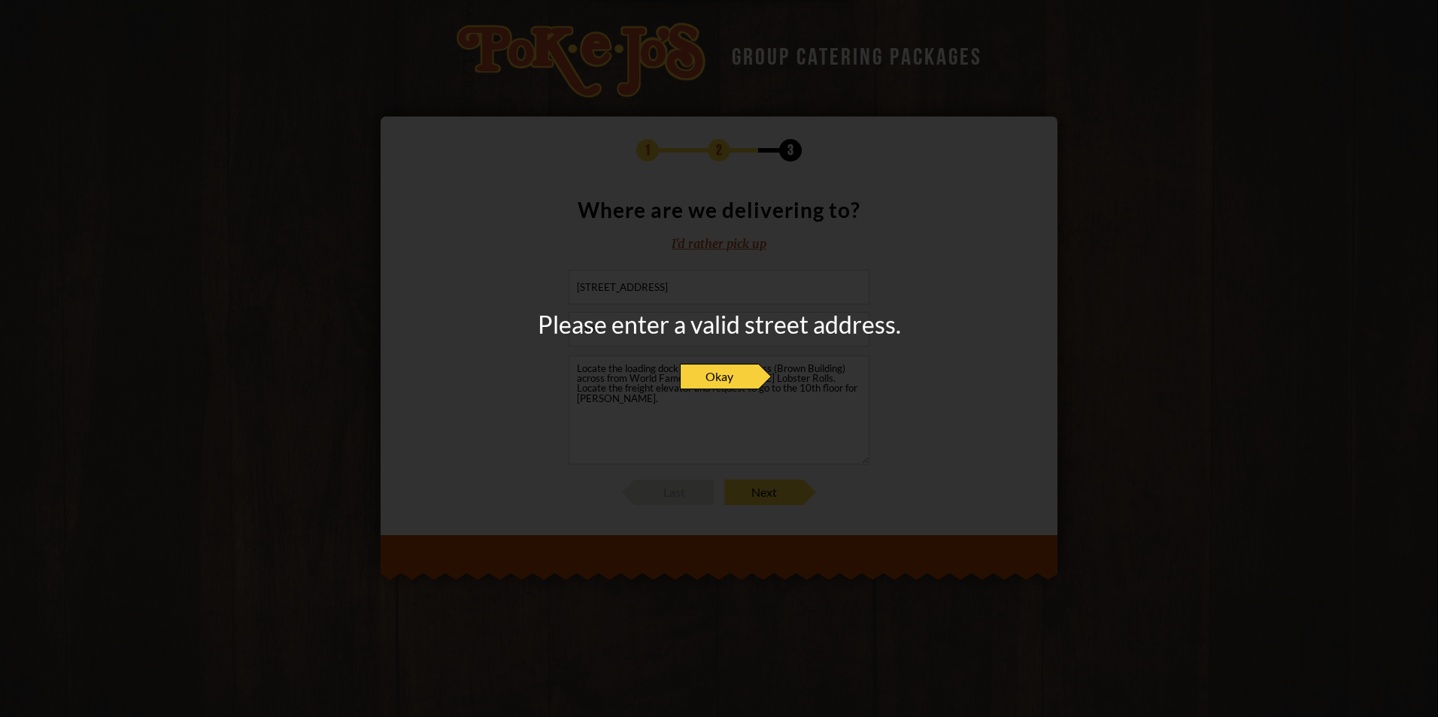
click at [721, 369] on span "Okay" at bounding box center [719, 377] width 79 height 26
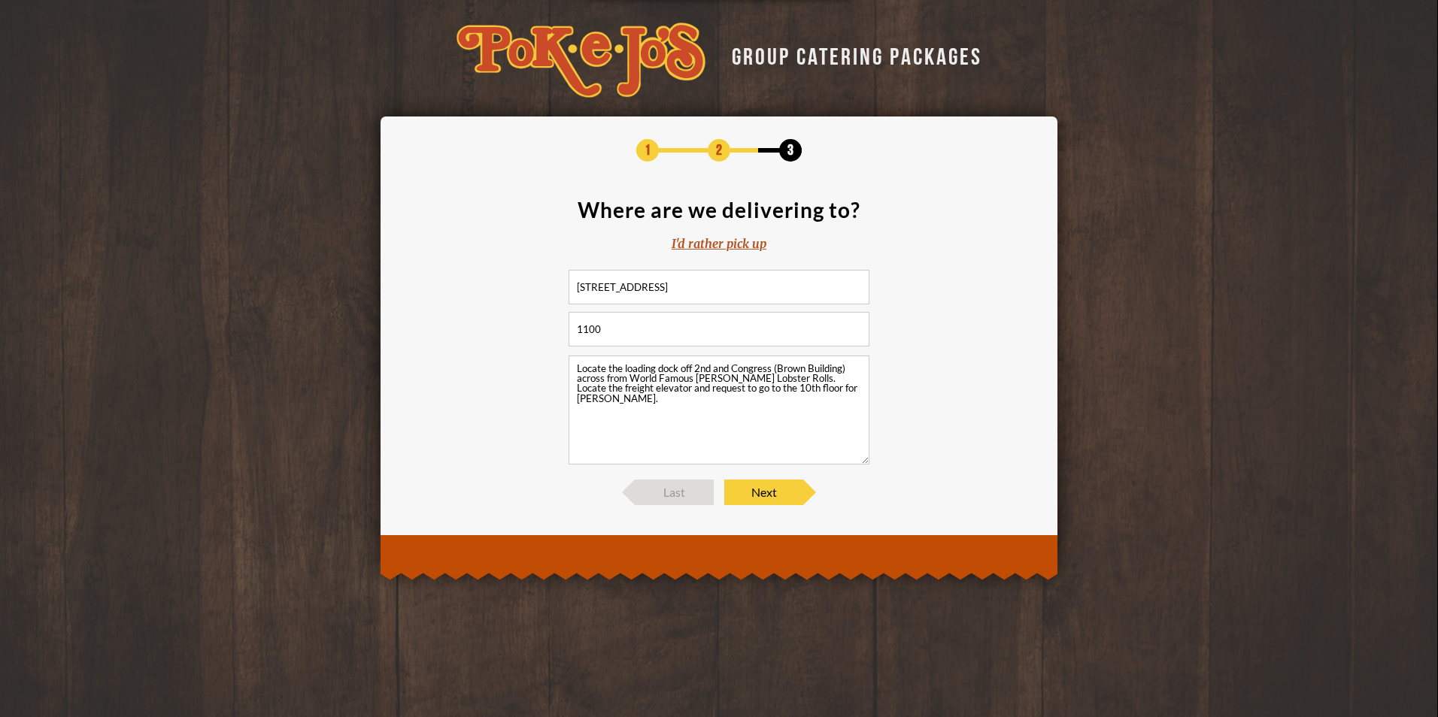
click at [681, 286] on input "100 Congress Avenue" at bounding box center [718, 287] width 301 height 35
type input "100 Congress Avenue, Austin Tx, 78701"
drag, startPoint x: 774, startPoint y: 514, endPoint x: 777, endPoint y: 502, distance: 12.4
click at [774, 514] on div "1 2 3 Where are we delivering to? I'd rather pick up 100 Congress Avenue, Austi…" at bounding box center [718, 322] width 677 height 411
click at [778, 499] on span "Next" at bounding box center [763, 493] width 79 height 26
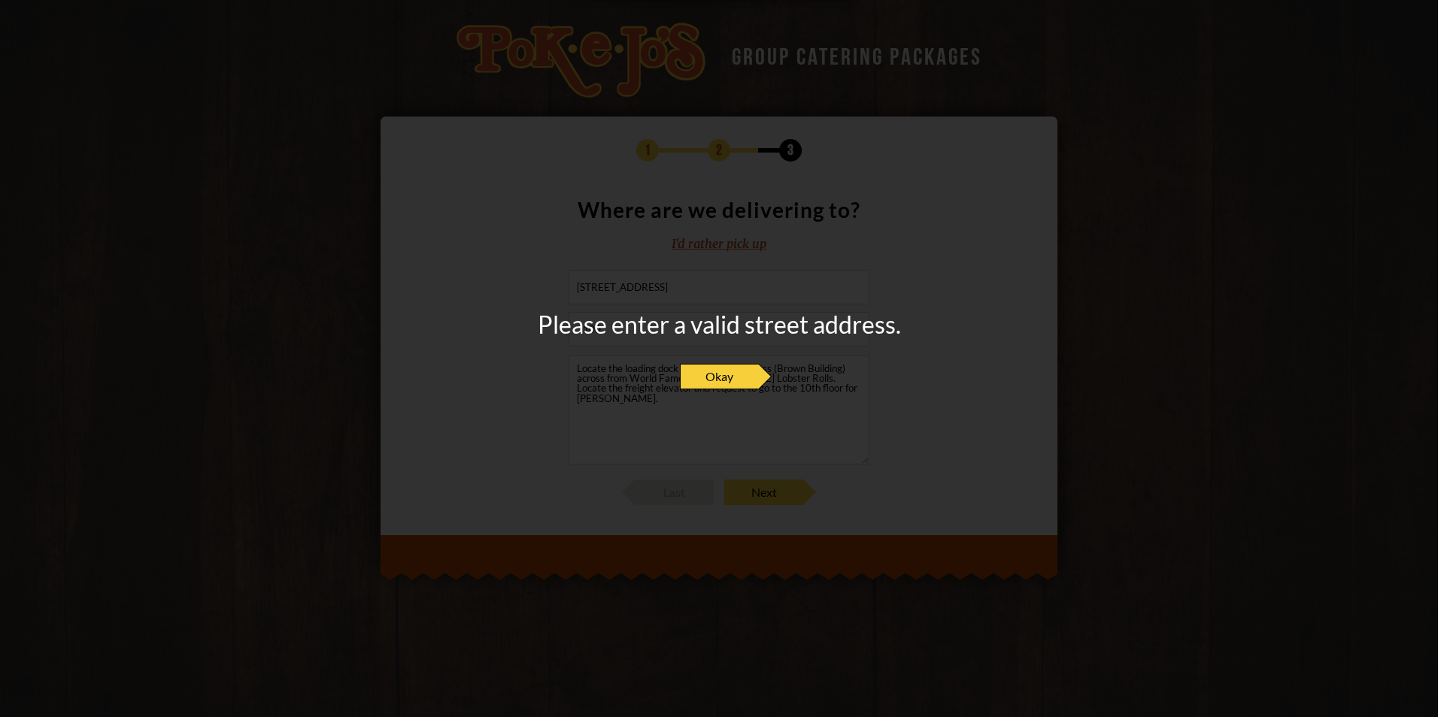
click at [720, 381] on span "Okay" at bounding box center [719, 377] width 79 height 26
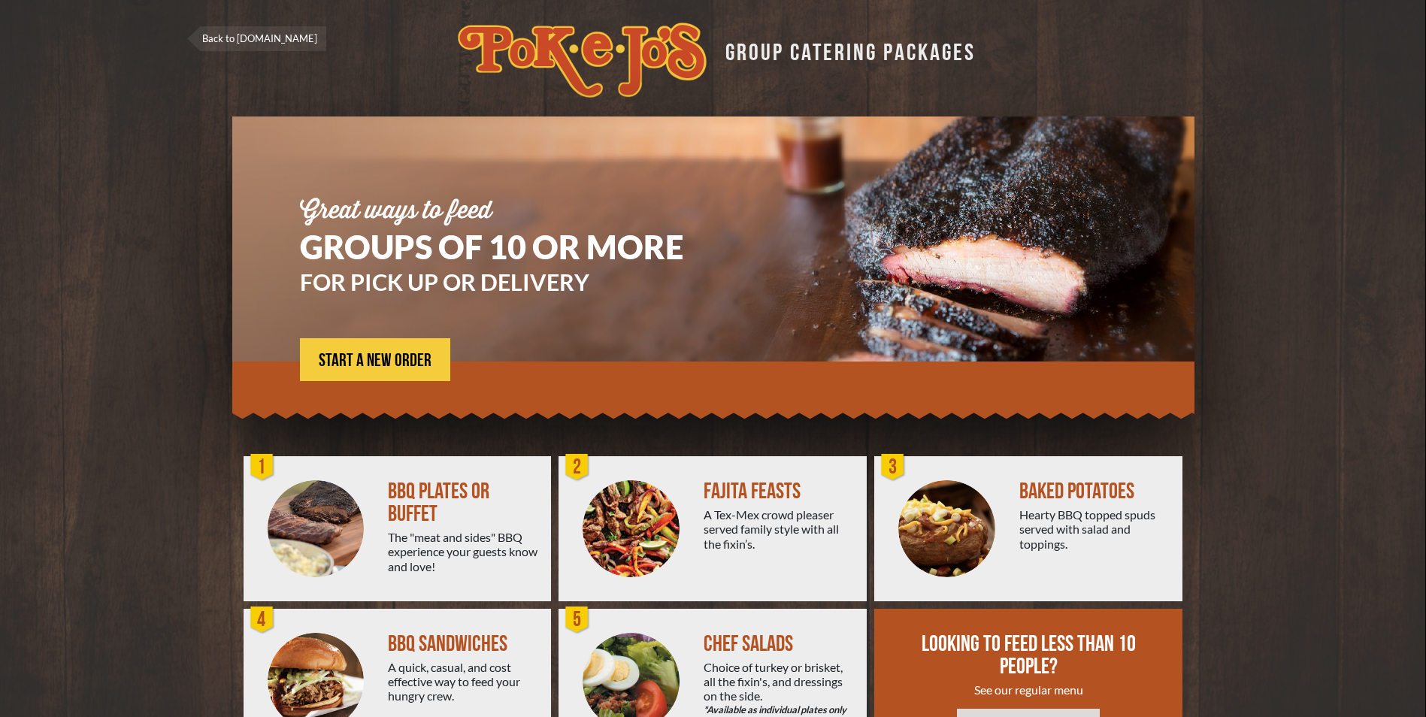
click at [369, 494] on div at bounding box center [316, 528] width 145 height 145
click at [362, 368] on span "START A NEW ORDER" at bounding box center [375, 361] width 113 height 18
